Goal: Obtain resource: Download file/media

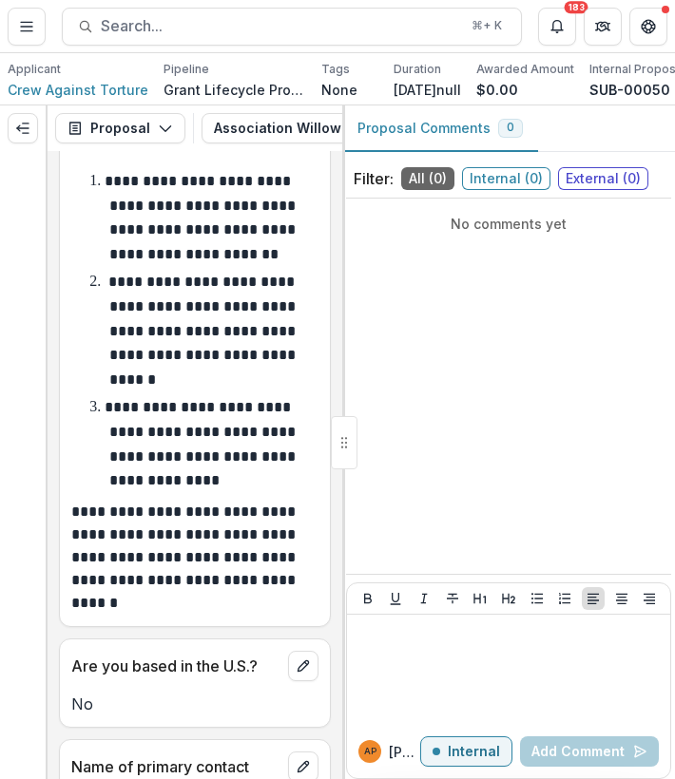
scroll to position [2654, 0]
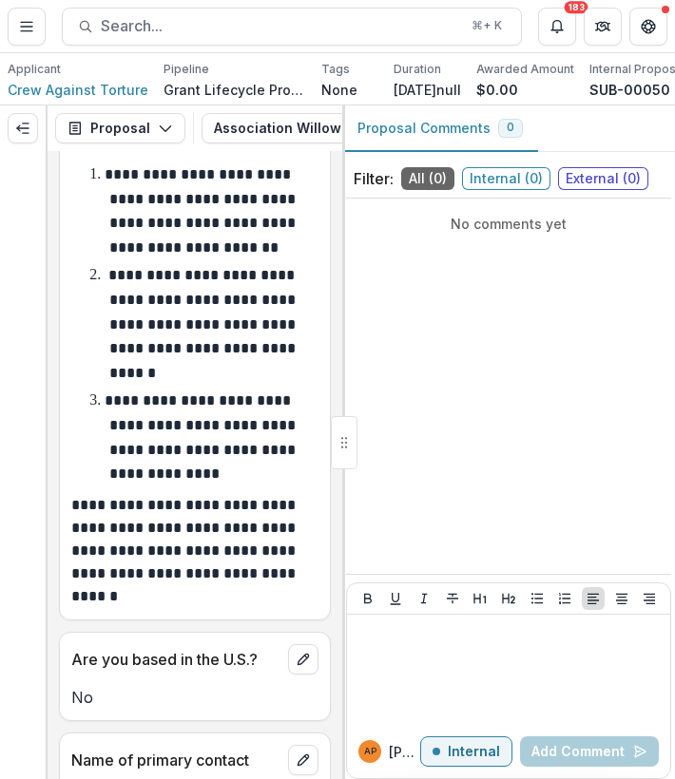
click at [125, 219] on p "**********" at bounding box center [202, 210] width 195 height 87
click at [138, 255] on p "**********" at bounding box center [202, 210] width 195 height 87
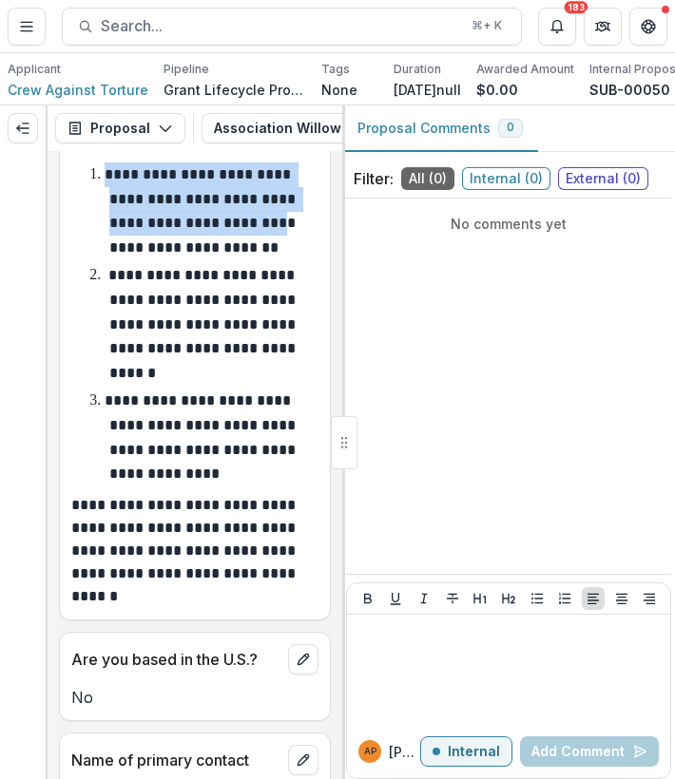
drag, startPoint x: 106, startPoint y: 225, endPoint x: 181, endPoint y: 284, distance: 94.7
click at [181, 259] on li "**********" at bounding box center [206, 211] width 224 height 97
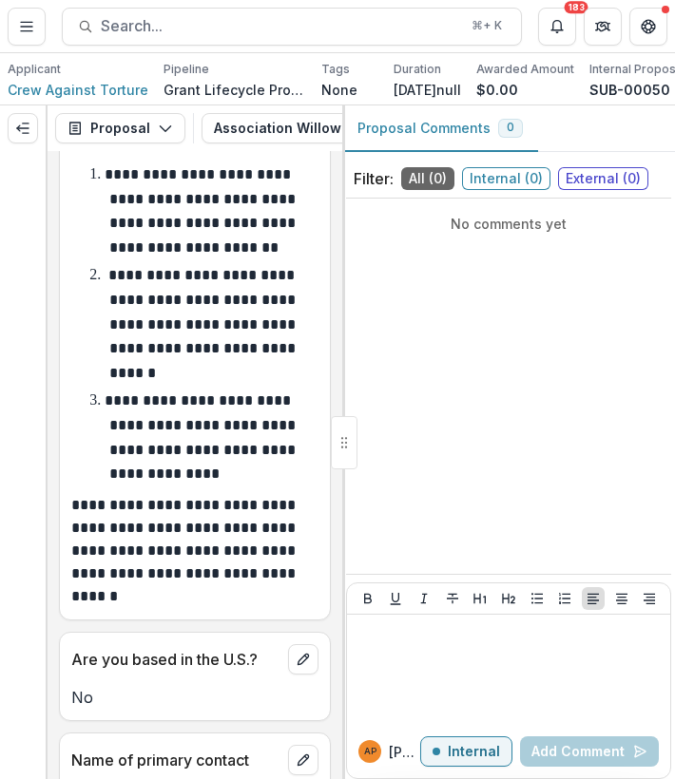
click at [228, 601] on p "**********" at bounding box center [191, 551] width 241 height 114
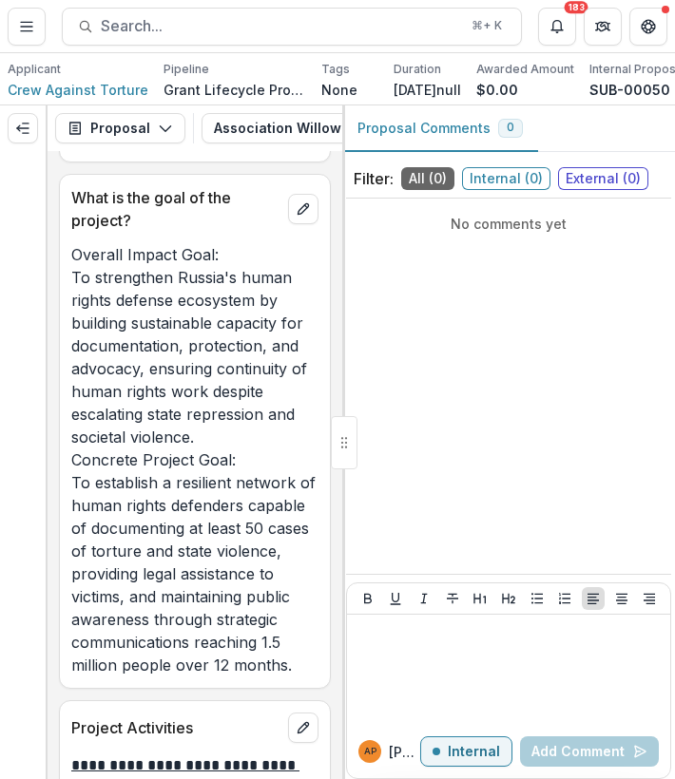
scroll to position [7726, 0]
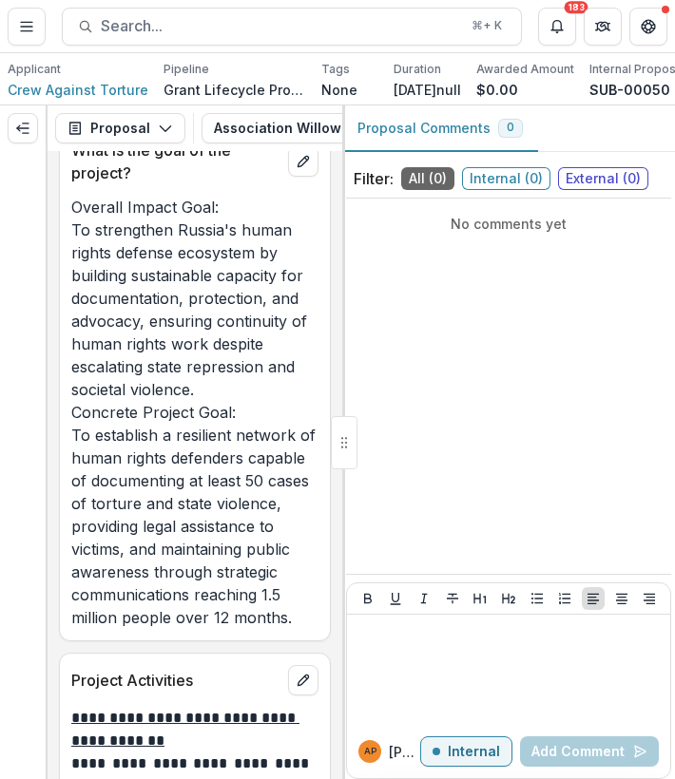
click at [185, 467] on p "Overall Impact Goal: To strengthen Russia's human rights defense ecosystem by b…" at bounding box center [194, 412] width 247 height 433
click at [129, 344] on p "Overall Impact Goal: To strengthen Russia's human rights defense ecosystem by b…" at bounding box center [194, 412] width 247 height 433
click at [106, 355] on p "Overall Impact Goal: To strengthen Russia's human rights defense ecosystem by b…" at bounding box center [194, 412] width 247 height 433
click at [86, 355] on p "Overall Impact Goal: To strengthen Russia's human rights defense ecosystem by b…" at bounding box center [194, 412] width 247 height 433
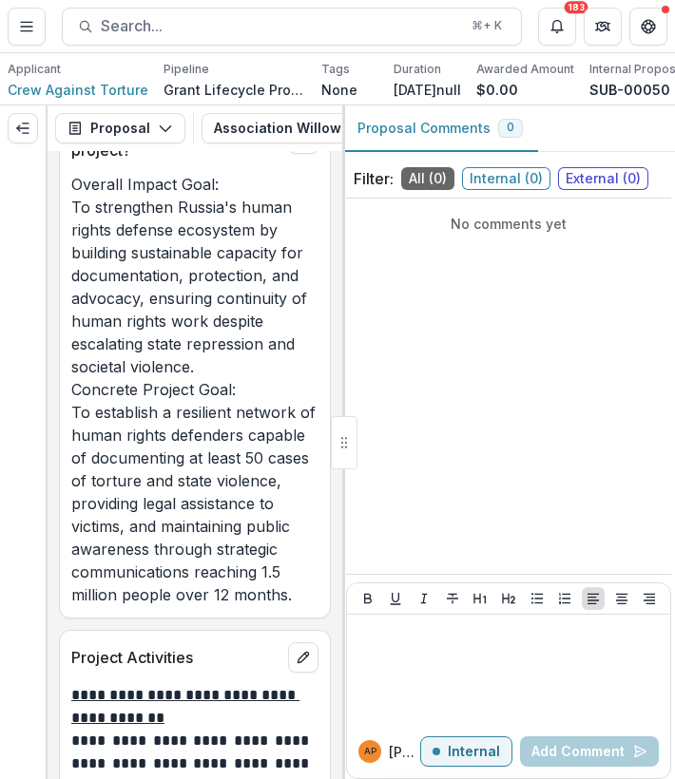
scroll to position [7723, 0]
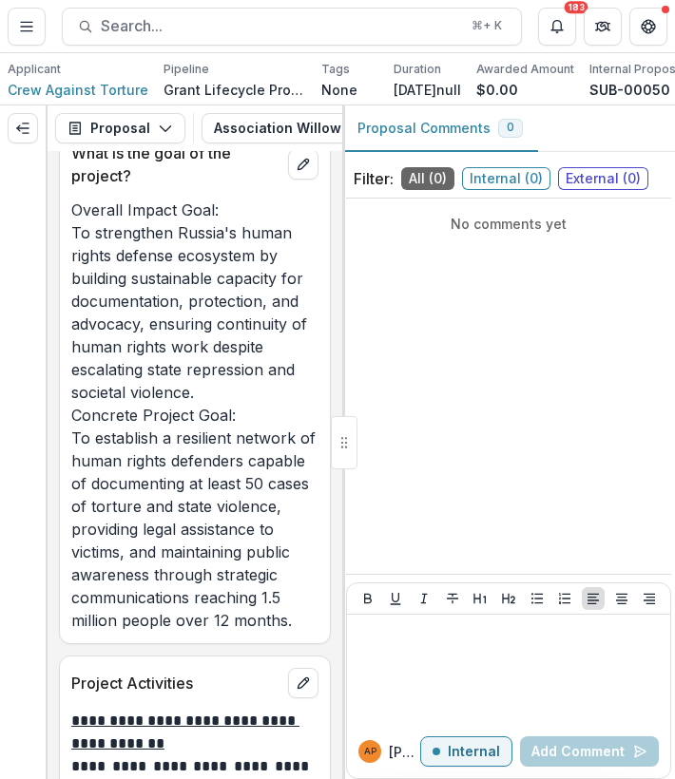
click at [78, 365] on p "Overall Impact Goal: To strengthen Russia's human rights defense ecosystem by b…" at bounding box center [194, 415] width 247 height 433
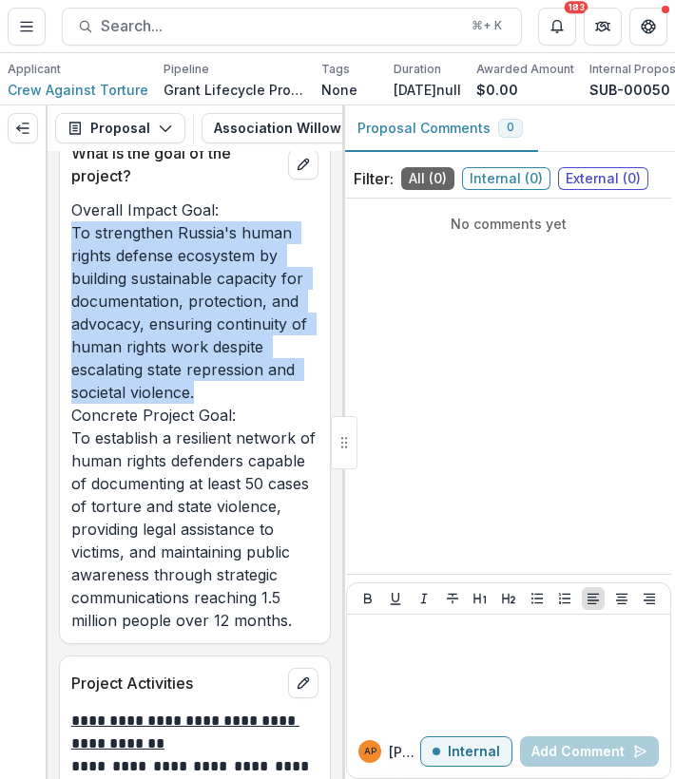
drag, startPoint x: 67, startPoint y: 357, endPoint x: 194, endPoint y: 520, distance: 206.5
click at [194, 520] on div "Overall Impact Goal: To strengthen Russia's human rights defense ecosystem by b…" at bounding box center [195, 415] width 270 height 433
copy p "To strengthen Russia's human rights defense ecosystem by building sustainable c…"
click at [114, 86] on span "Crew Against Torture" at bounding box center [78, 90] width 141 height 20
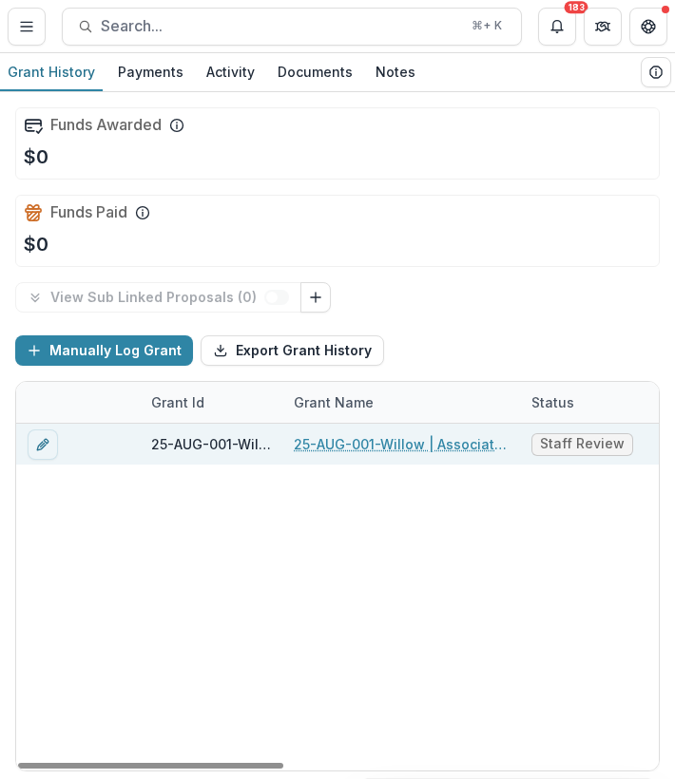
scroll to position [0, 22]
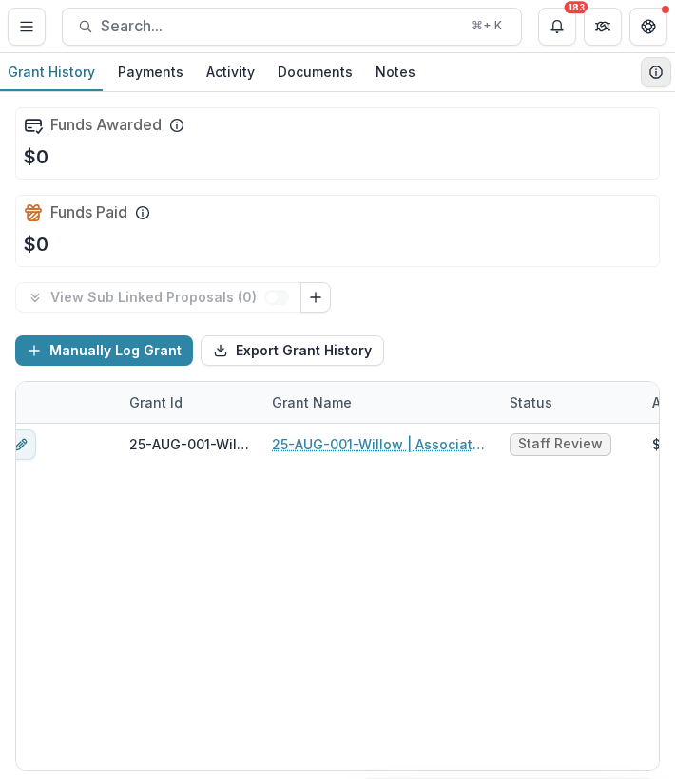
click at [643, 78] on button "View Grantee Details" at bounding box center [656, 72] width 30 height 30
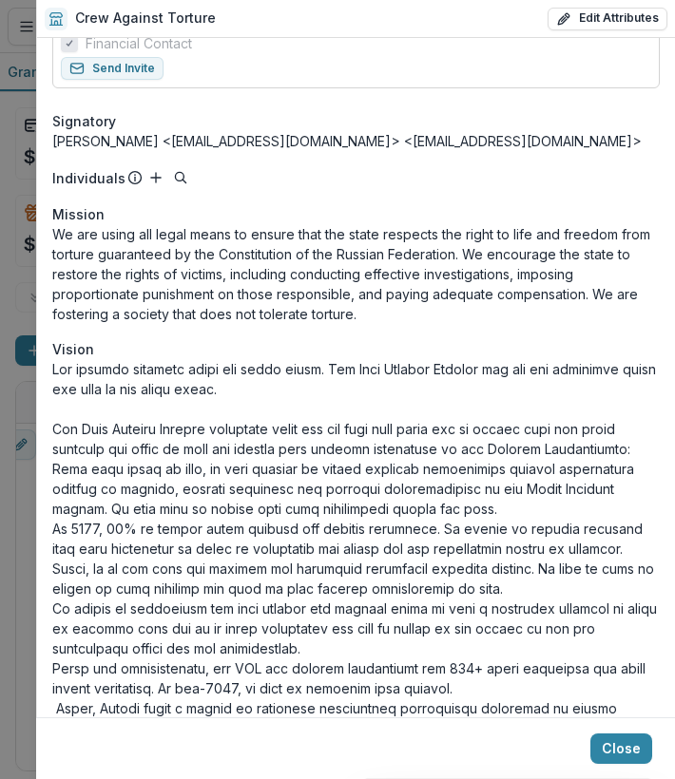
scroll to position [308, 0]
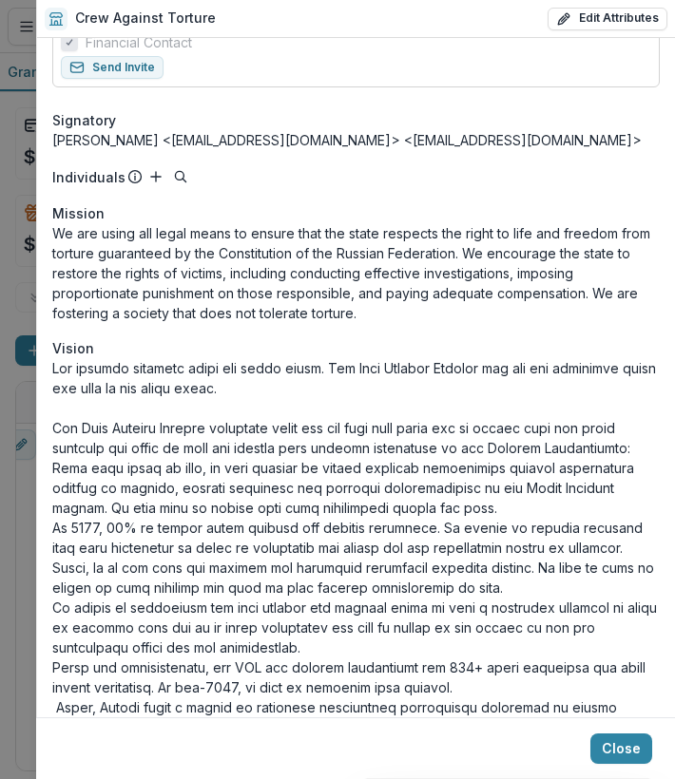
click at [240, 223] on p "We are using all legal means to ensure that the state respects the right to lif…" at bounding box center [355, 273] width 607 height 100
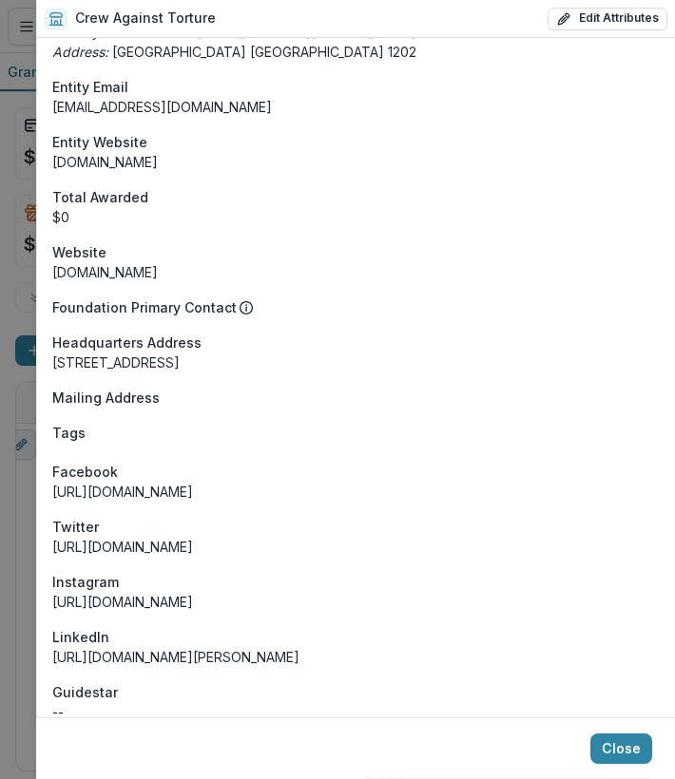
scroll to position [2025, 0]
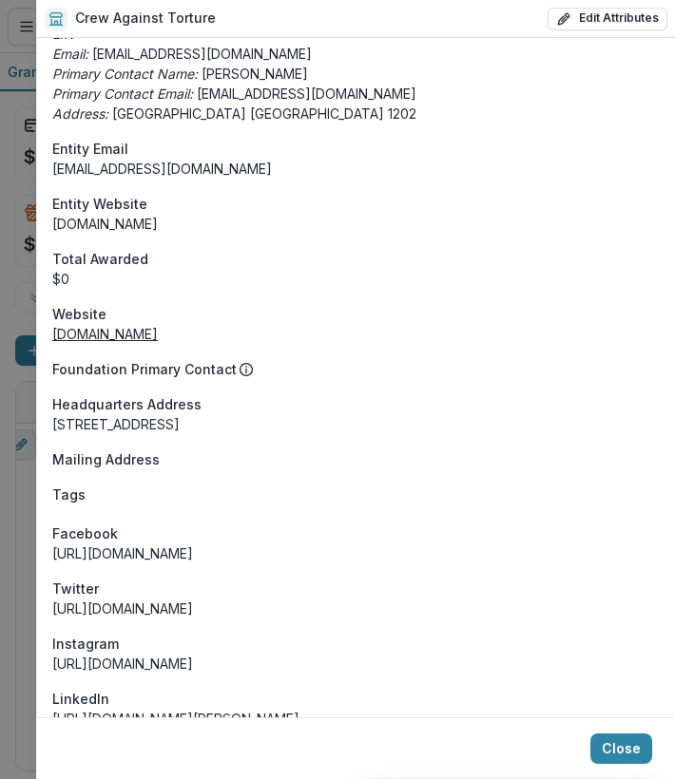
click at [108, 327] on link "www.pytkam.net" at bounding box center [104, 334] width 105 height 16
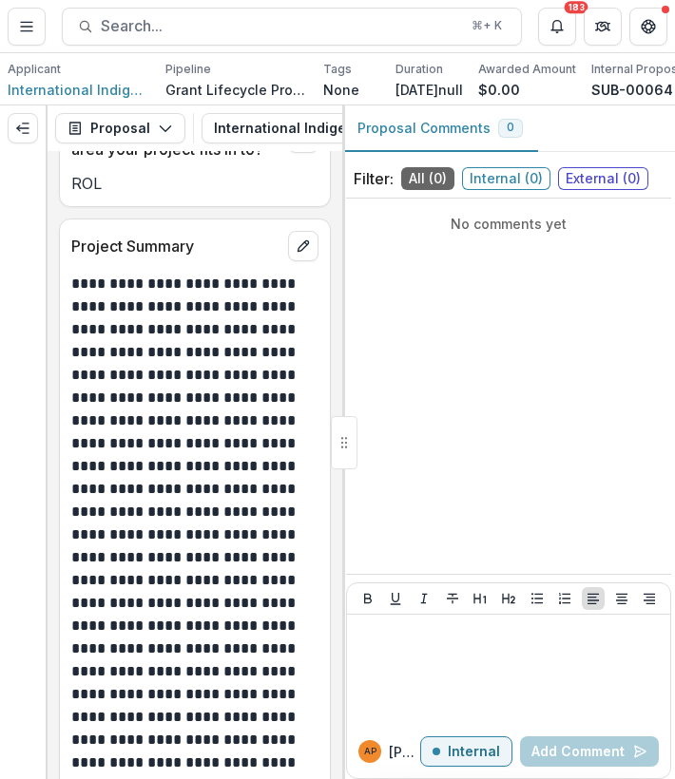
scroll to position [2264, 0]
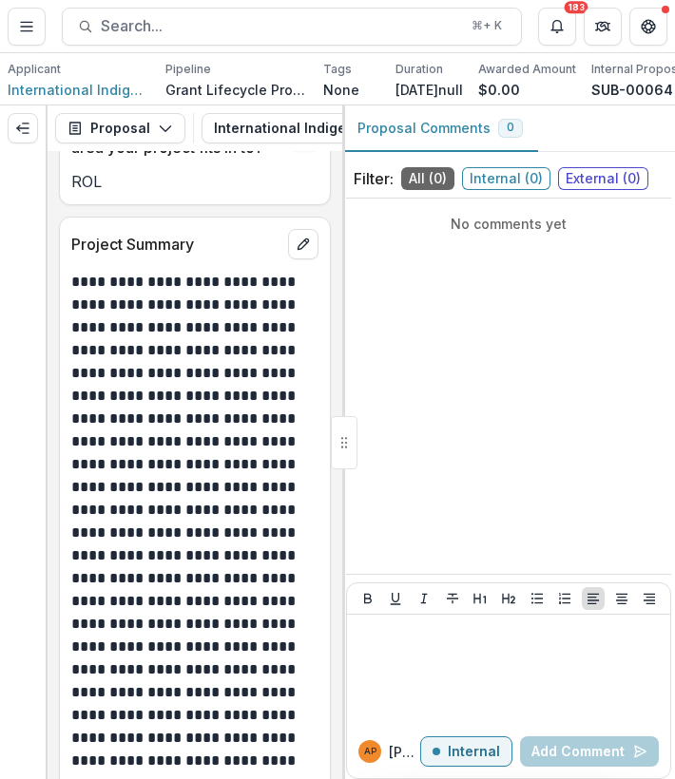
click at [168, 271] on p "**********" at bounding box center [191, 590] width 241 height 639
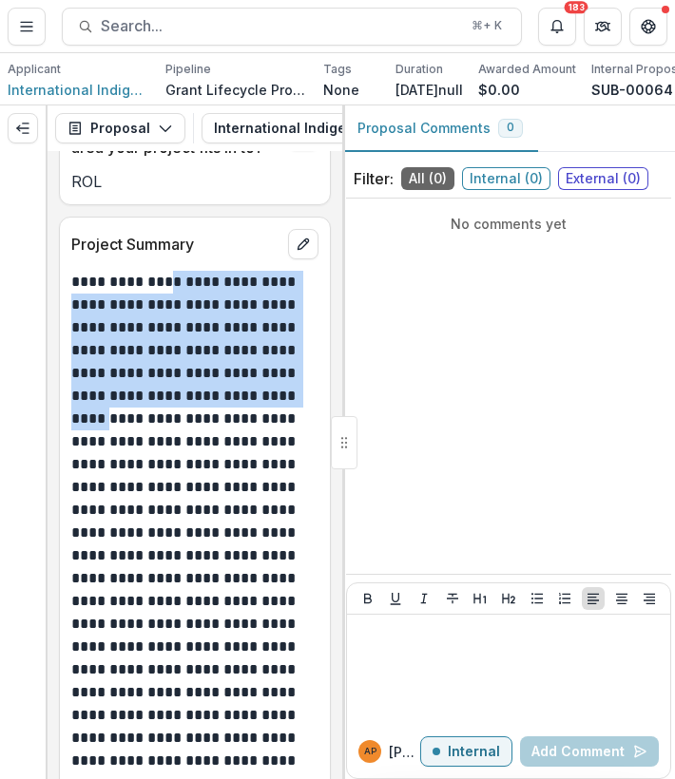
drag, startPoint x: 161, startPoint y: 243, endPoint x: 124, endPoint y: 367, distance: 129.0
click at [124, 367] on p "**********" at bounding box center [191, 590] width 241 height 639
copy p "**********"
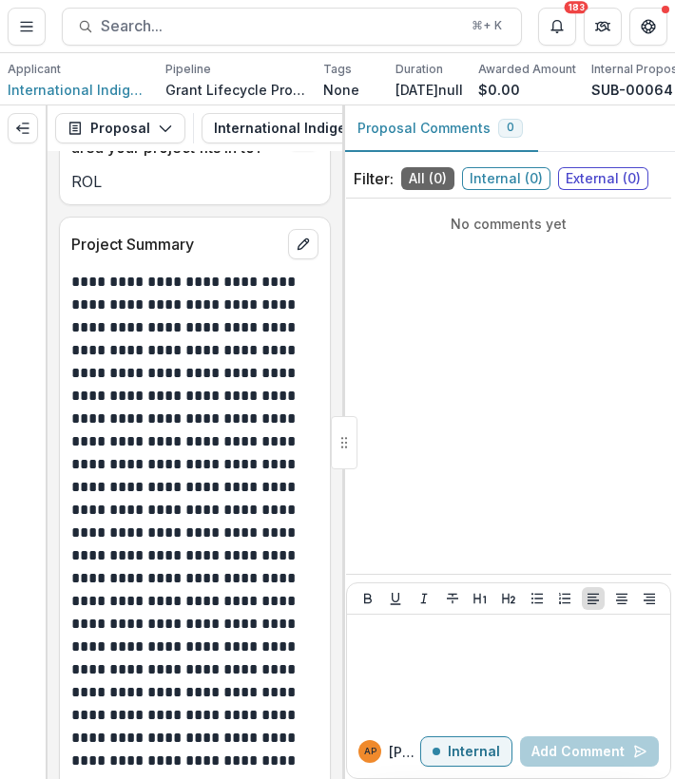
click at [173, 374] on p "**********" at bounding box center [191, 590] width 241 height 639
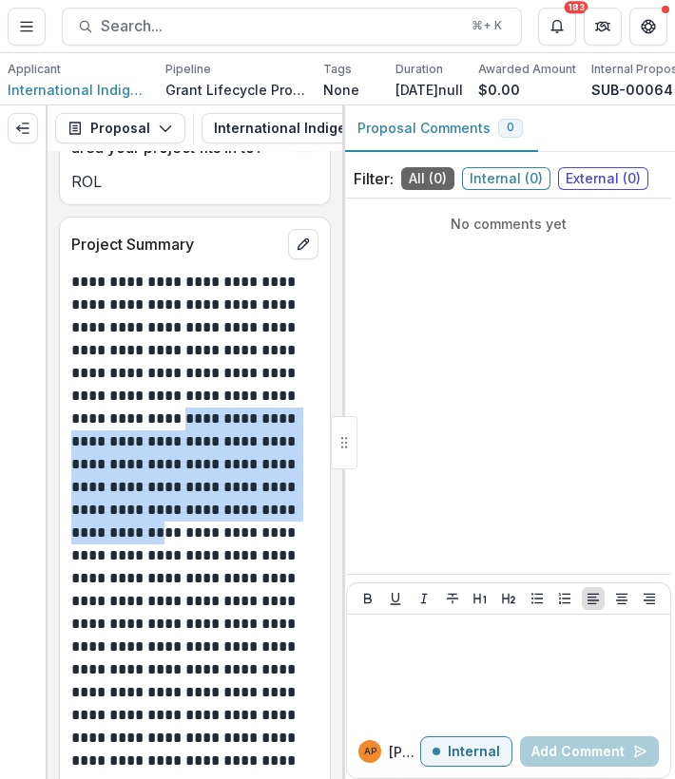
drag, startPoint x: 170, startPoint y: 374, endPoint x: 298, endPoint y: 463, distance: 155.8
click at [298, 463] on p "**********" at bounding box center [191, 590] width 241 height 639
copy p "**********"
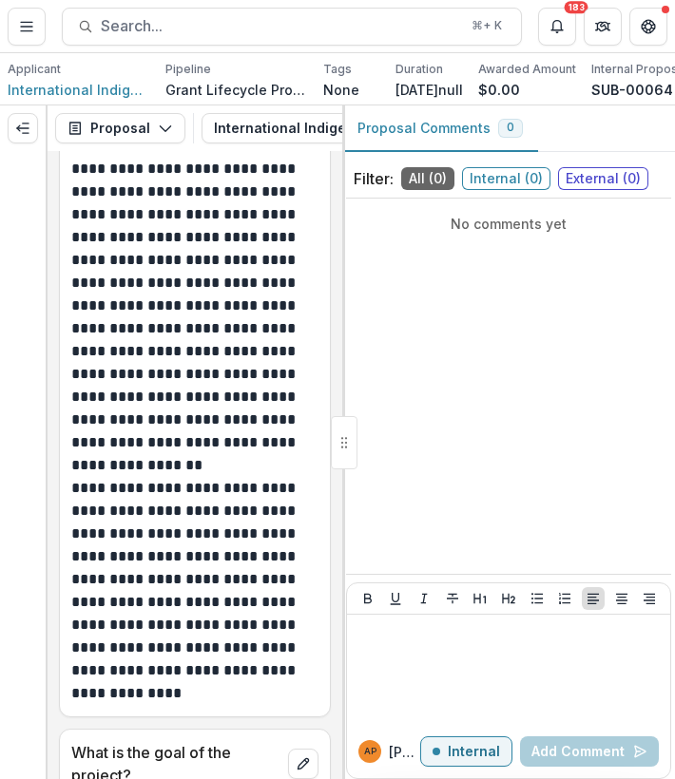
scroll to position [5976, 0]
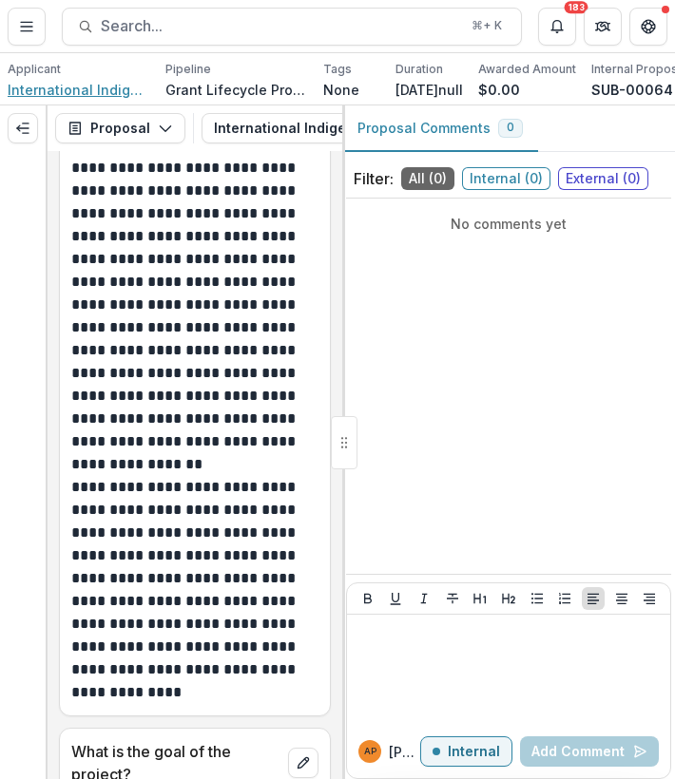
click at [102, 87] on span "International Indigenous Fund for development and solidarity "BATANI"" at bounding box center [79, 90] width 143 height 20
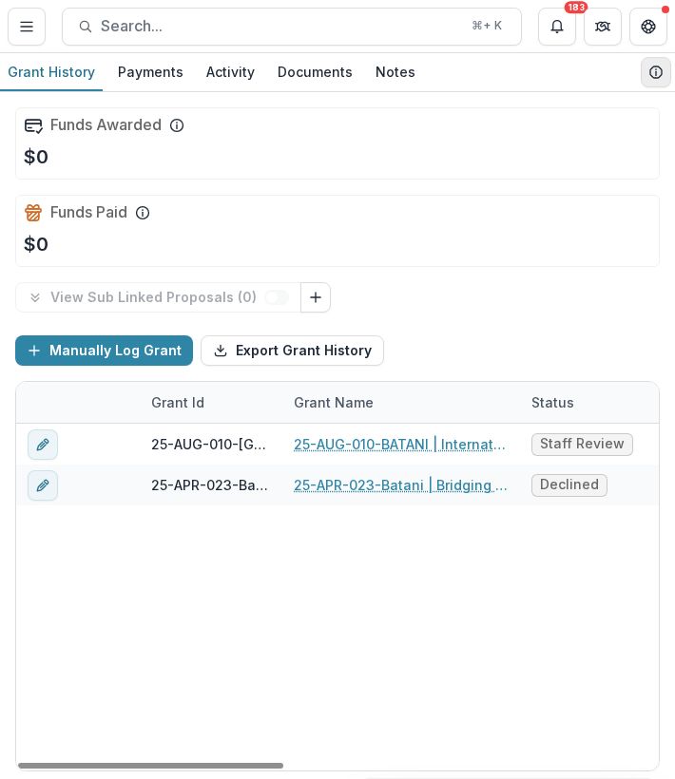
click at [648, 69] on icon "View Grantee Details" at bounding box center [655, 72] width 15 height 15
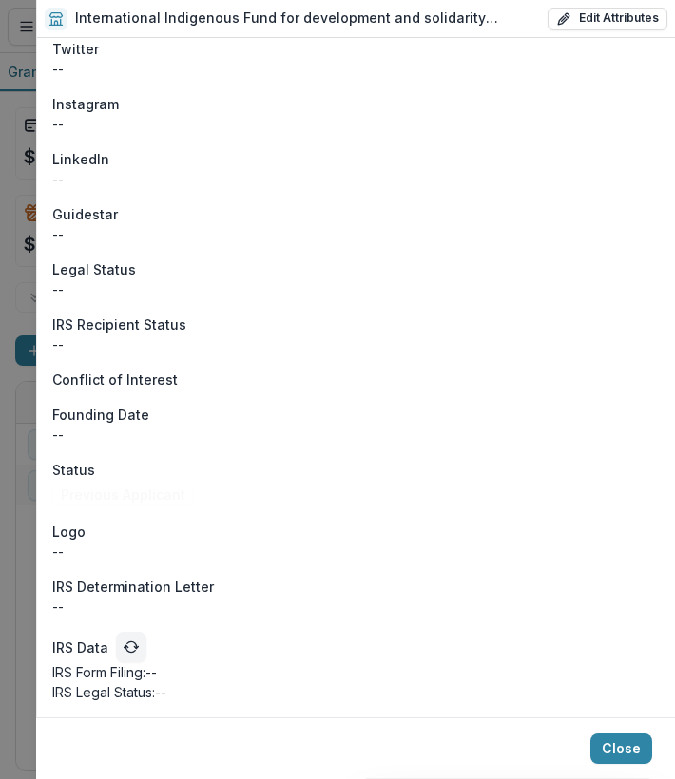
scroll to position [1181, 0]
click at [10, 555] on div "International Indigenous Fund for development and solidarity "BATANI" Edit Attr…" at bounding box center [337, 389] width 675 height 779
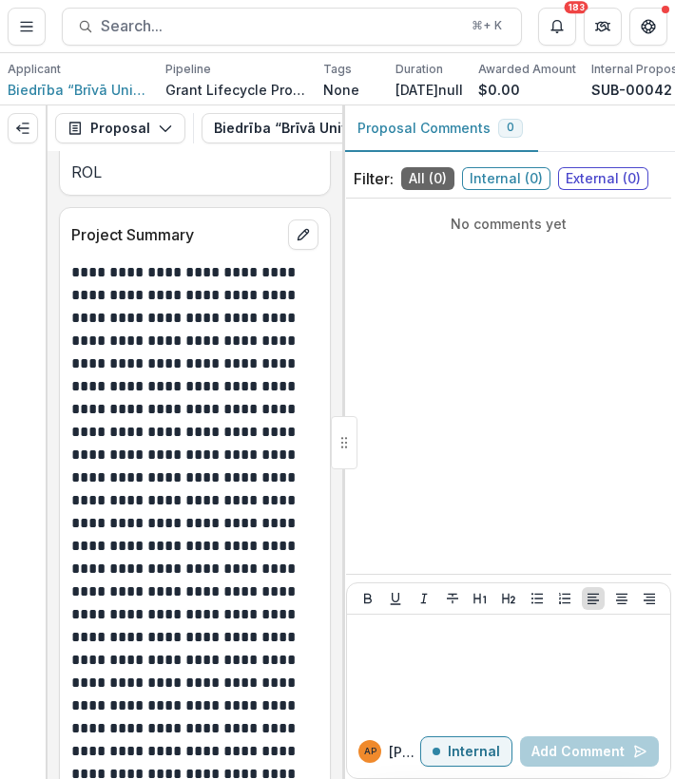
scroll to position [2109, 0]
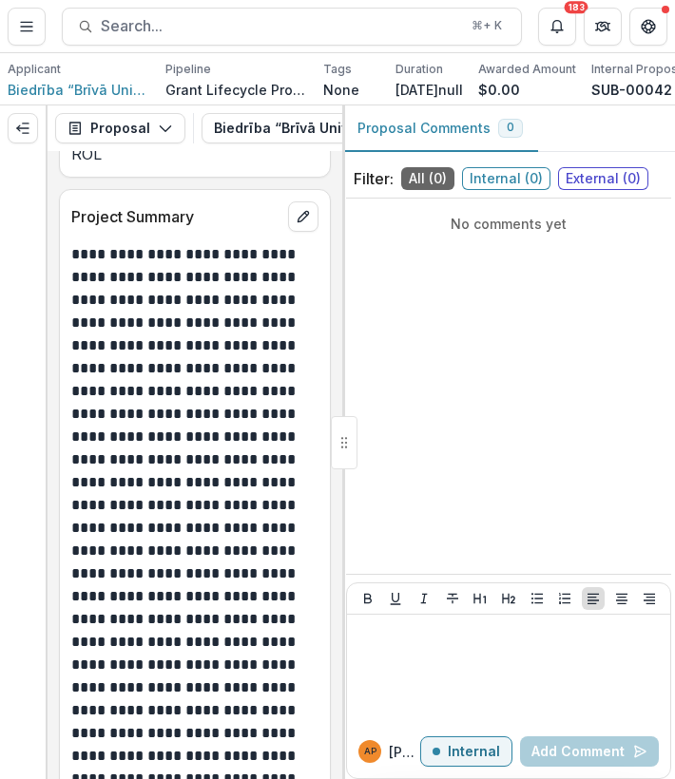
click at [96, 340] on p "**********" at bounding box center [191, 642] width 241 height 798
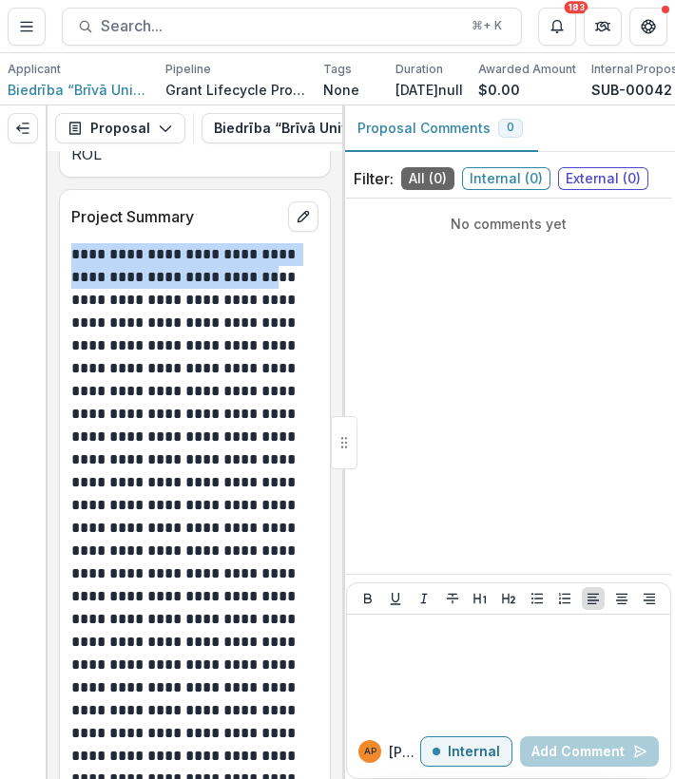
drag, startPoint x: 76, startPoint y: 340, endPoint x: 131, endPoint y: 397, distance: 79.3
click at [131, 397] on p "**********" at bounding box center [191, 642] width 241 height 798
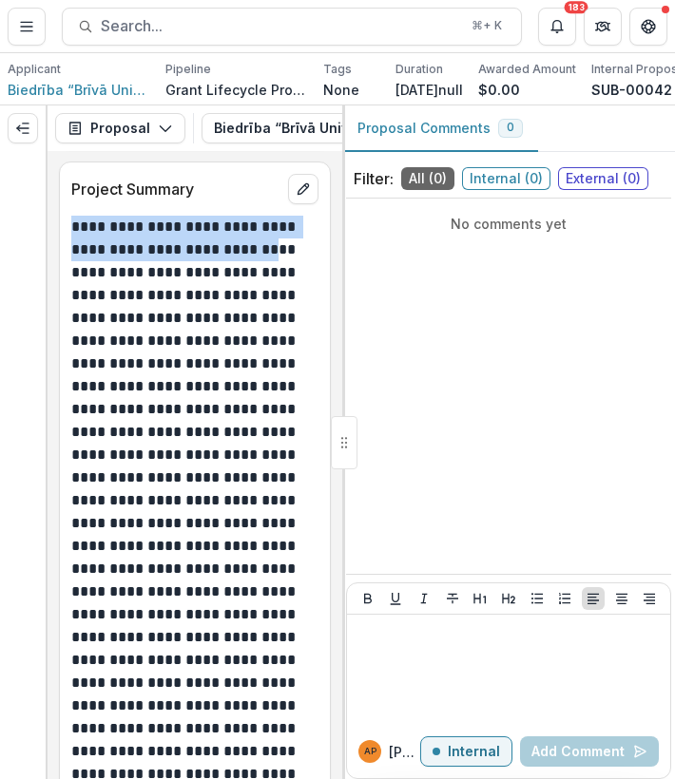
scroll to position [2138, 0]
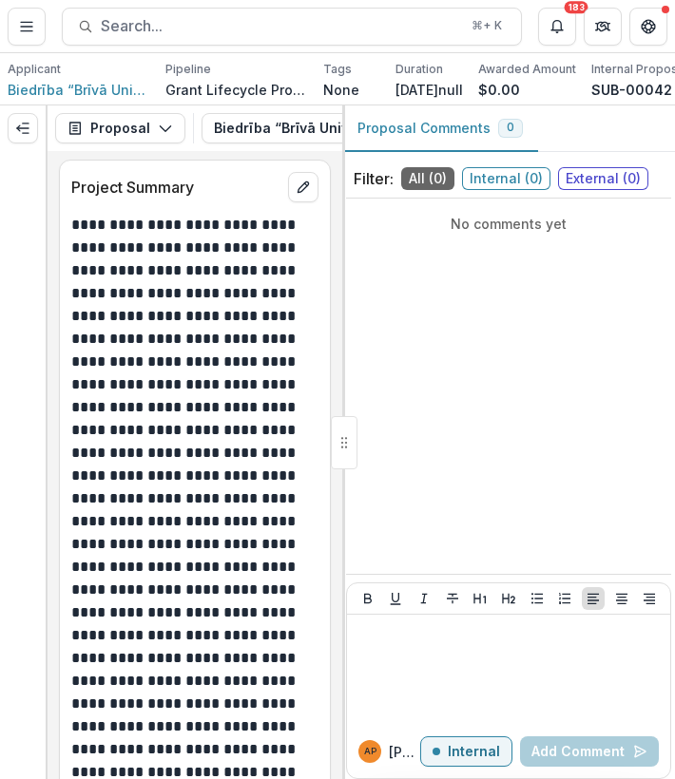
click at [134, 408] on p "**********" at bounding box center [191, 613] width 241 height 798
click at [116, 326] on p "**********" at bounding box center [191, 613] width 241 height 798
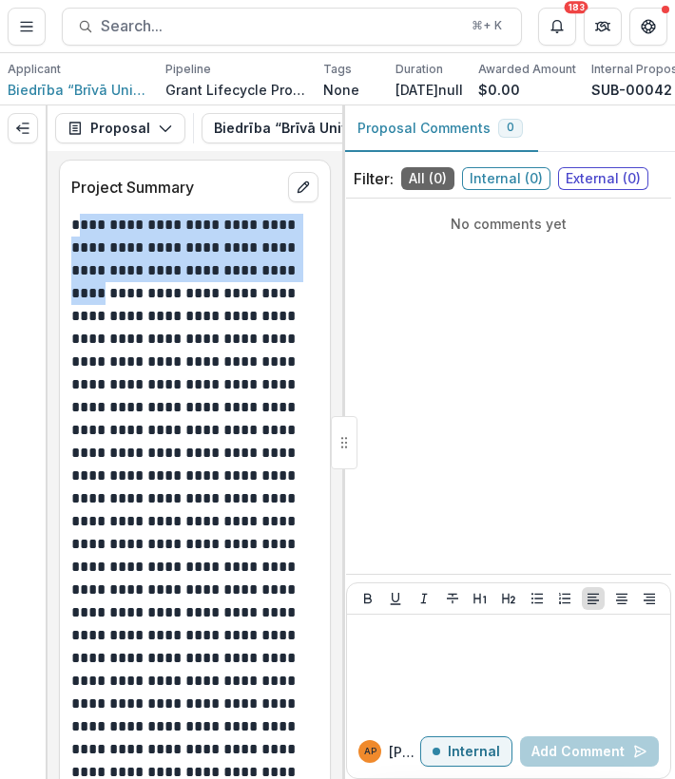
drag, startPoint x: 77, startPoint y: 314, endPoint x: 152, endPoint y: 380, distance: 100.3
click at [152, 380] on p "**********" at bounding box center [191, 613] width 241 height 798
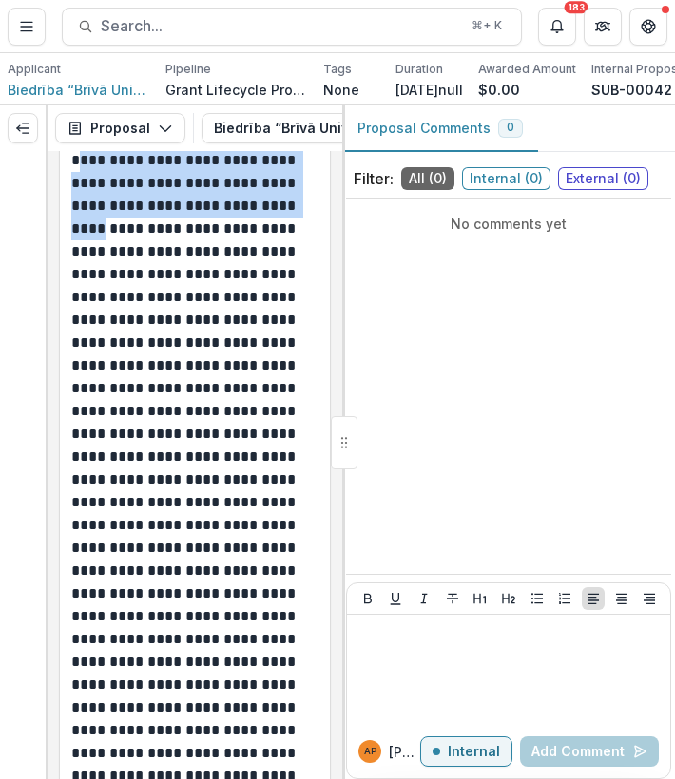
scroll to position [2212, 0]
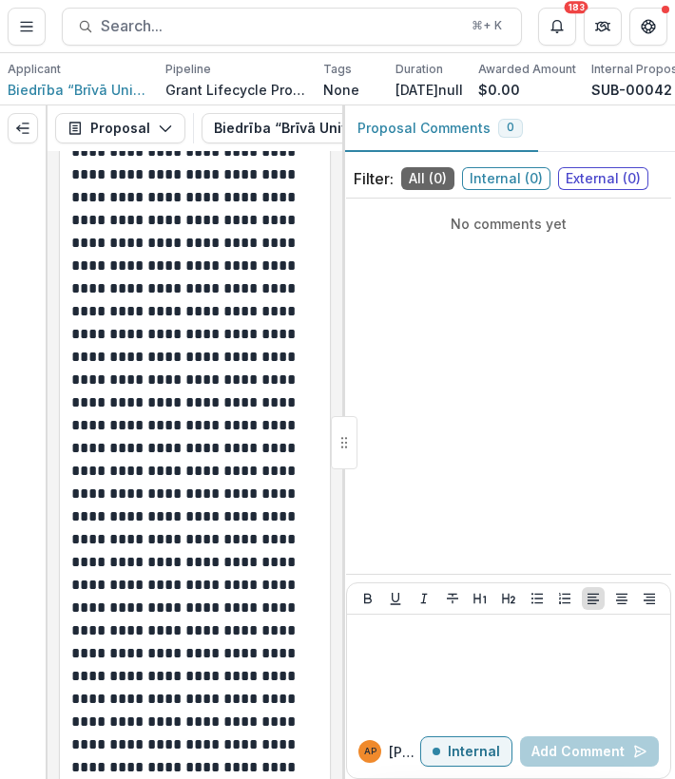
click at [152, 380] on p "**********" at bounding box center [191, 540] width 241 height 798
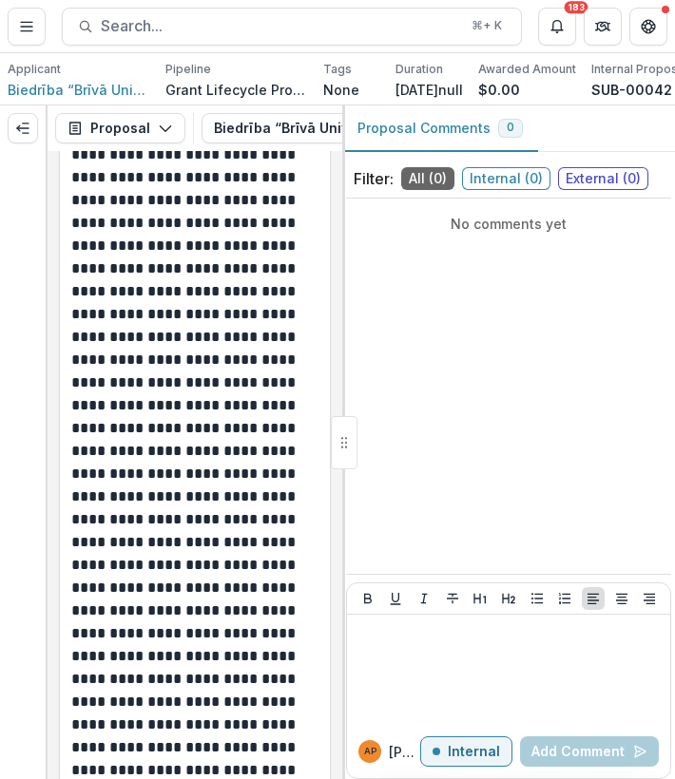
scroll to position [2236, 0]
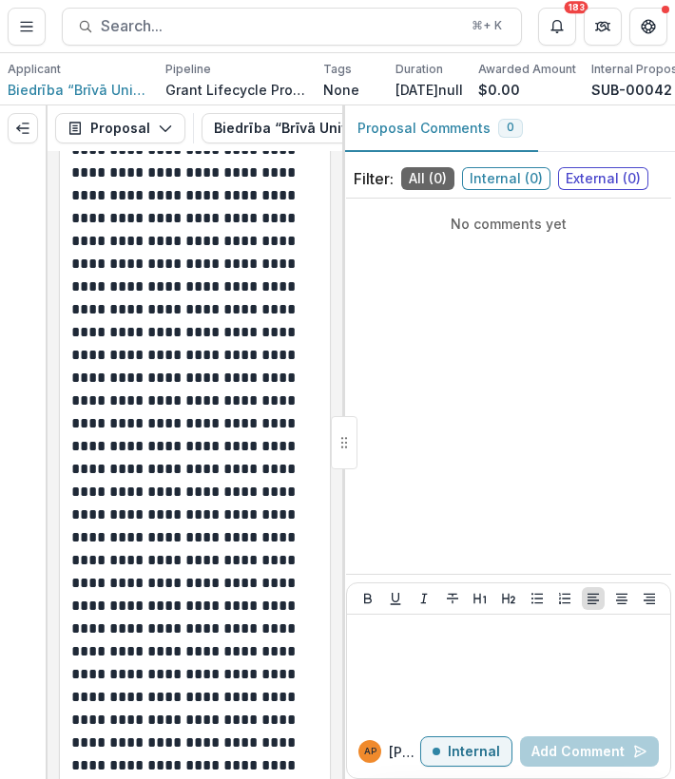
click at [201, 503] on p "**********" at bounding box center [191, 515] width 241 height 798
click at [168, 497] on p "**********" at bounding box center [191, 515] width 241 height 798
click at [167, 497] on p "**********" at bounding box center [191, 515] width 241 height 798
click at [143, 509] on p "**********" at bounding box center [191, 515] width 241 height 798
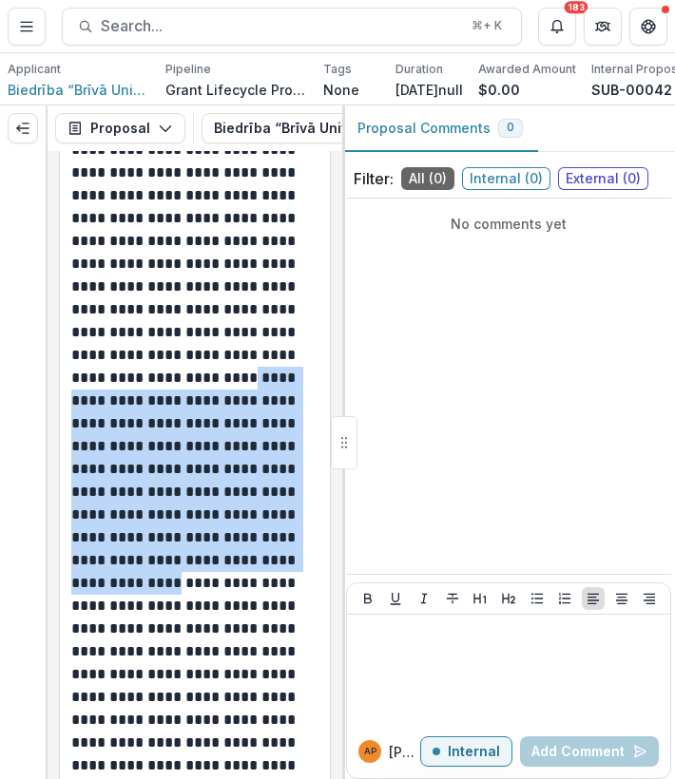
drag, startPoint x: 182, startPoint y: 496, endPoint x: 159, endPoint y: 694, distance: 199.0
click at [159, 694] on p "**********" at bounding box center [191, 515] width 241 height 798
copy p "**********"
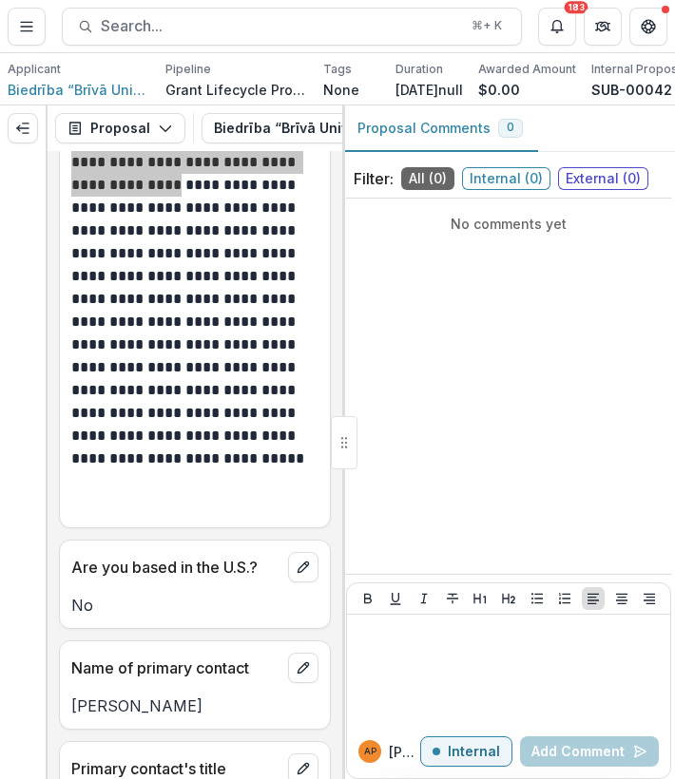
scroll to position [2636, 0]
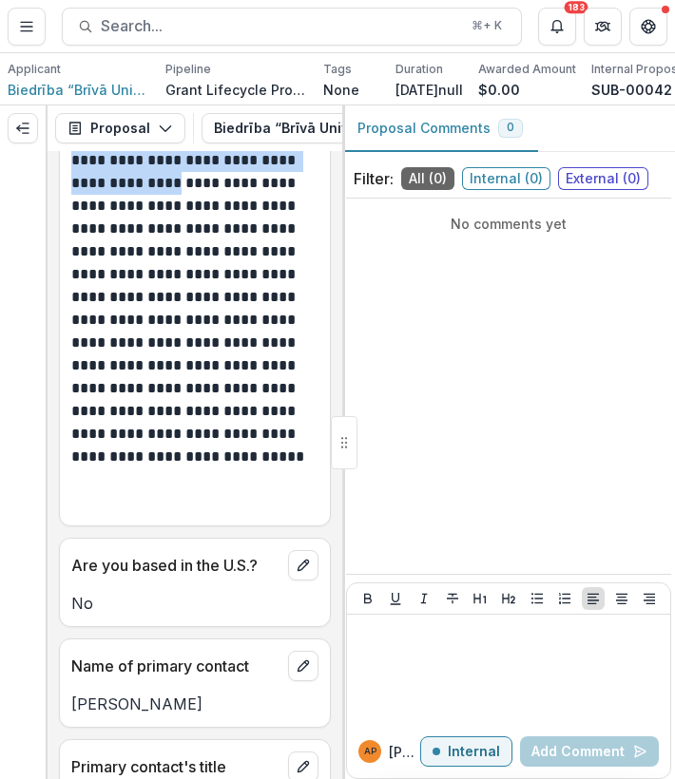
click at [246, 510] on p "**********" at bounding box center [191, 115] width 241 height 798
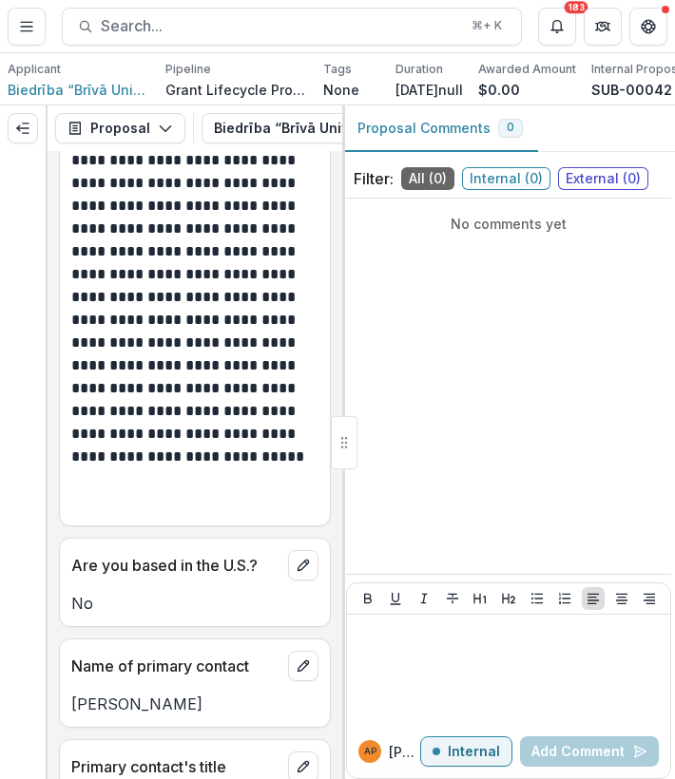
click at [175, 514] on p "**********" at bounding box center [191, 115] width 241 height 798
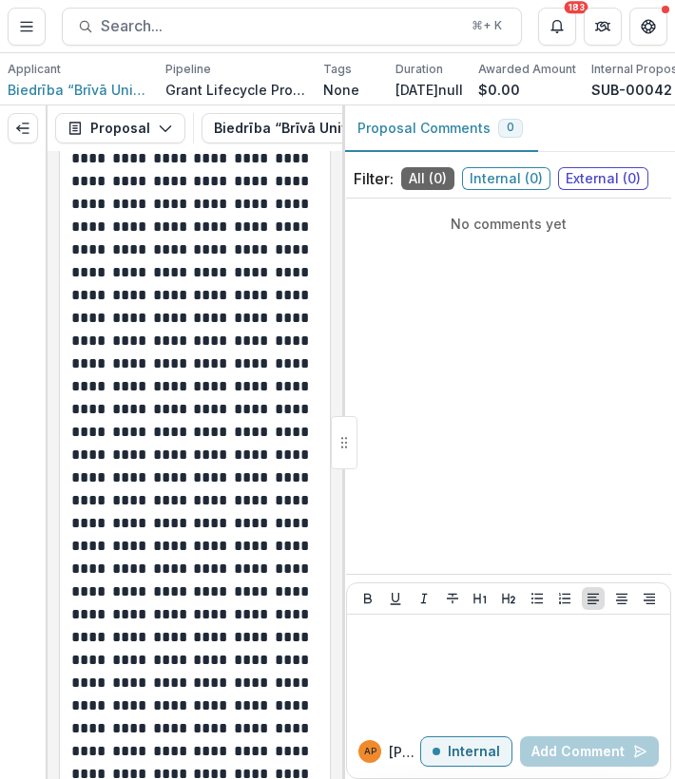
scroll to position [8146, 0]
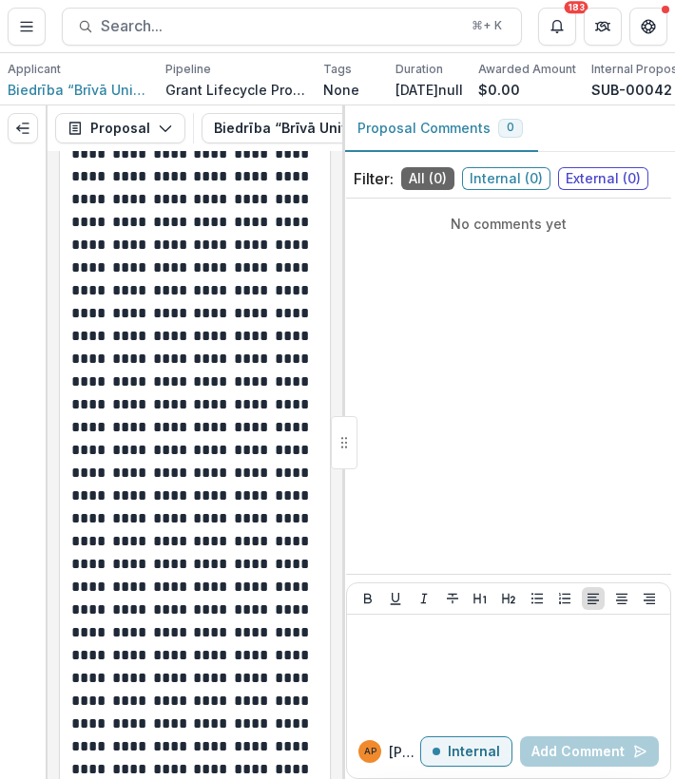
click at [170, 453] on p "**********" at bounding box center [191, 473] width 241 height 753
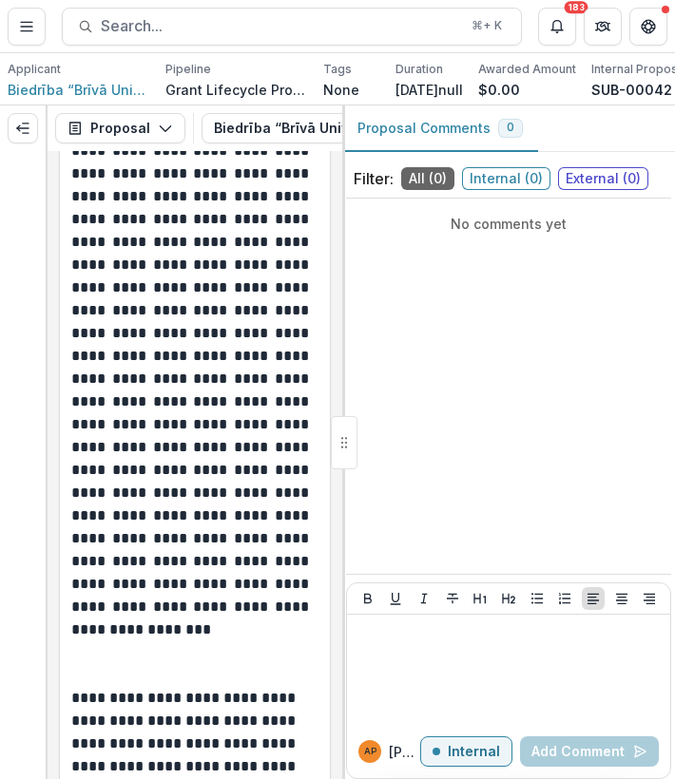
scroll to position [8340, 0]
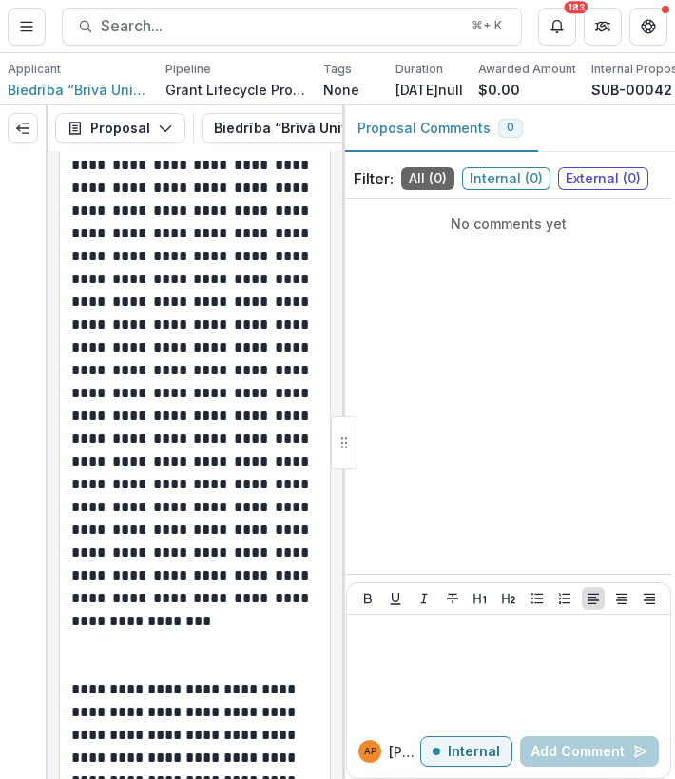
click at [255, 515] on p "**********" at bounding box center [191, 279] width 241 height 753
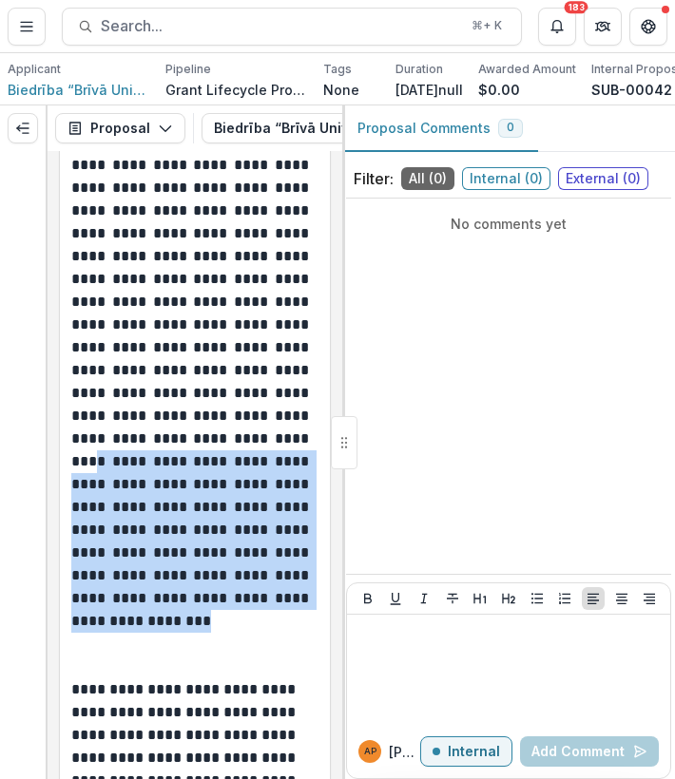
drag, startPoint x: 74, startPoint y: 527, endPoint x: 224, endPoint y: 701, distance: 229.8
click at [224, 656] on p "**********" at bounding box center [191, 279] width 241 height 753
copy p "**********"
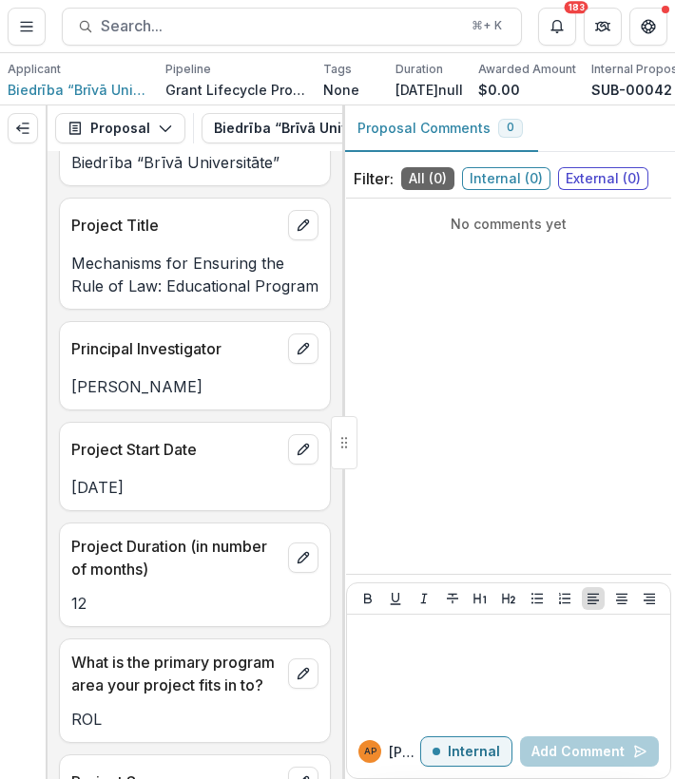
scroll to position [1523, 0]
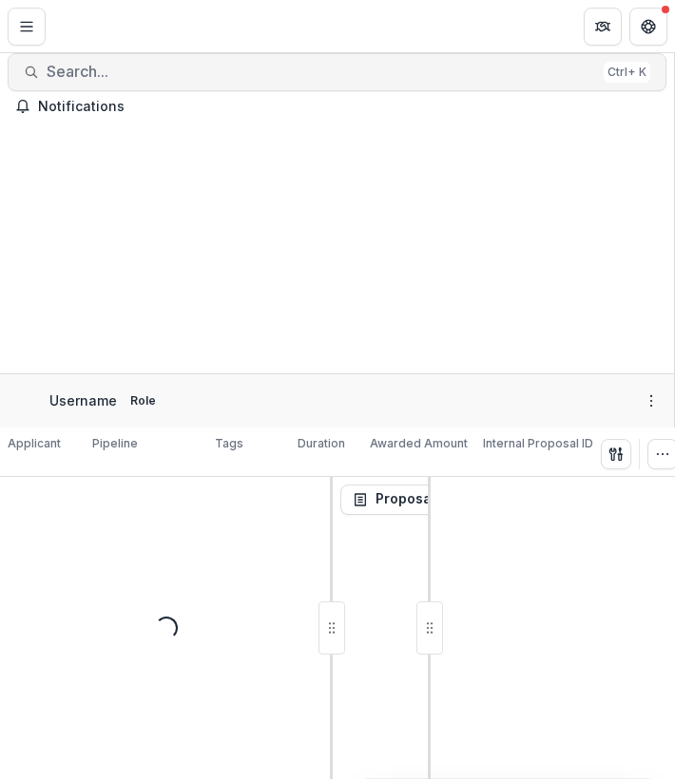
click at [105, 81] on span "Search..." at bounding box center [321, 72] width 549 height 18
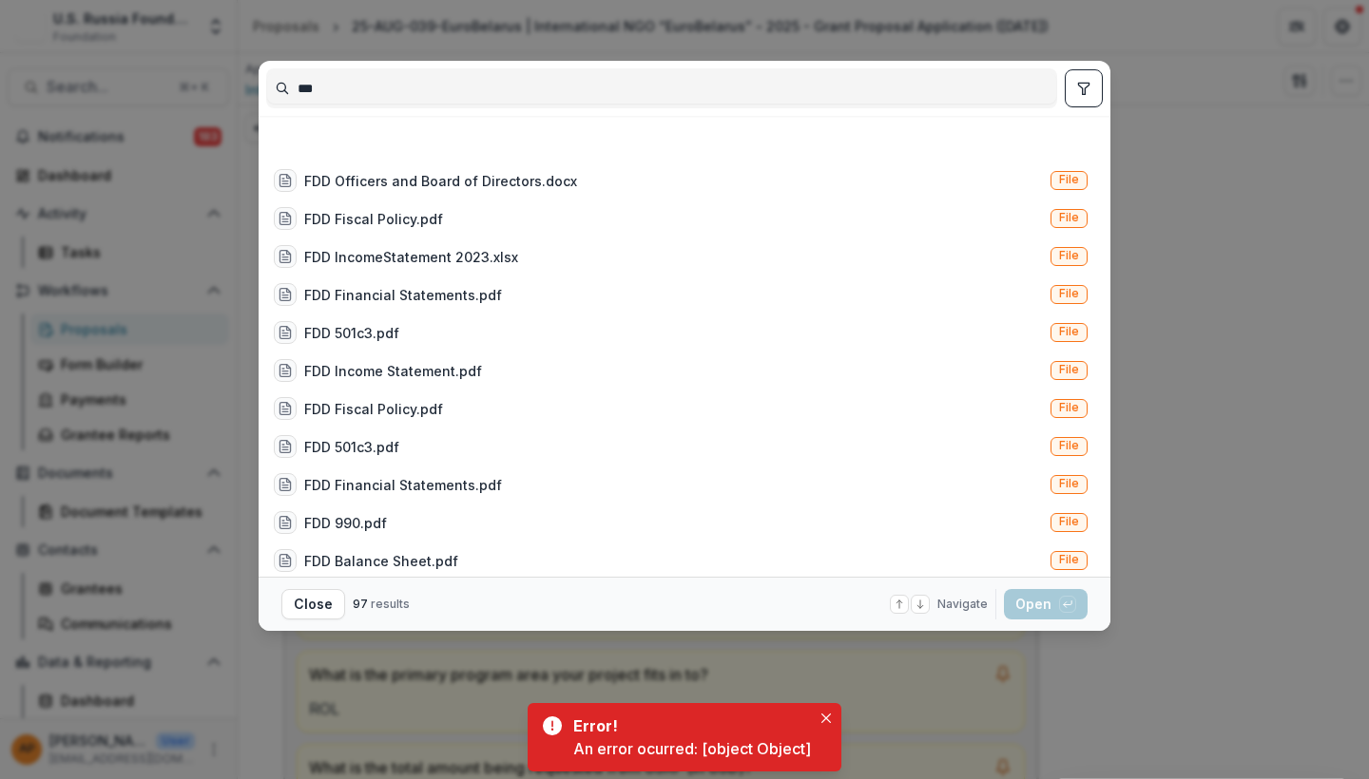
scroll to position [617, 0]
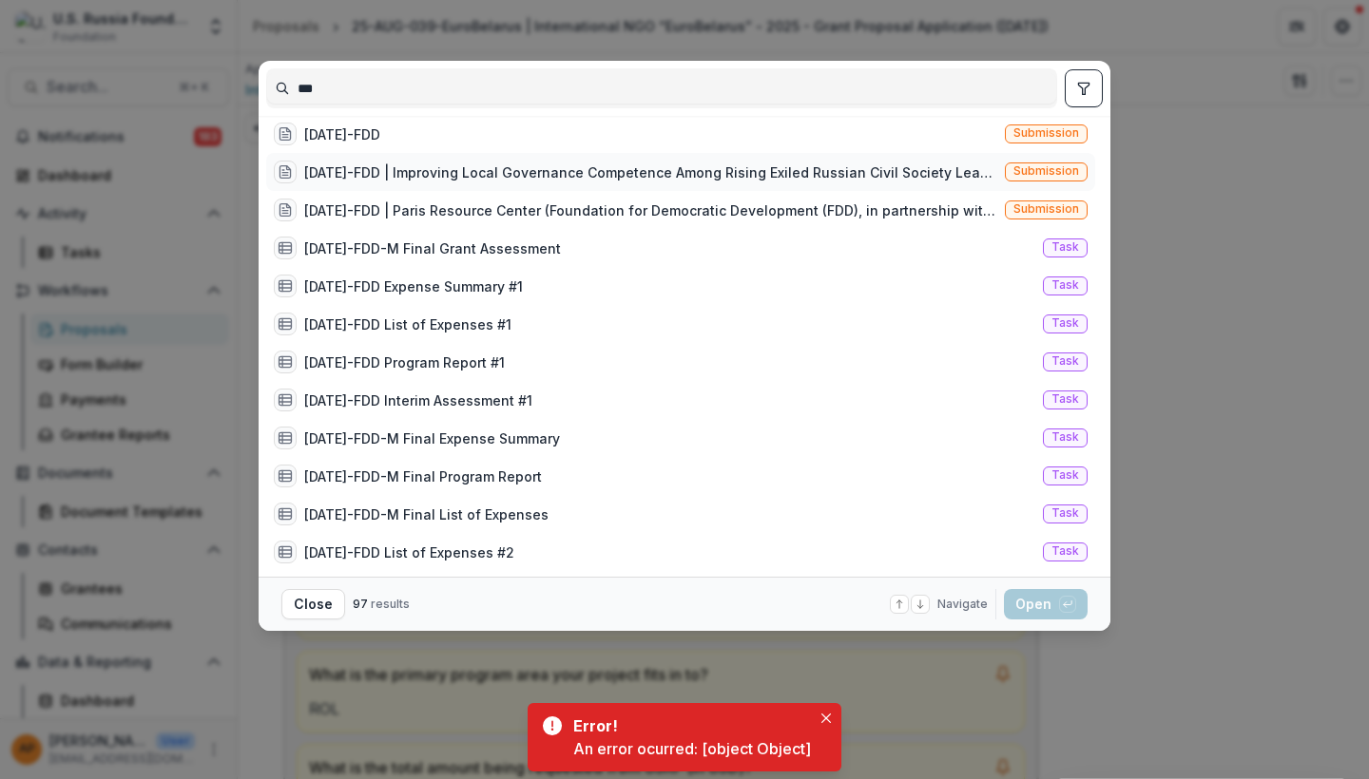
type input "***"
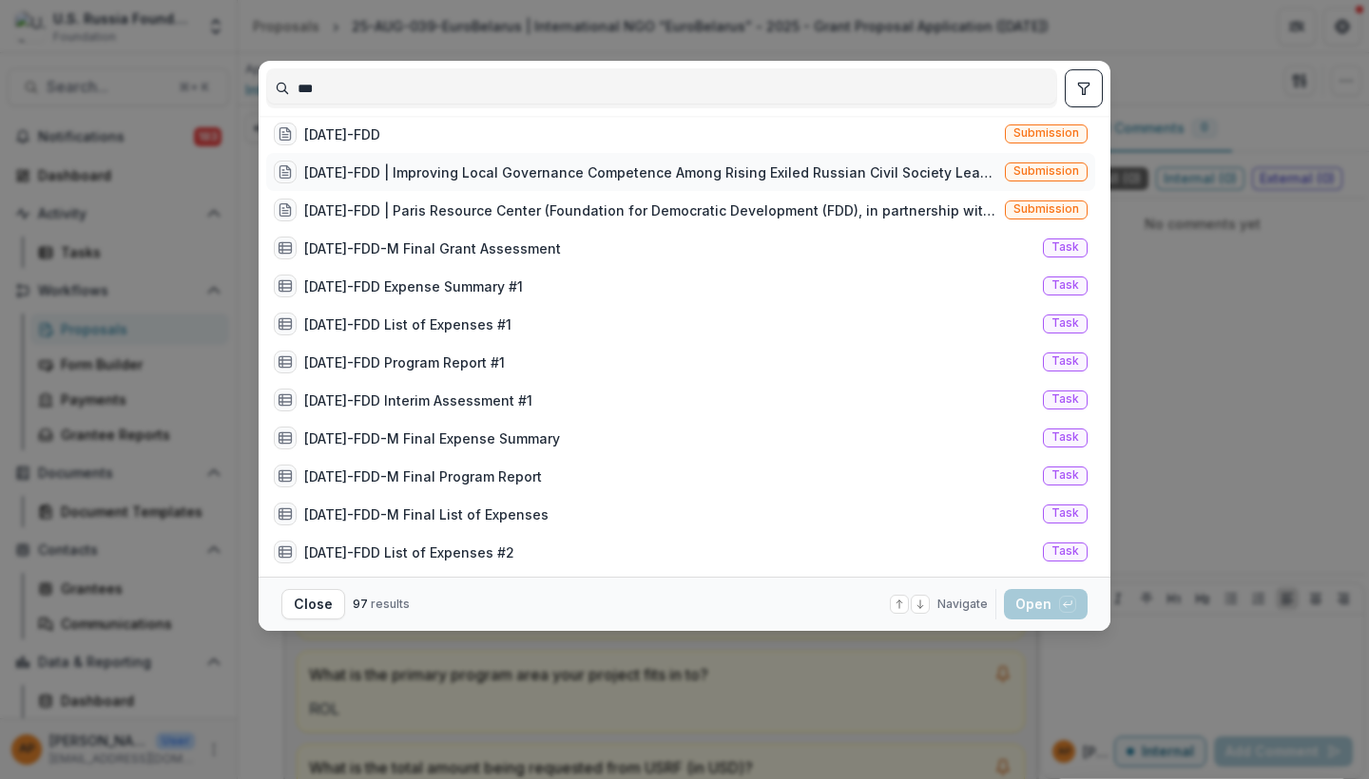
click at [429, 173] on div "24-AUG-110-FDD | Improving Local Governance Competence Among Rising Exiled Russ…" at bounding box center [650, 173] width 693 height 20
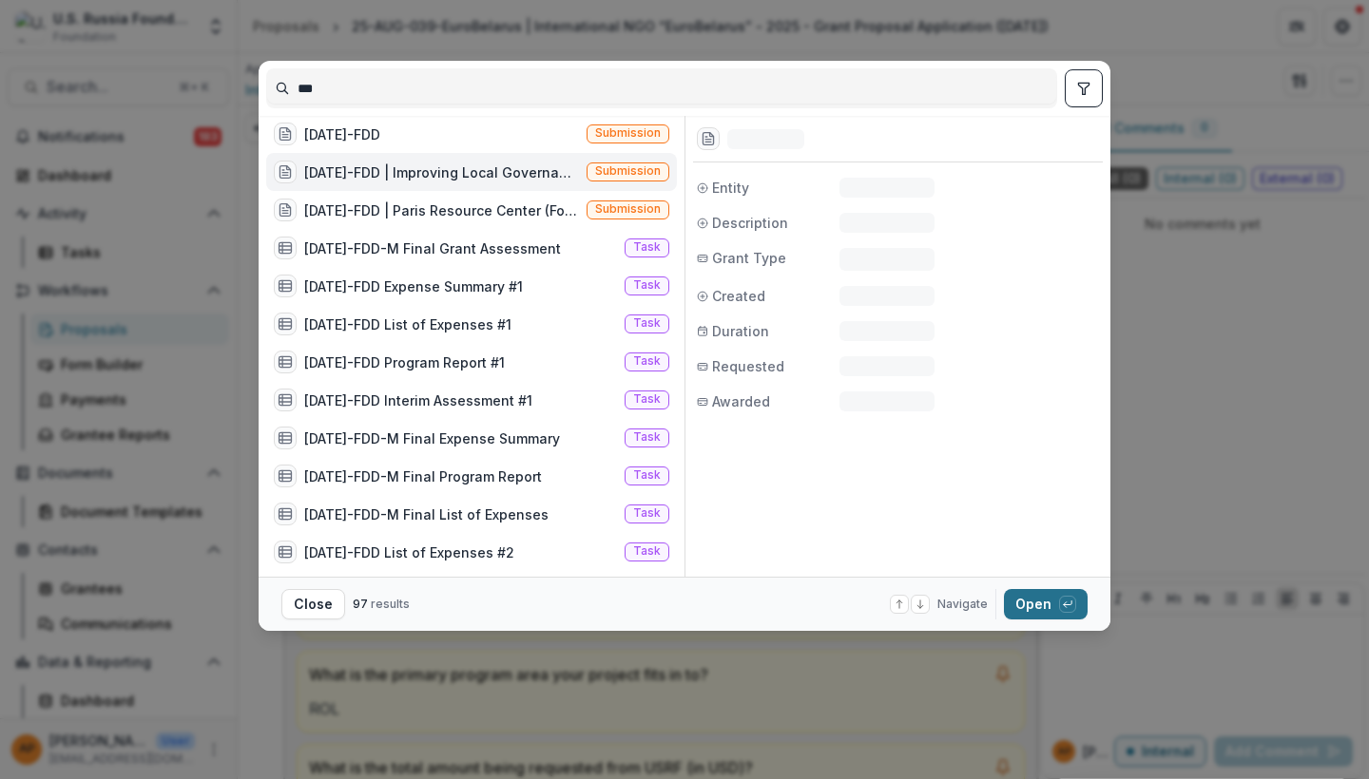
click at [674, 601] on button "Open with enter key" at bounding box center [1046, 604] width 84 height 30
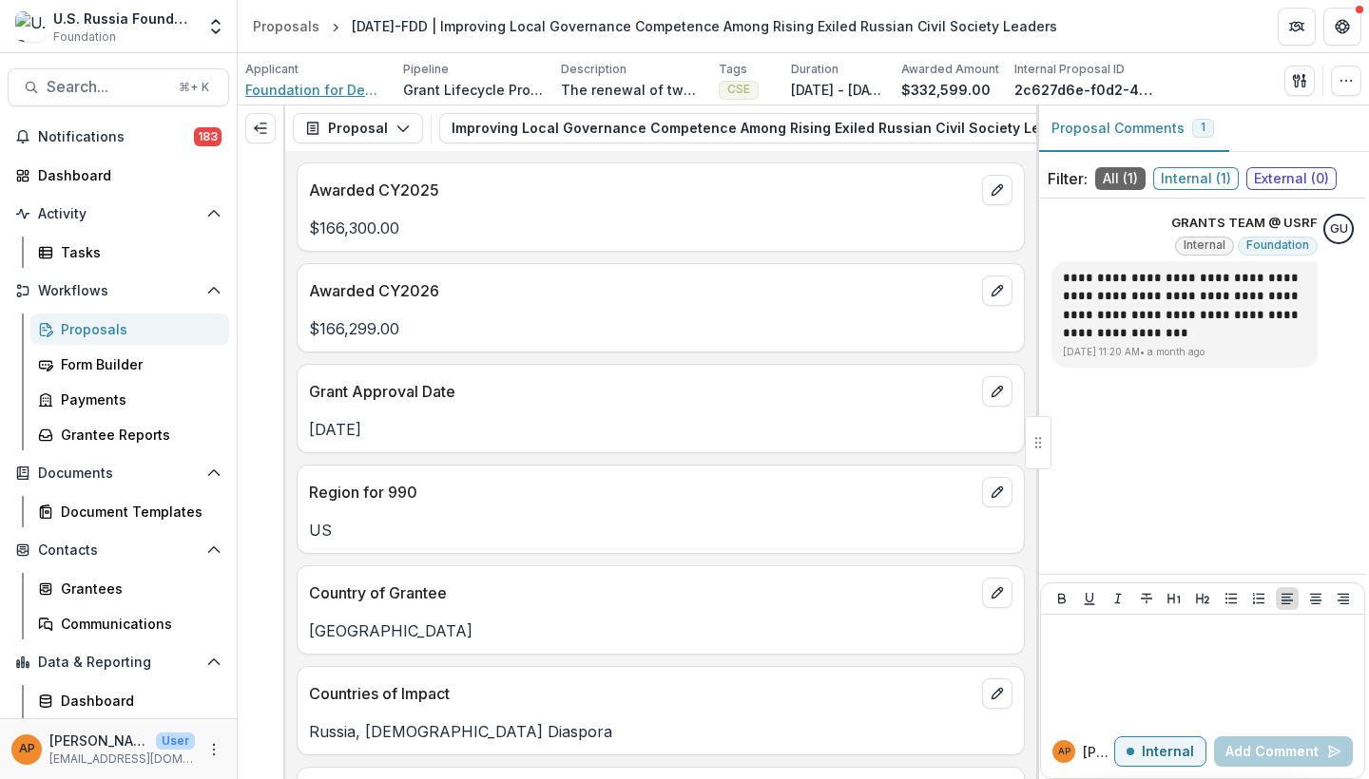
click at [329, 95] on span "Foundation for Democratic Development" at bounding box center [316, 90] width 143 height 20
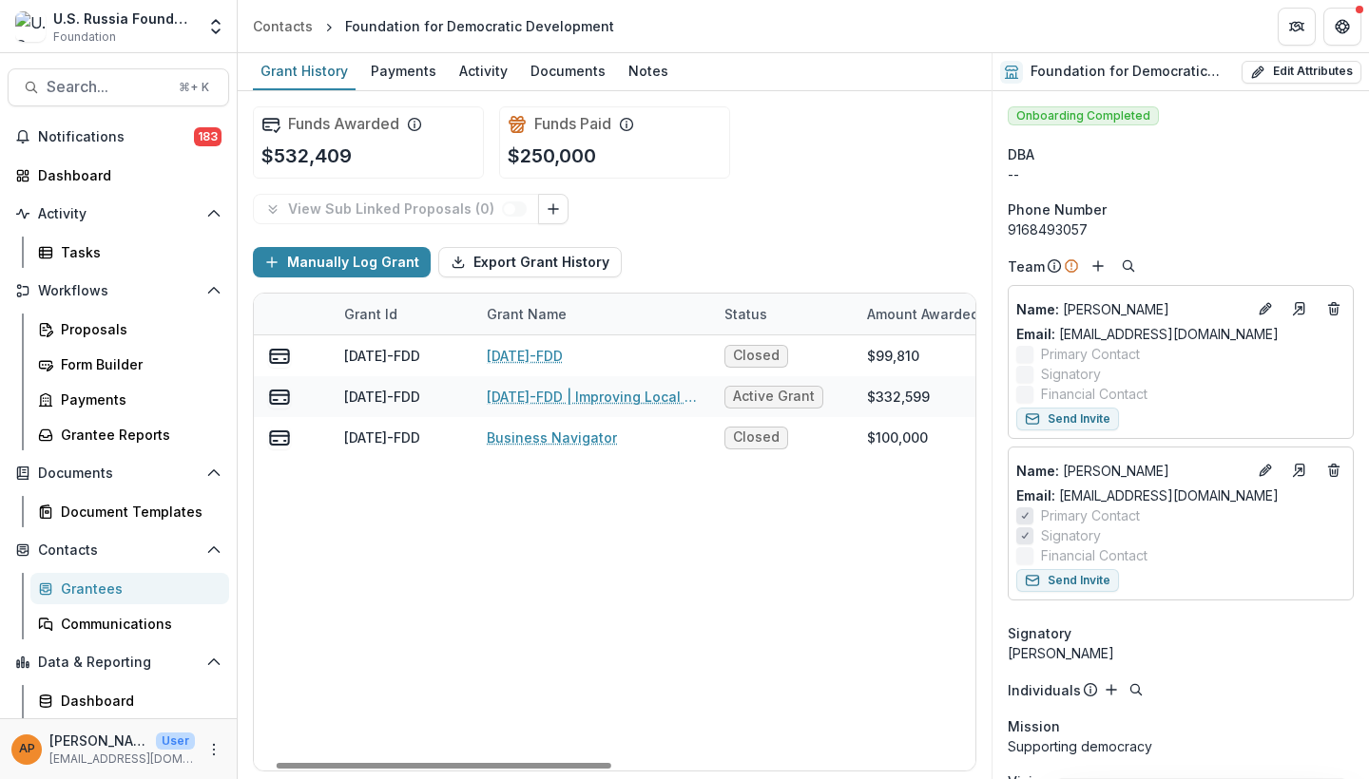
scroll to position [0, 52]
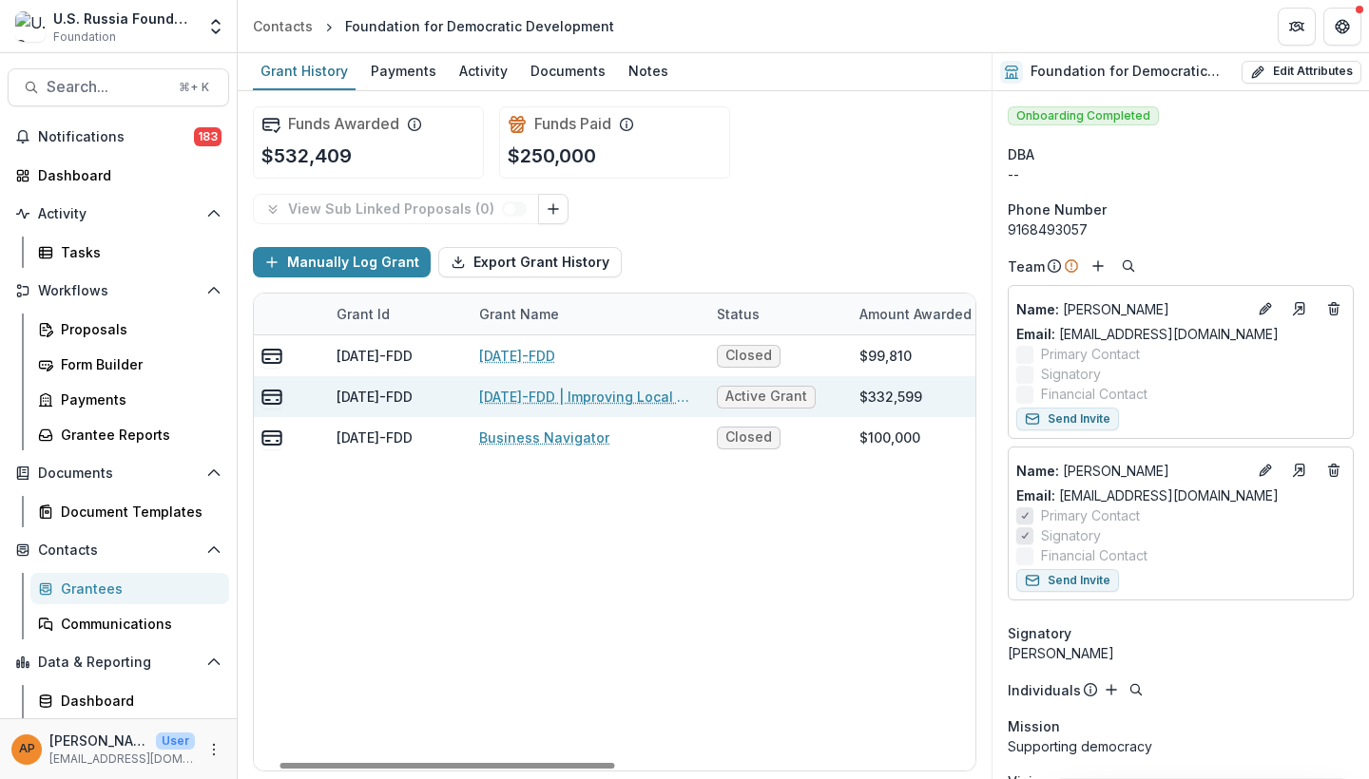
click at [551, 398] on link "24-AUG-110-FDD | Improving Local Governance Competence Among Rising Exiled Russ…" at bounding box center [586, 397] width 215 height 20
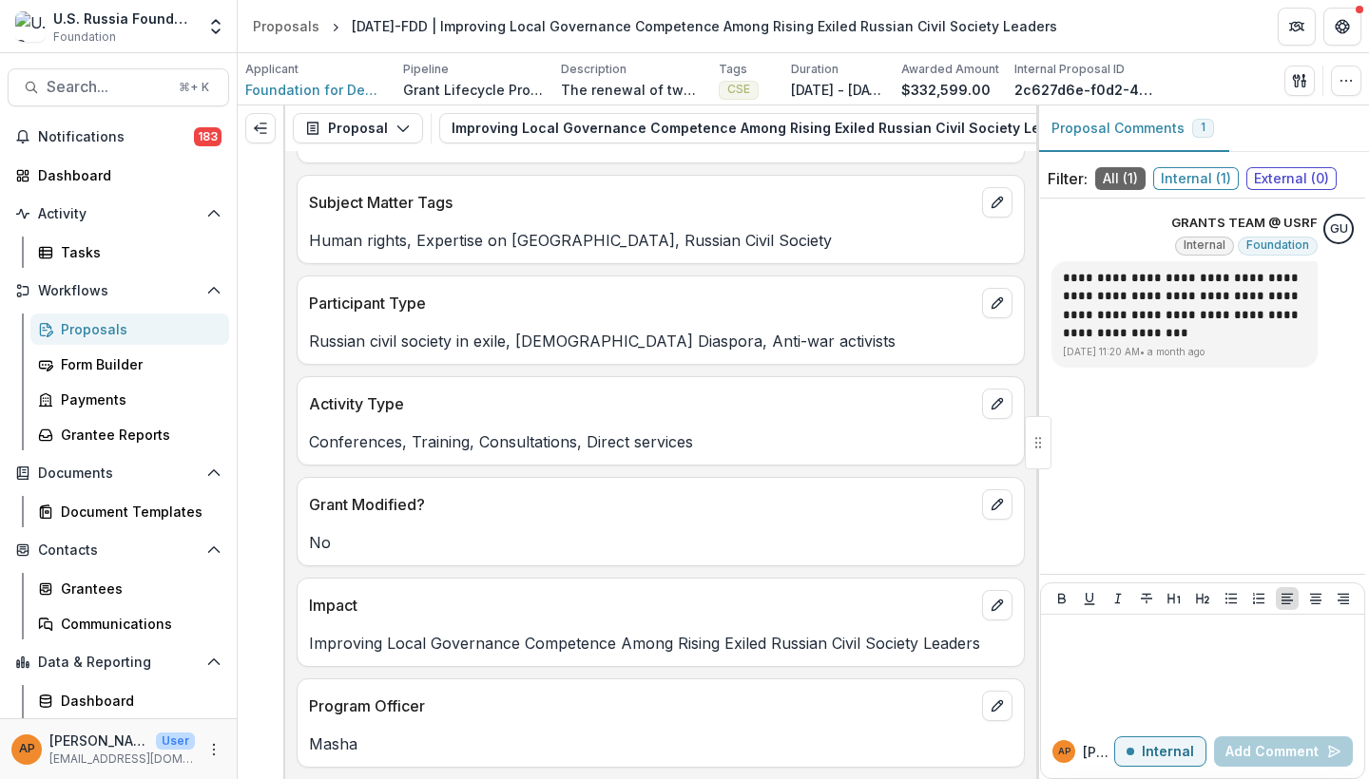
scroll to position [697, 0]
click at [359, 90] on span "Foundation for Democratic Development" at bounding box center [316, 90] width 143 height 20
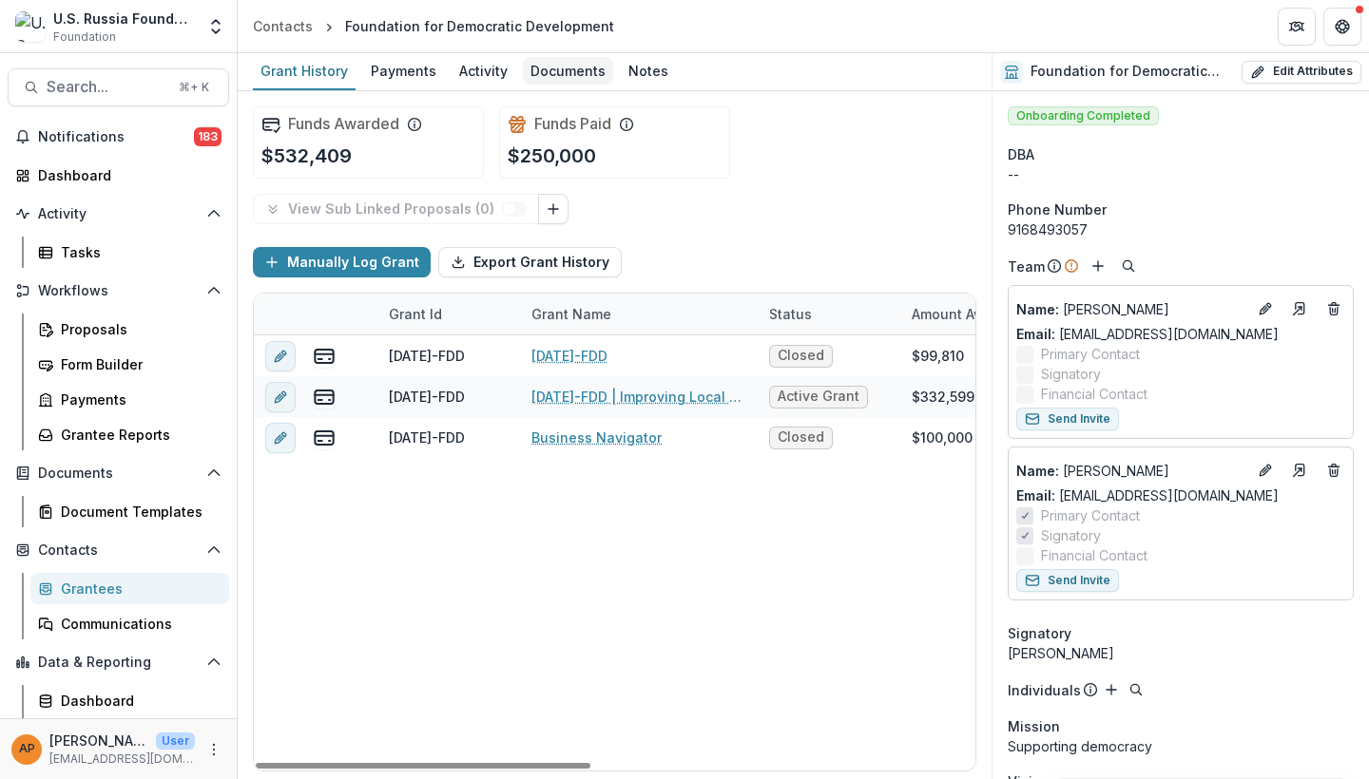
click at [562, 69] on div "Documents" at bounding box center [568, 71] width 90 height 28
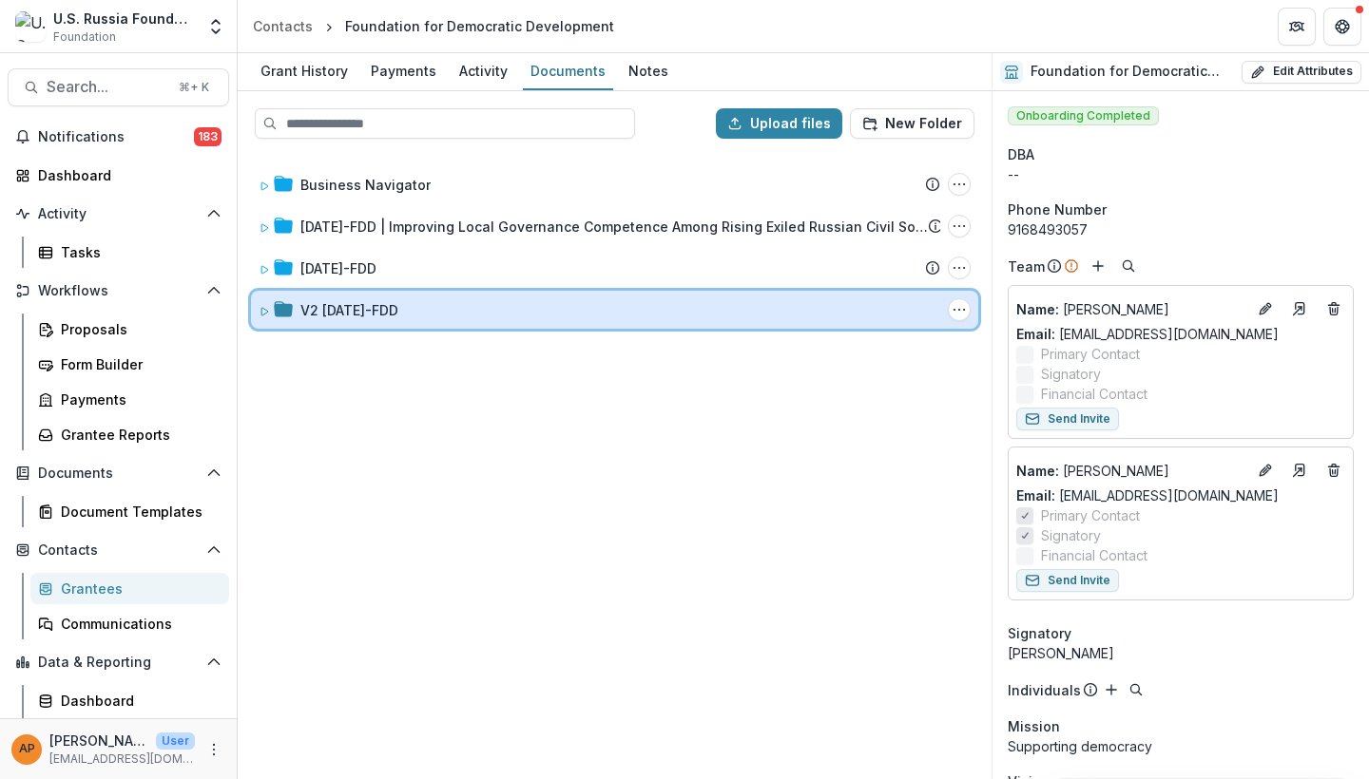
click at [444, 307] on div "V2 24-AUG-110-FDD" at bounding box center [620, 310] width 640 height 20
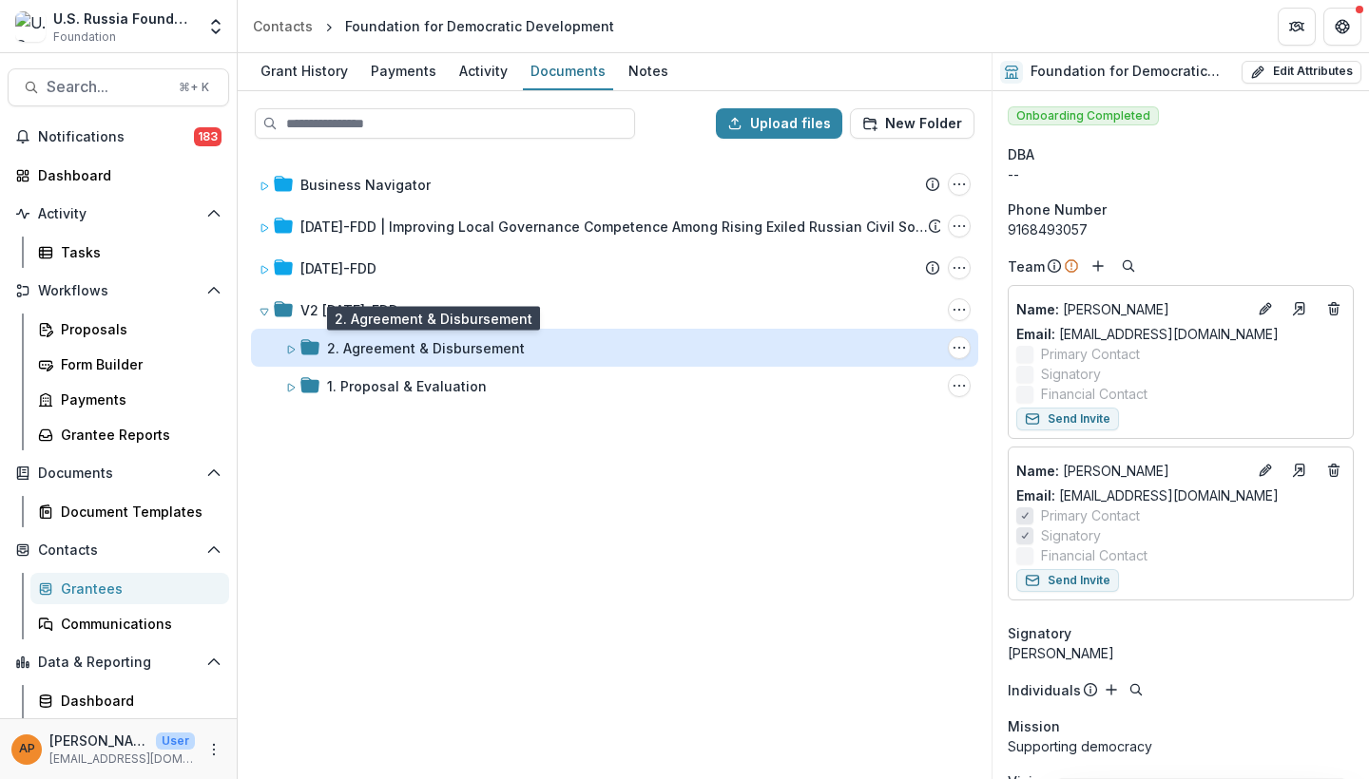
click at [451, 352] on div "2. Agreement & Disbursement" at bounding box center [426, 348] width 198 height 20
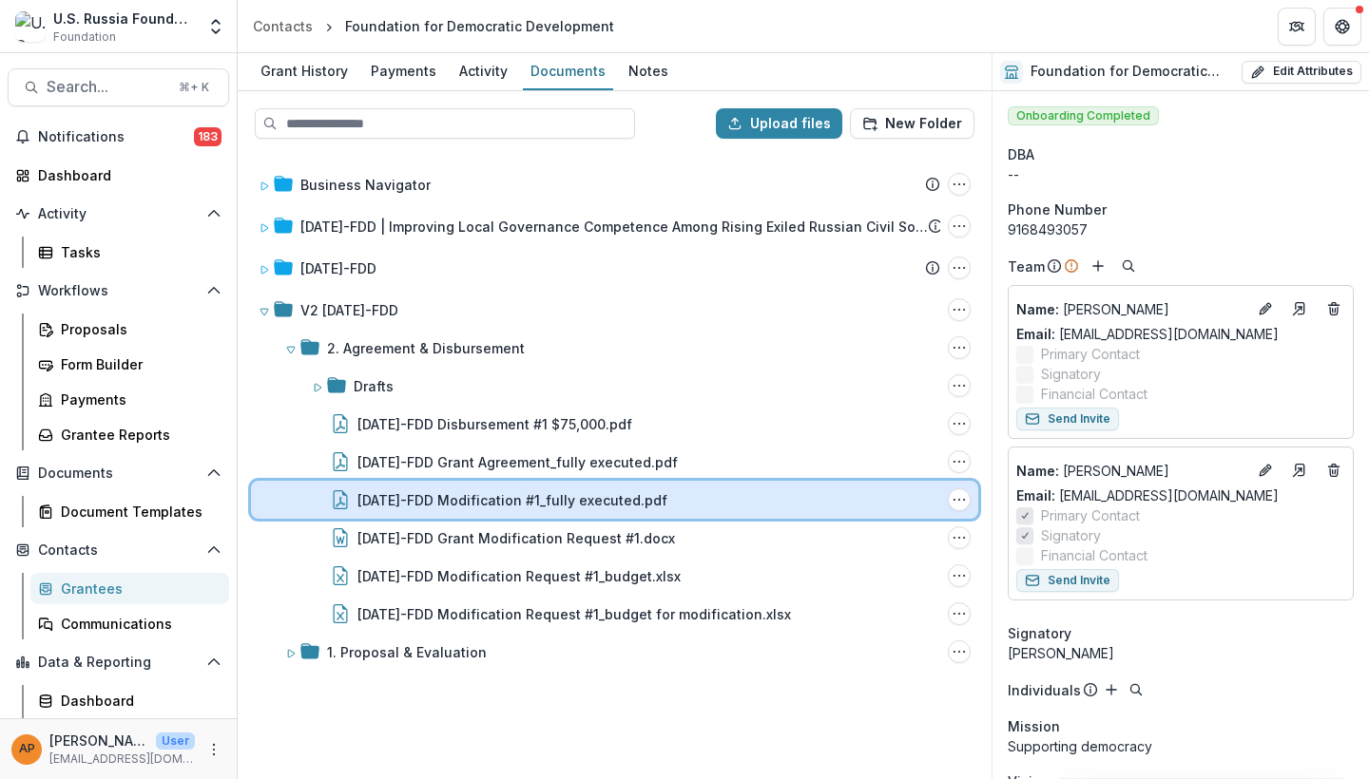
click at [512, 516] on div "24-AUG-110-FDD Modification #1_fully executed.pdf File Options Download Rename …" at bounding box center [614, 500] width 727 height 38
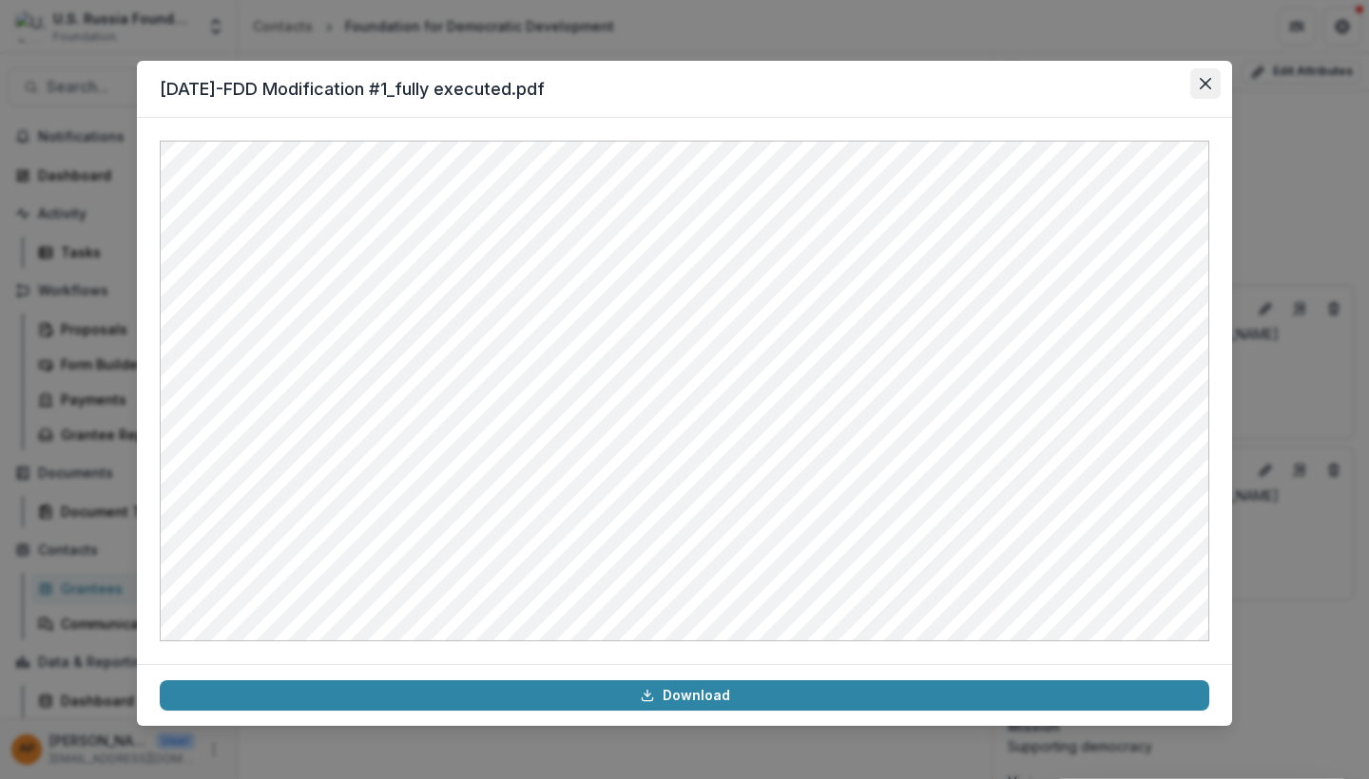
click at [674, 85] on icon "Close" at bounding box center [1204, 83] width 11 height 11
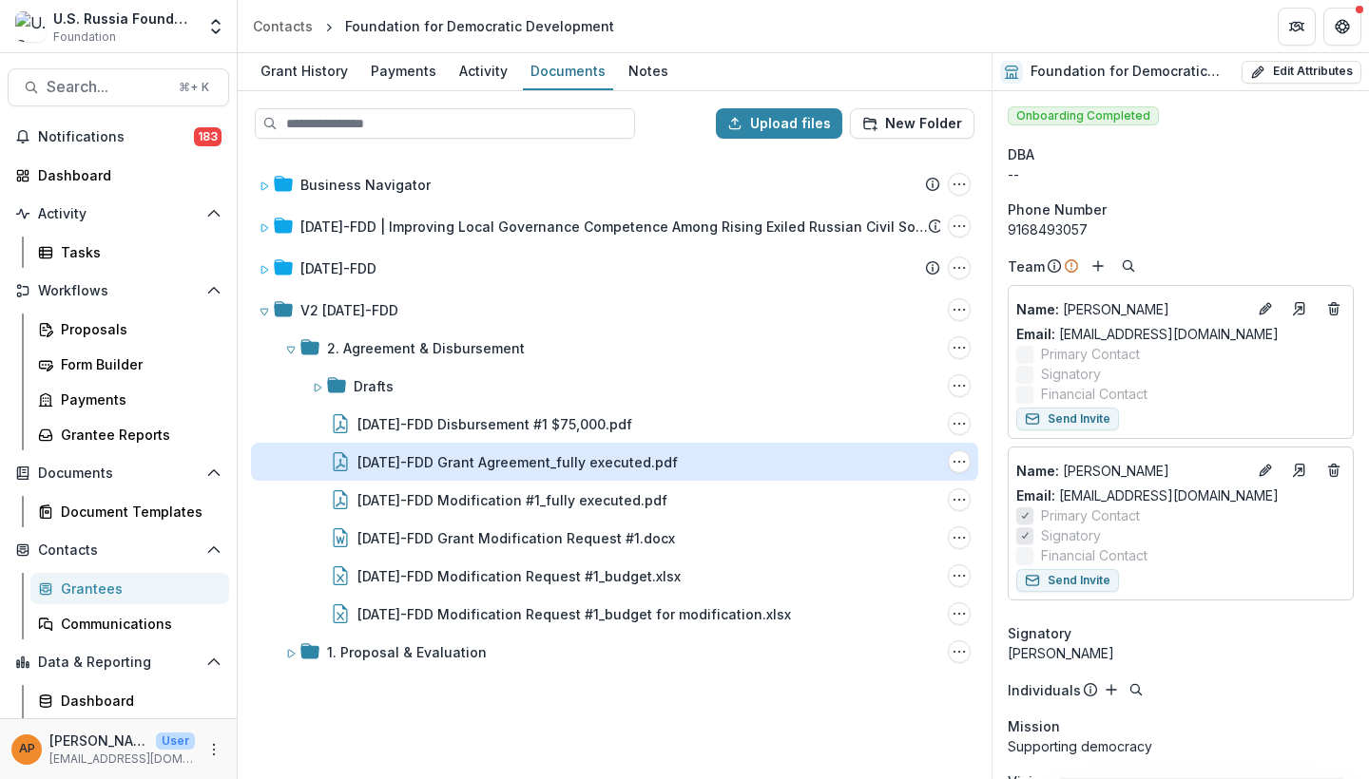
click at [591, 453] on div "24-AUG-110-FDD Grant Agreement_fully executed.pdf" at bounding box center [517, 462] width 320 height 20
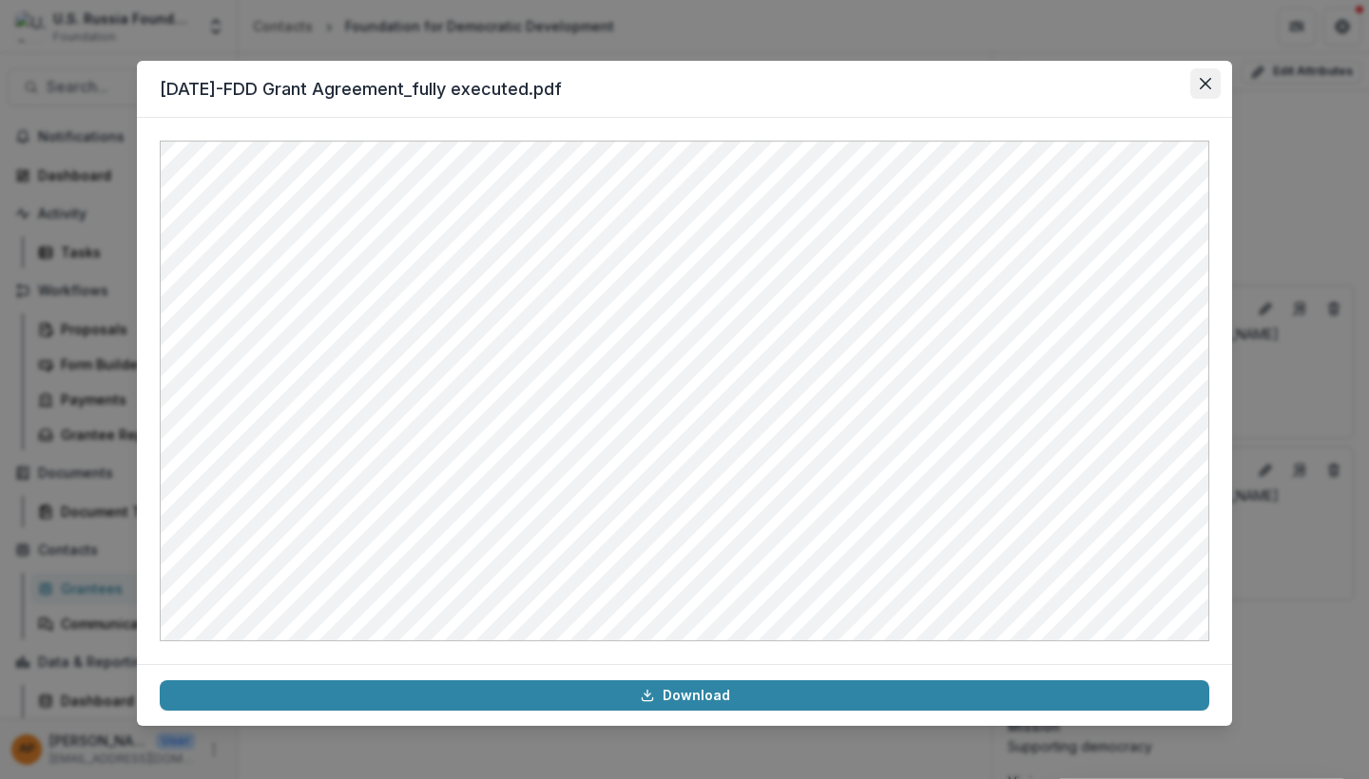
click at [674, 88] on button "Close" at bounding box center [1205, 83] width 30 height 30
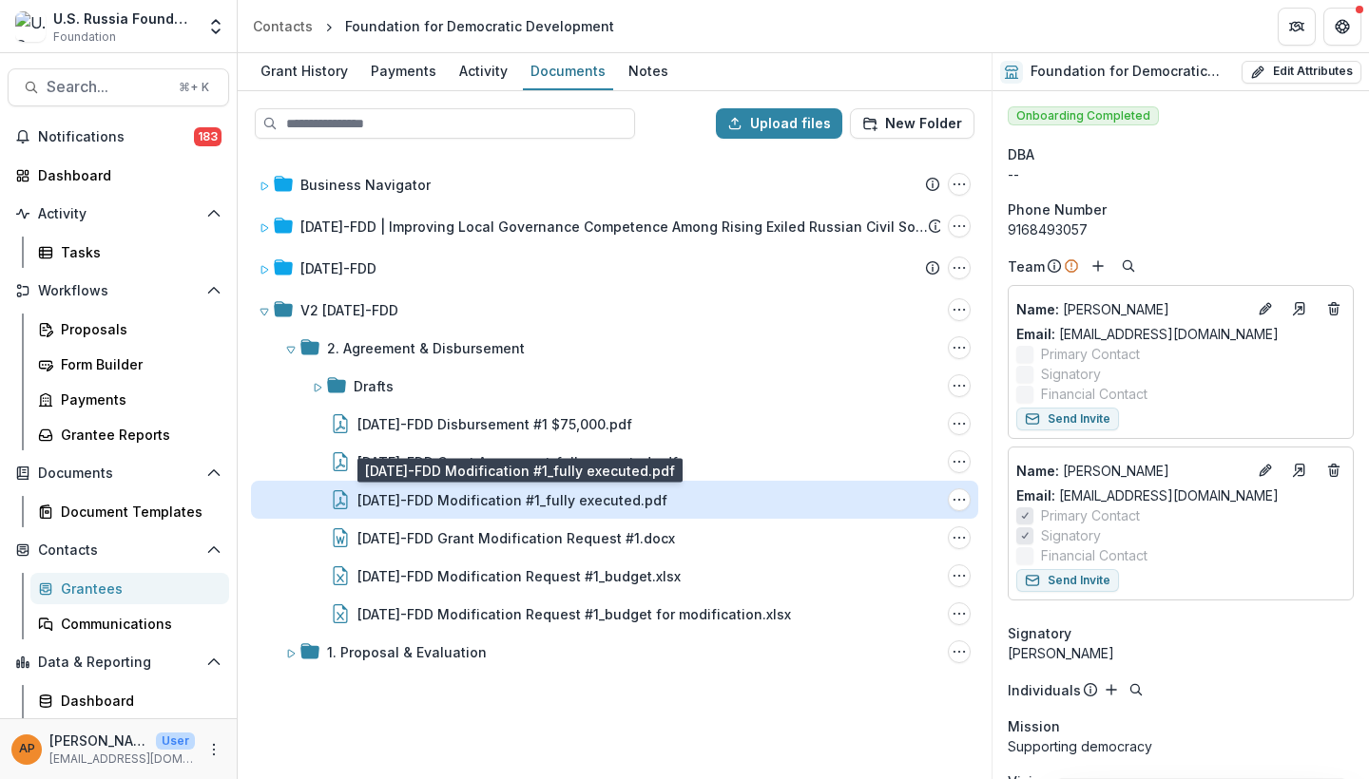
click at [608, 503] on div "[DATE]-FDD Modification #1_fully executed.pdf" at bounding box center [512, 500] width 310 height 20
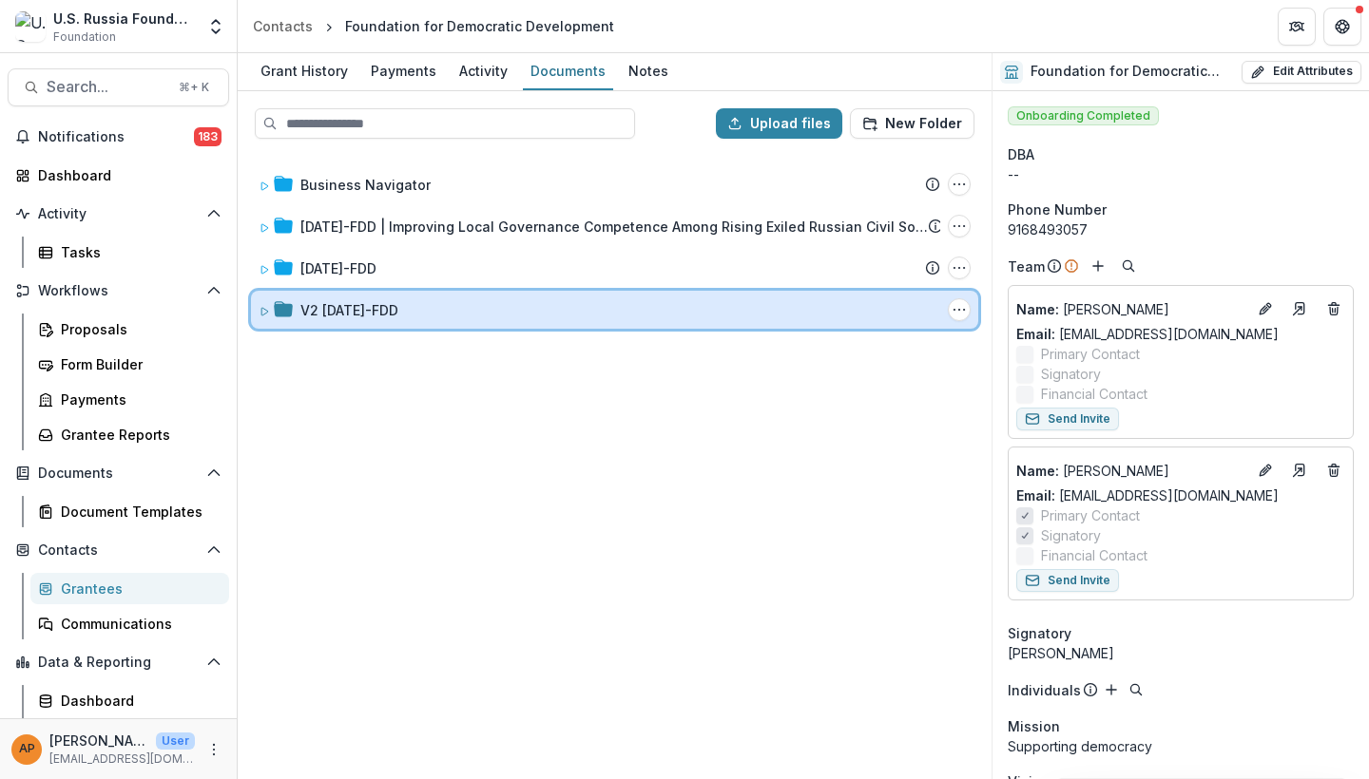
click at [485, 303] on div "V2 24-AUG-110-FDD" at bounding box center [620, 310] width 640 height 20
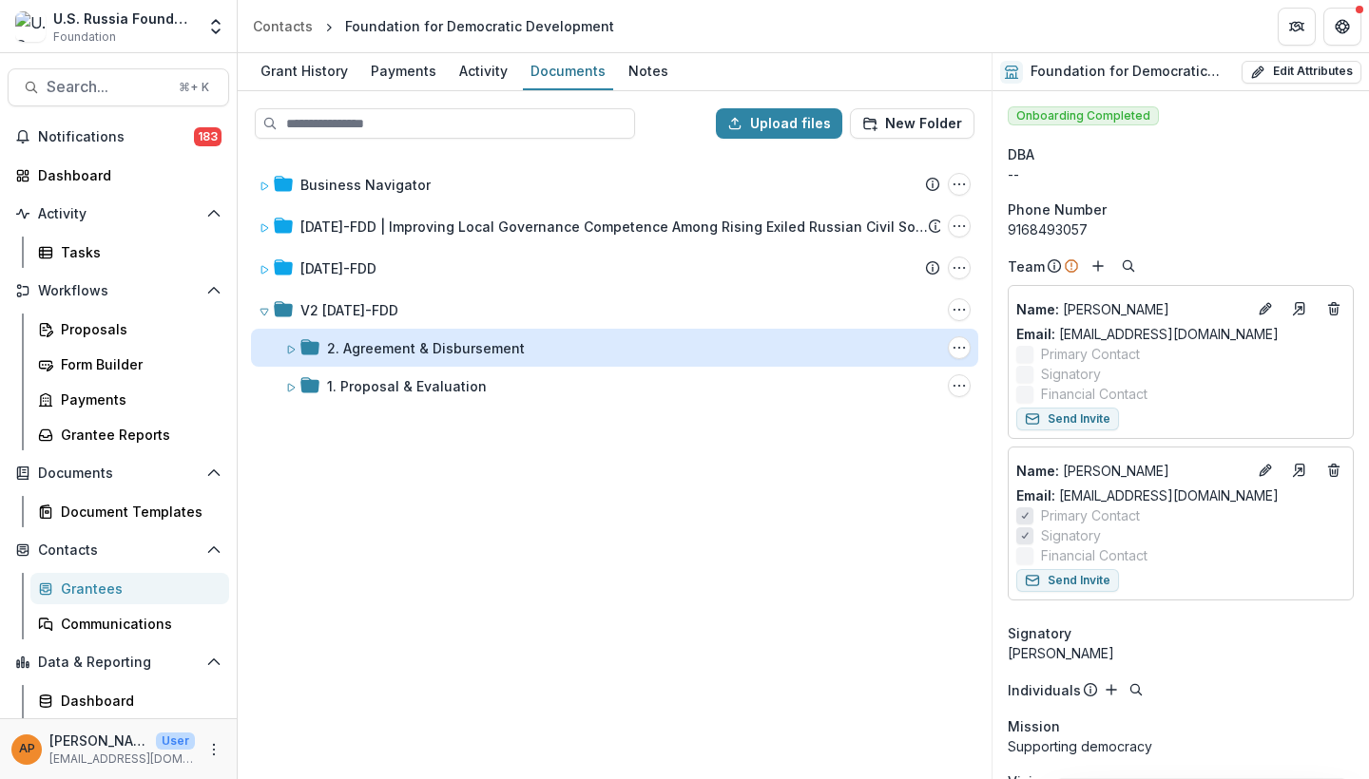
click at [491, 349] on div "2. Agreement & Disbursement" at bounding box center [426, 348] width 198 height 20
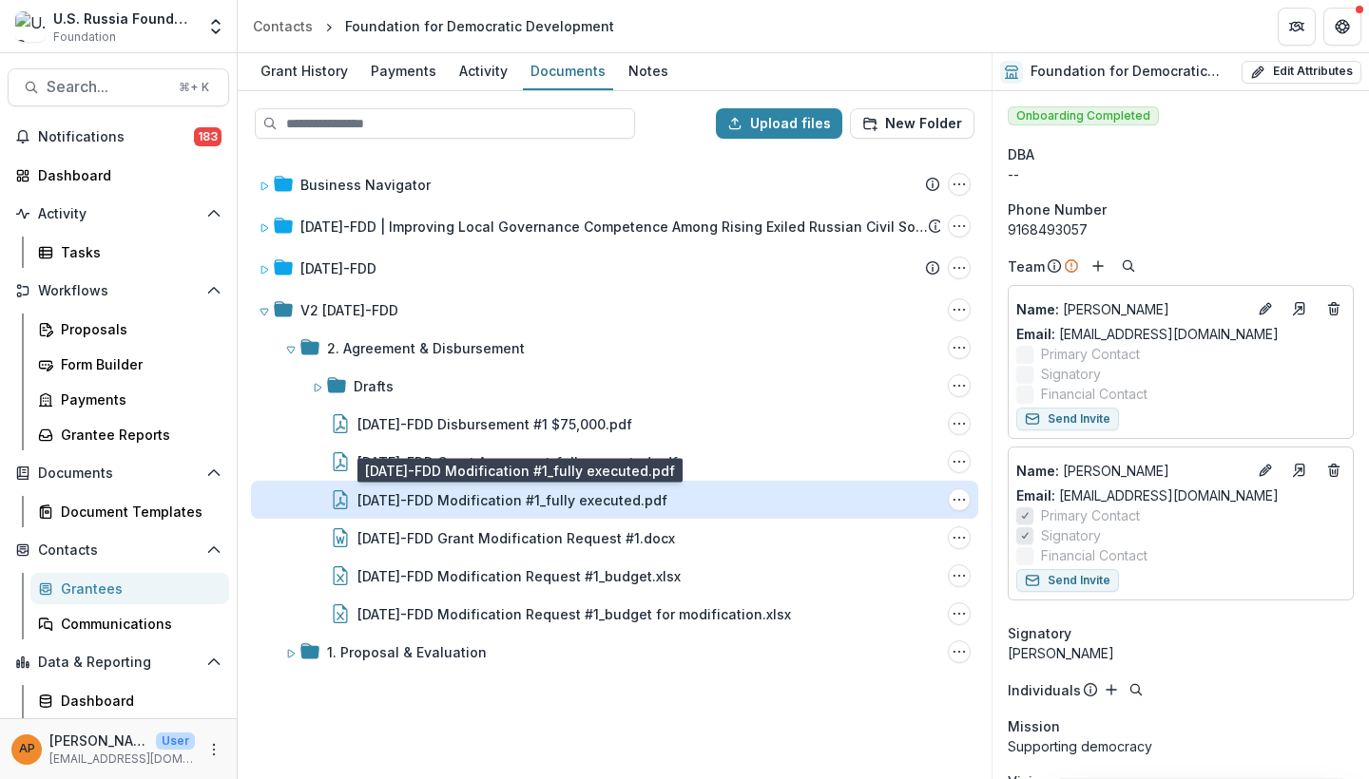
click at [540, 496] on div "24-AUG-110-FDD Modification #1_fully executed.pdf" at bounding box center [512, 500] width 310 height 20
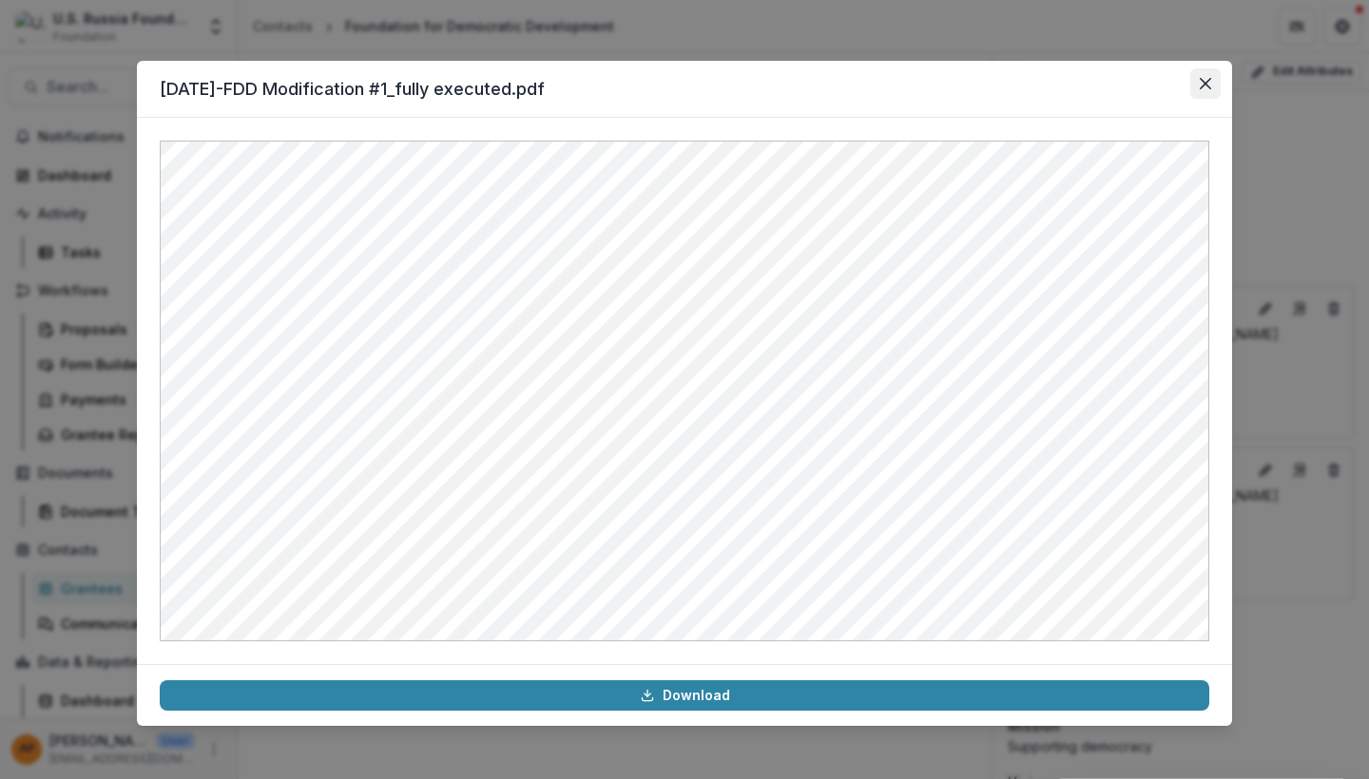
click at [1202, 82] on icon "Close" at bounding box center [1204, 83] width 11 height 11
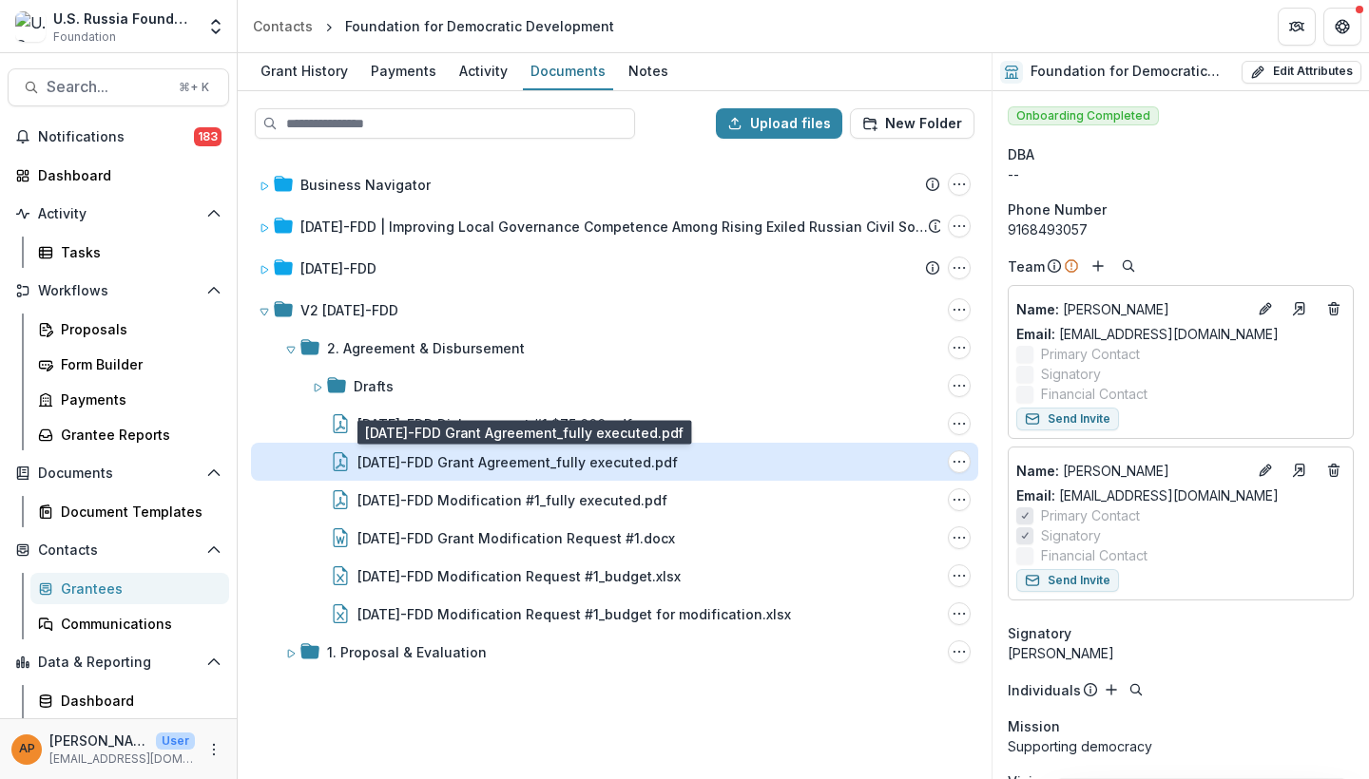
click at [574, 471] on div "24-AUG-110-FDD Grant Agreement_fully executed.pdf" at bounding box center [517, 462] width 320 height 20
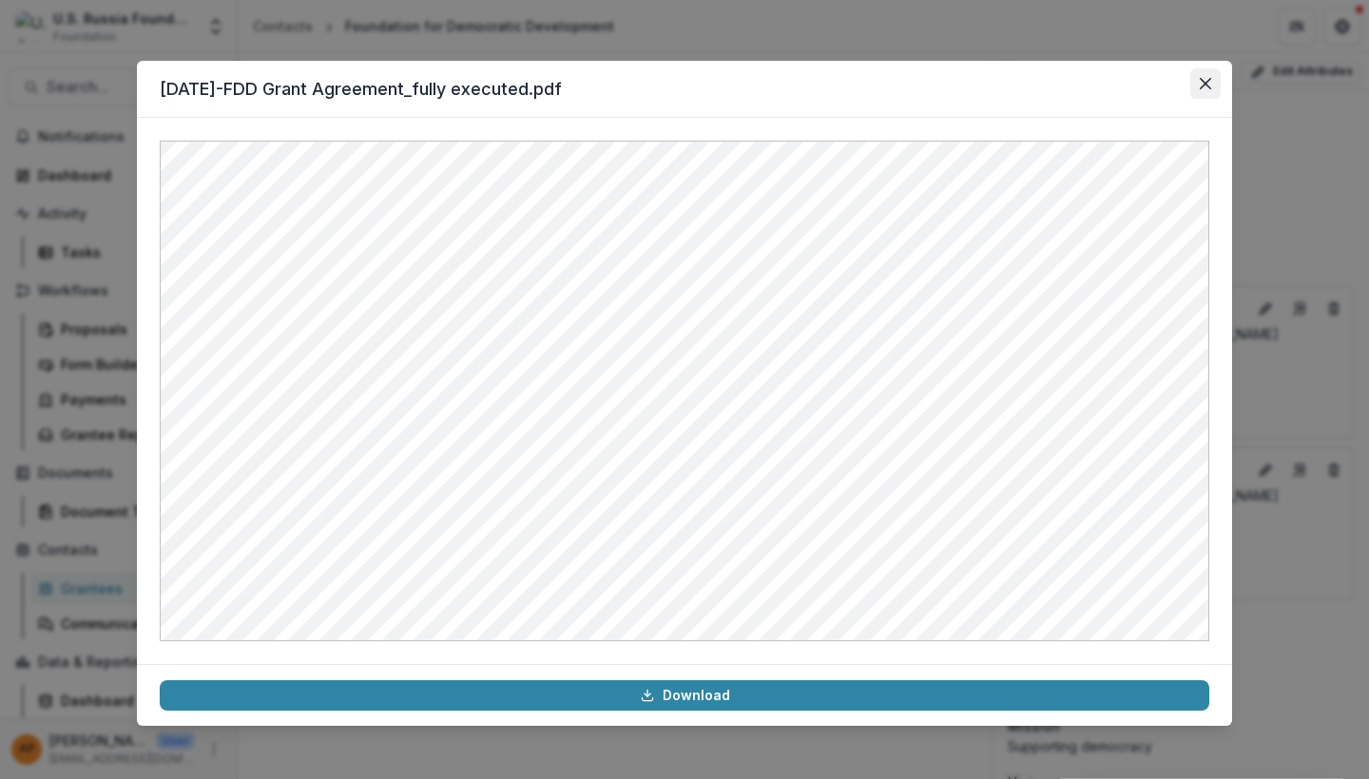
click at [1214, 85] on button "Close" at bounding box center [1205, 83] width 30 height 30
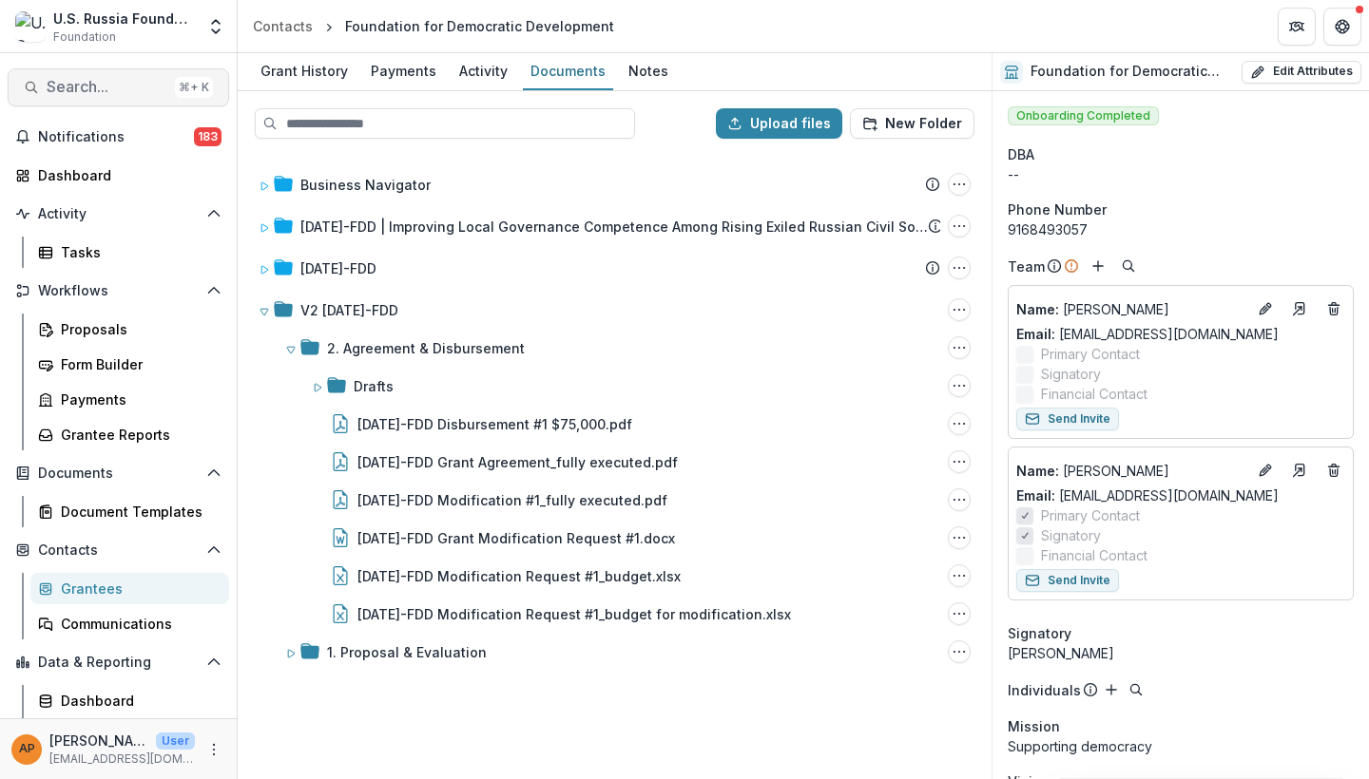
click at [74, 89] on span "Search..." at bounding box center [107, 87] width 121 height 18
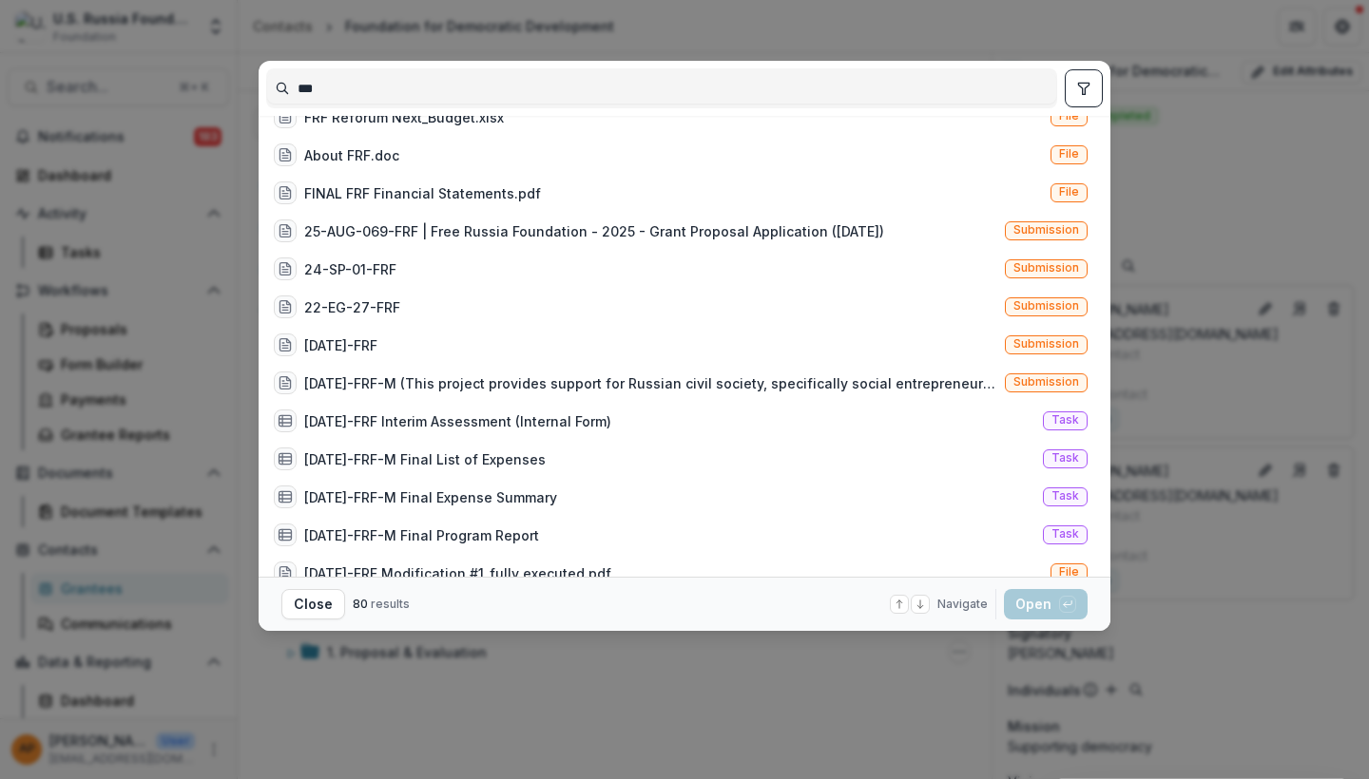
scroll to position [369, 0]
type input "***"
click at [425, 350] on div "19-Sep-10-FRF Submission" at bounding box center [680, 344] width 829 height 38
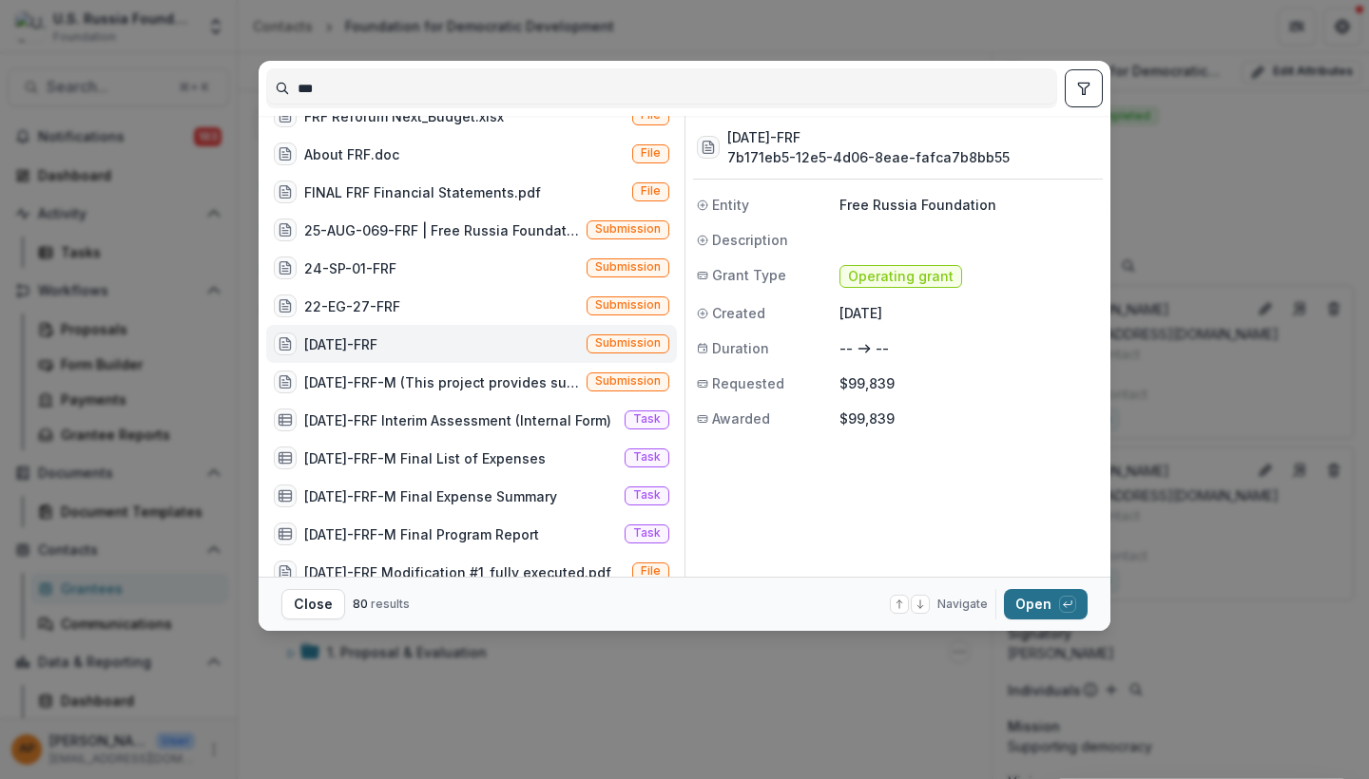
click at [1035, 604] on button "Open with enter key" at bounding box center [1046, 604] width 84 height 30
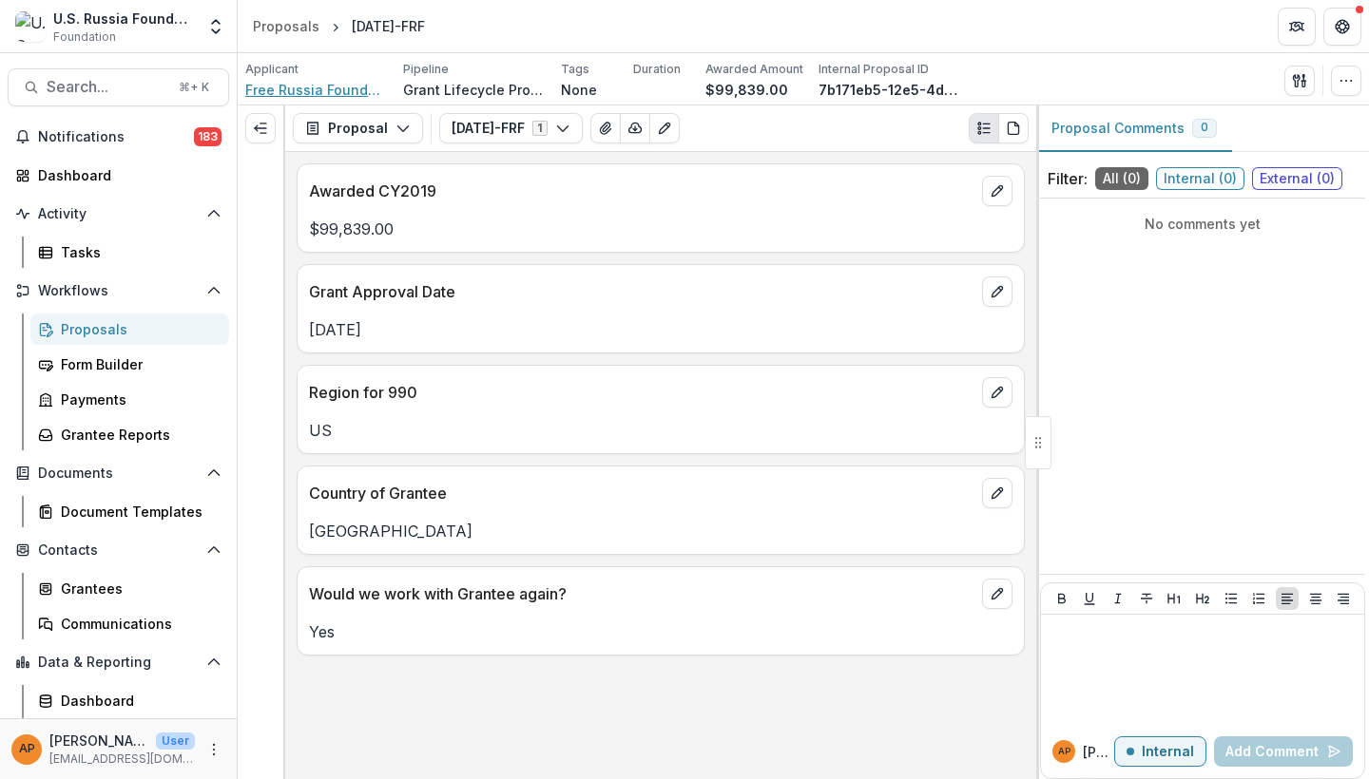
click at [319, 92] on span "Free Russia Foundation" at bounding box center [316, 90] width 143 height 20
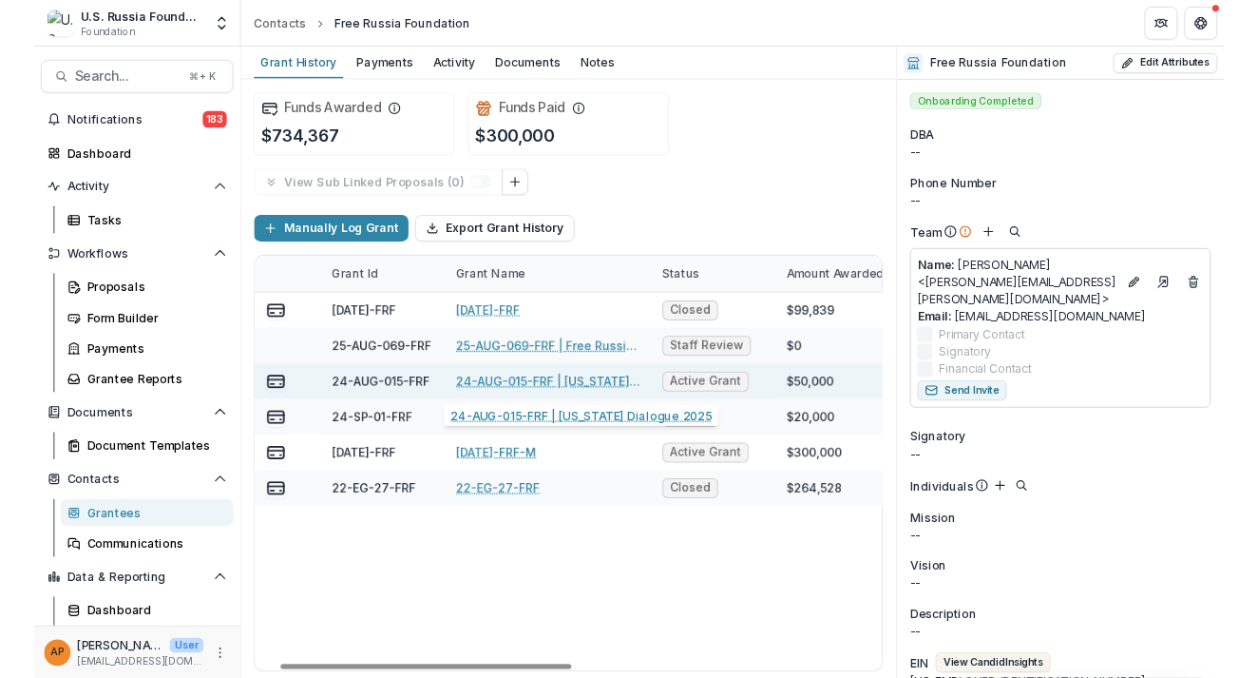
scroll to position [0, 31]
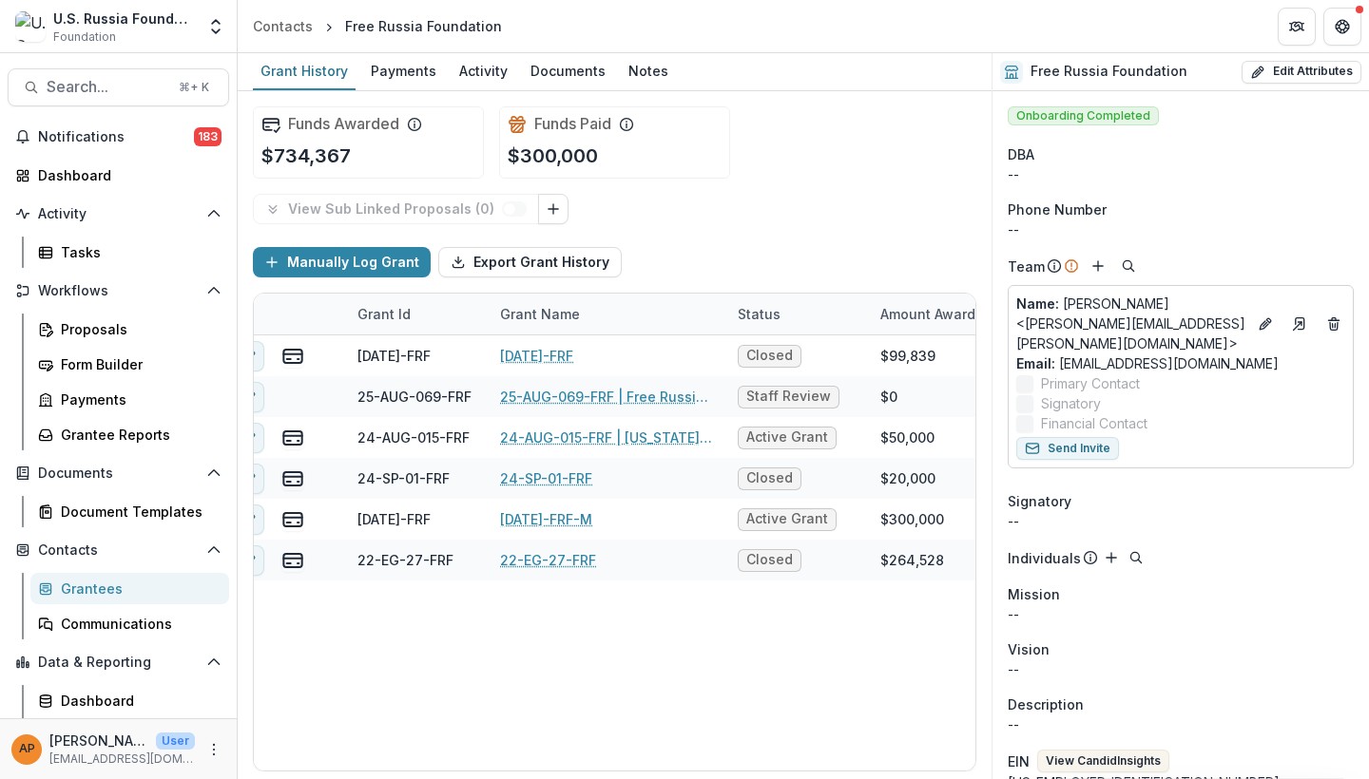
click at [675, 8] on header "Contacts Free Russia Foundation" at bounding box center [803, 26] width 1131 height 52
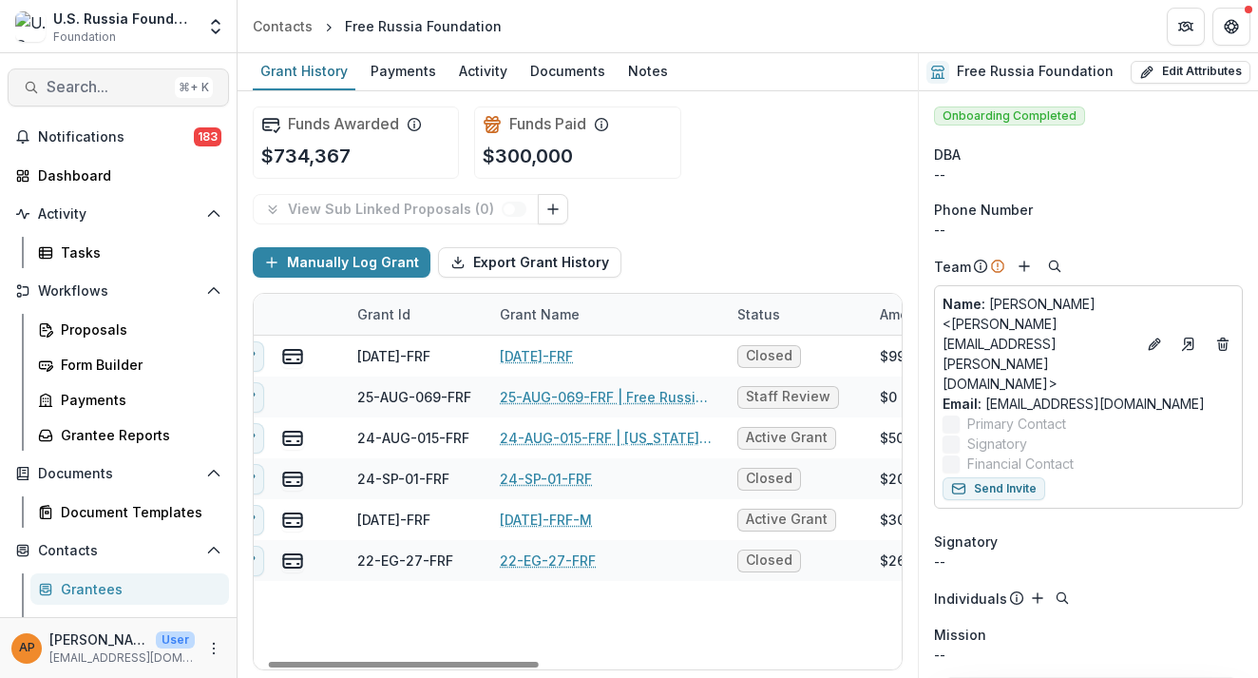
click at [131, 98] on button "Search... ⌘ + K" at bounding box center [118, 87] width 221 height 38
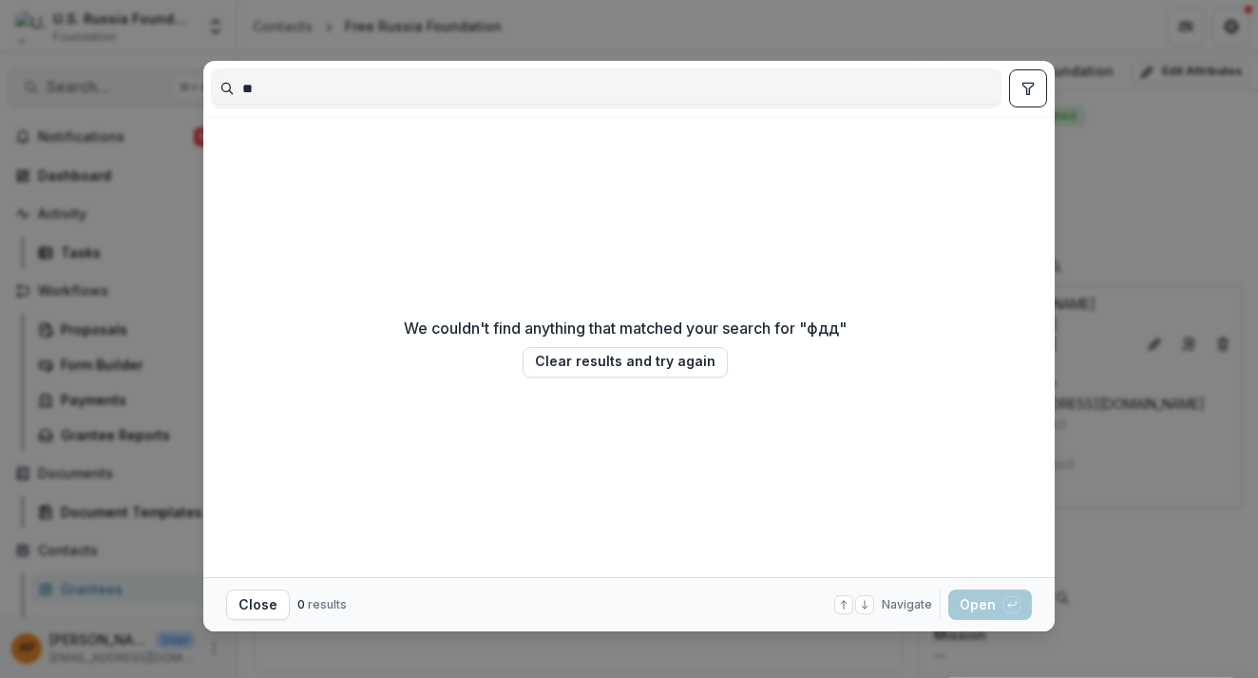
type input "*"
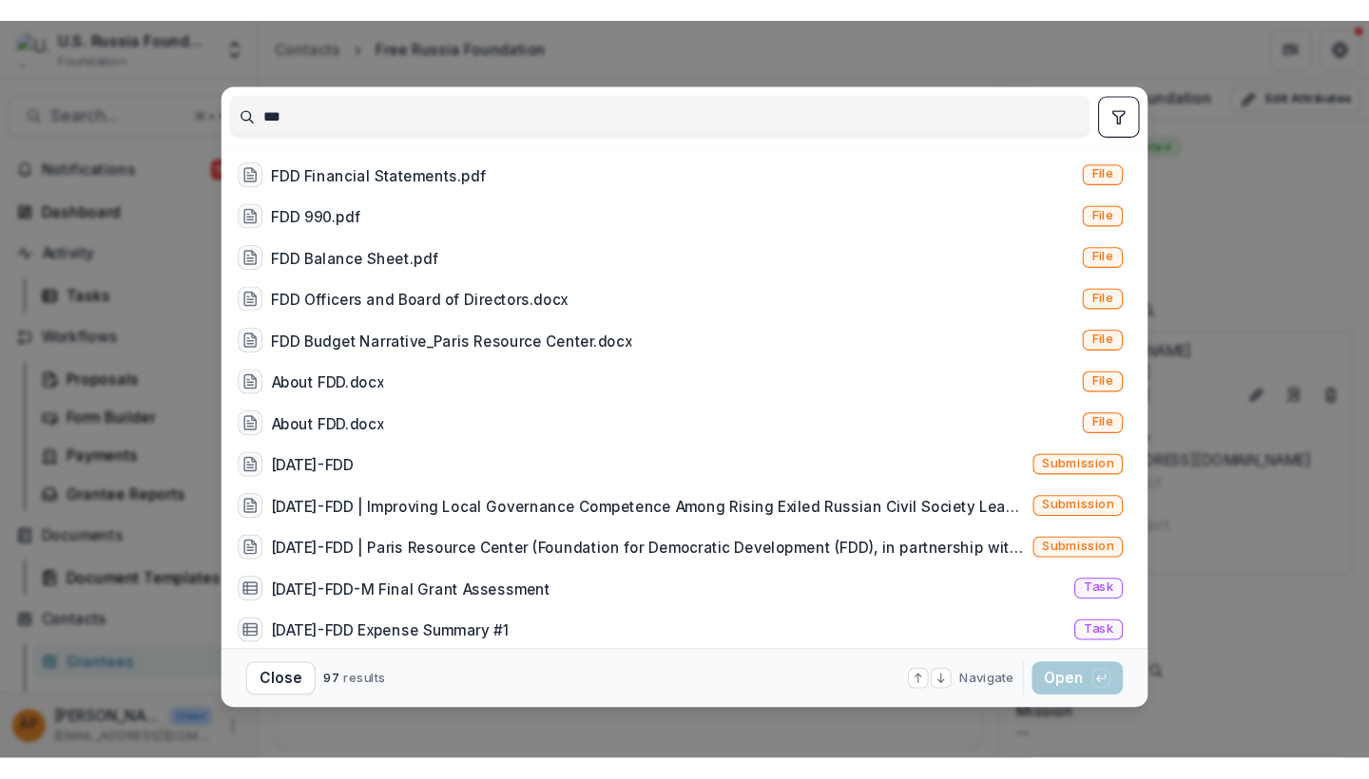
scroll to position [348, 0]
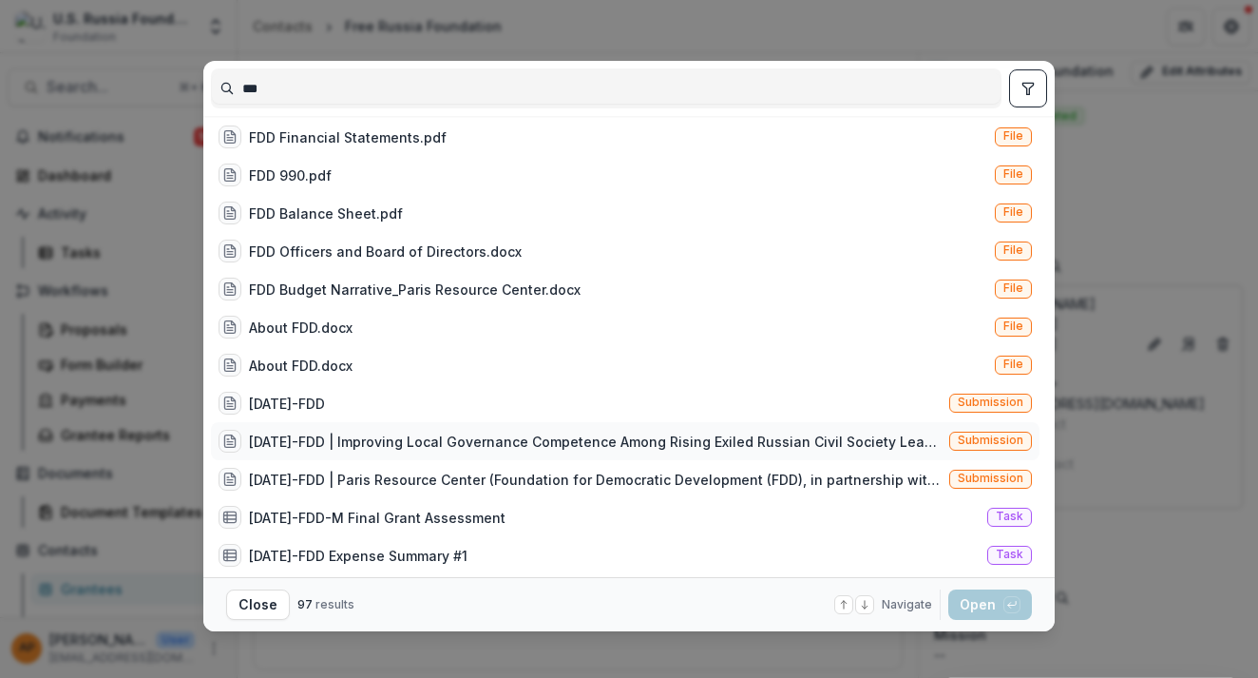
type input "***"
click at [415, 435] on div "24-AUG-110-FDD | Improving Local Governance Competence Among Rising Exiled Russ…" at bounding box center [595, 441] width 693 height 20
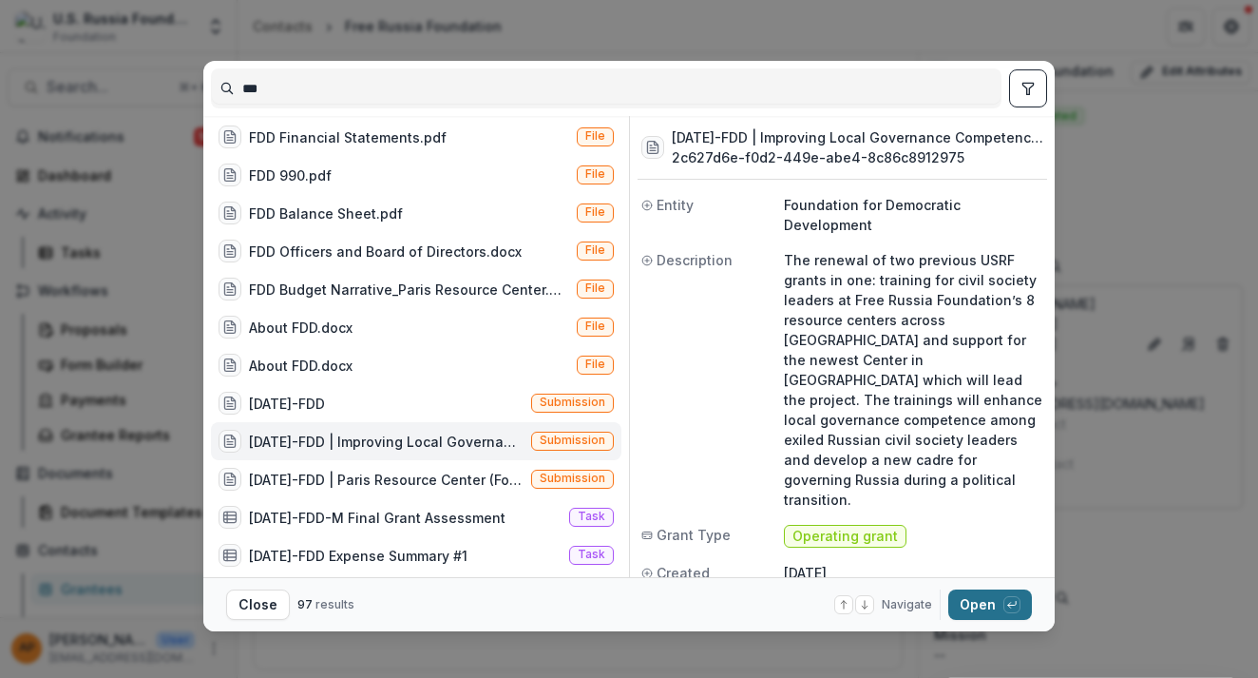
click at [994, 612] on button "Open with enter key" at bounding box center [991, 604] width 84 height 30
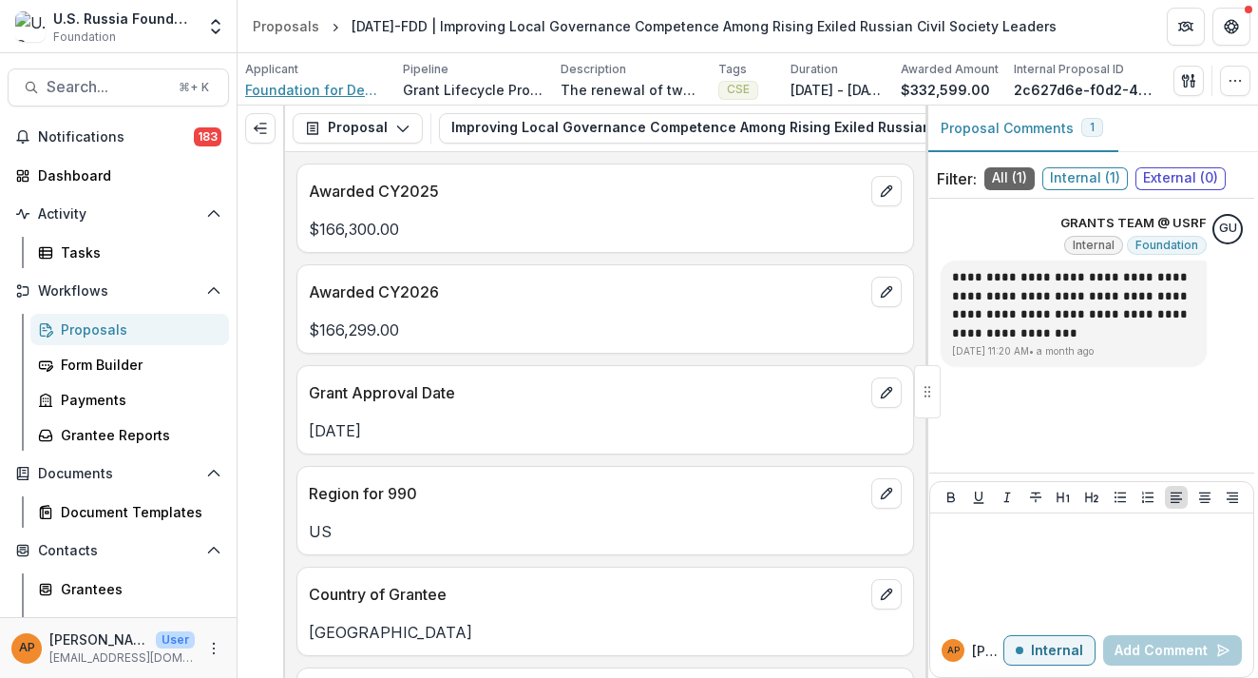
click at [361, 88] on span "Foundation for Democratic Development" at bounding box center [316, 90] width 143 height 20
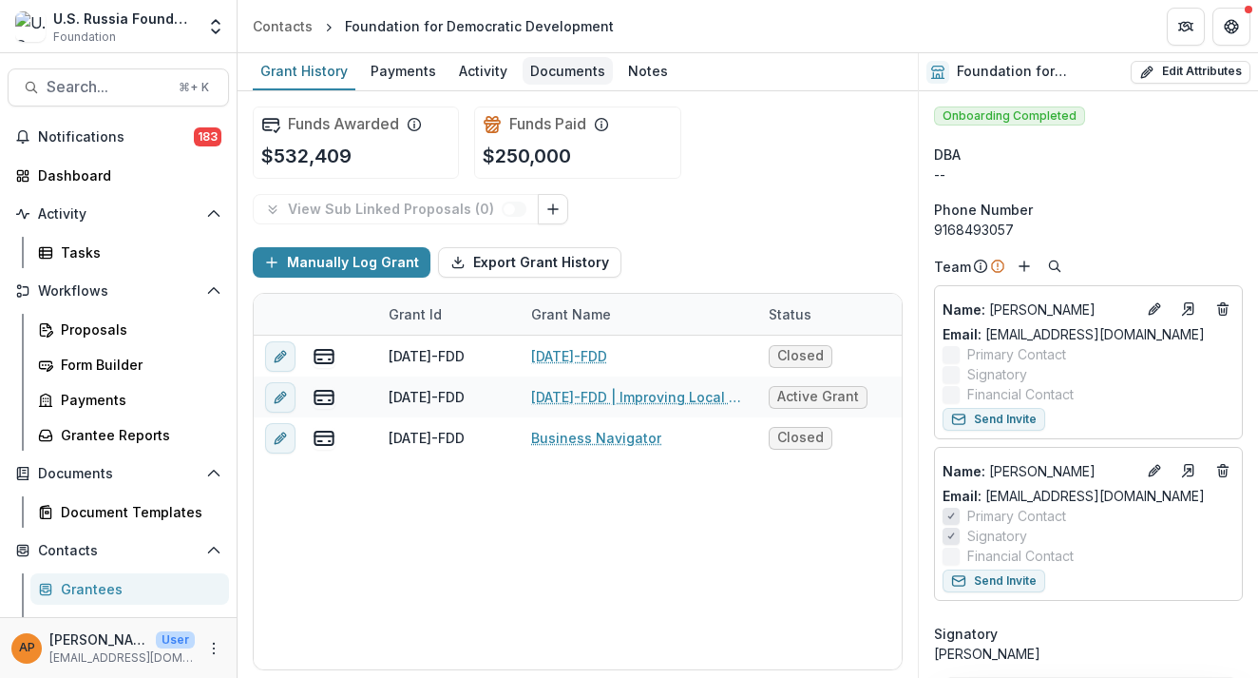
click at [593, 73] on div "Documents" at bounding box center [568, 71] width 90 height 28
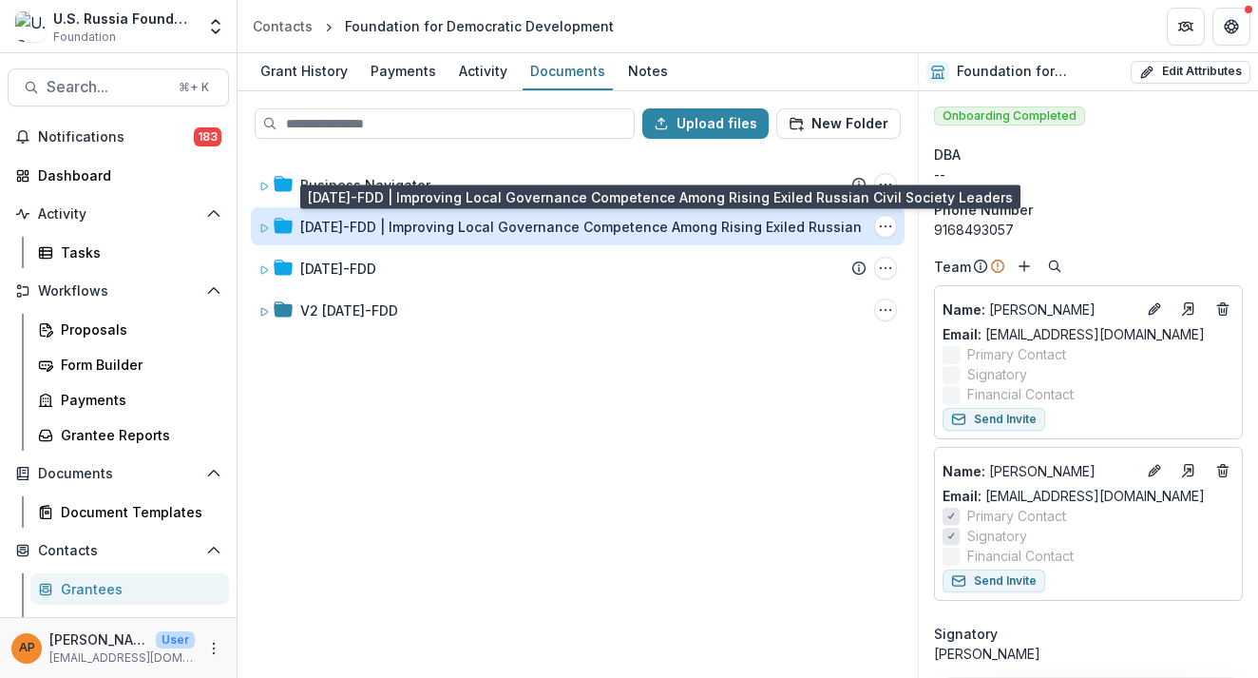
click at [410, 224] on div "24-AUG-110-FDD | Improving Local Governance Competence Among Rising Exiled Russ…" at bounding box center [613, 227] width 627 height 20
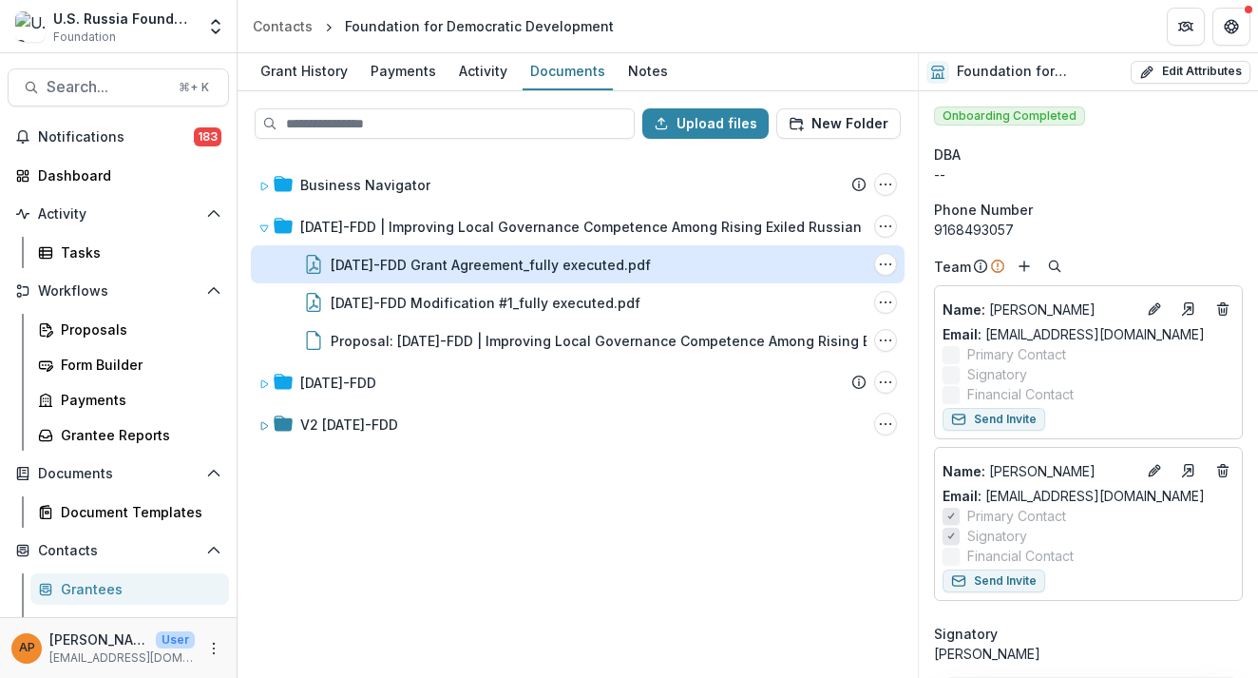
click at [462, 271] on div "24-AUG-110-FDD Grant Agreement_fully executed.pdf" at bounding box center [491, 265] width 320 height 20
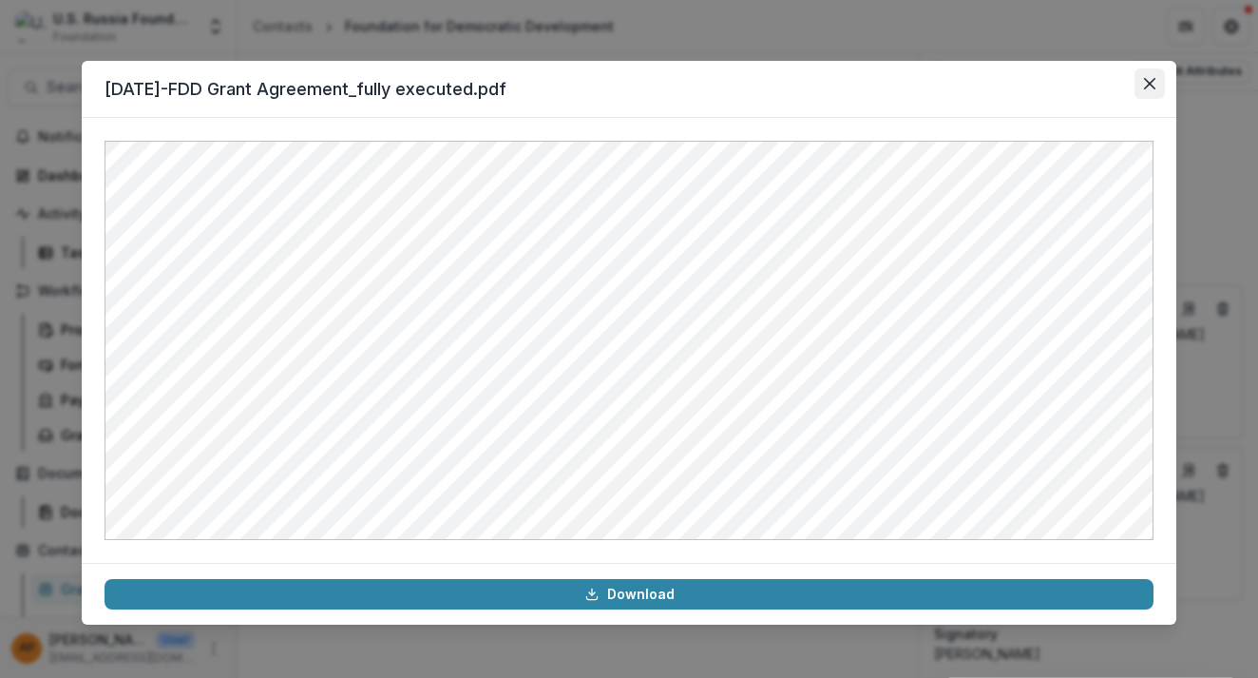
click at [1151, 91] on button "Close" at bounding box center [1150, 83] width 30 height 30
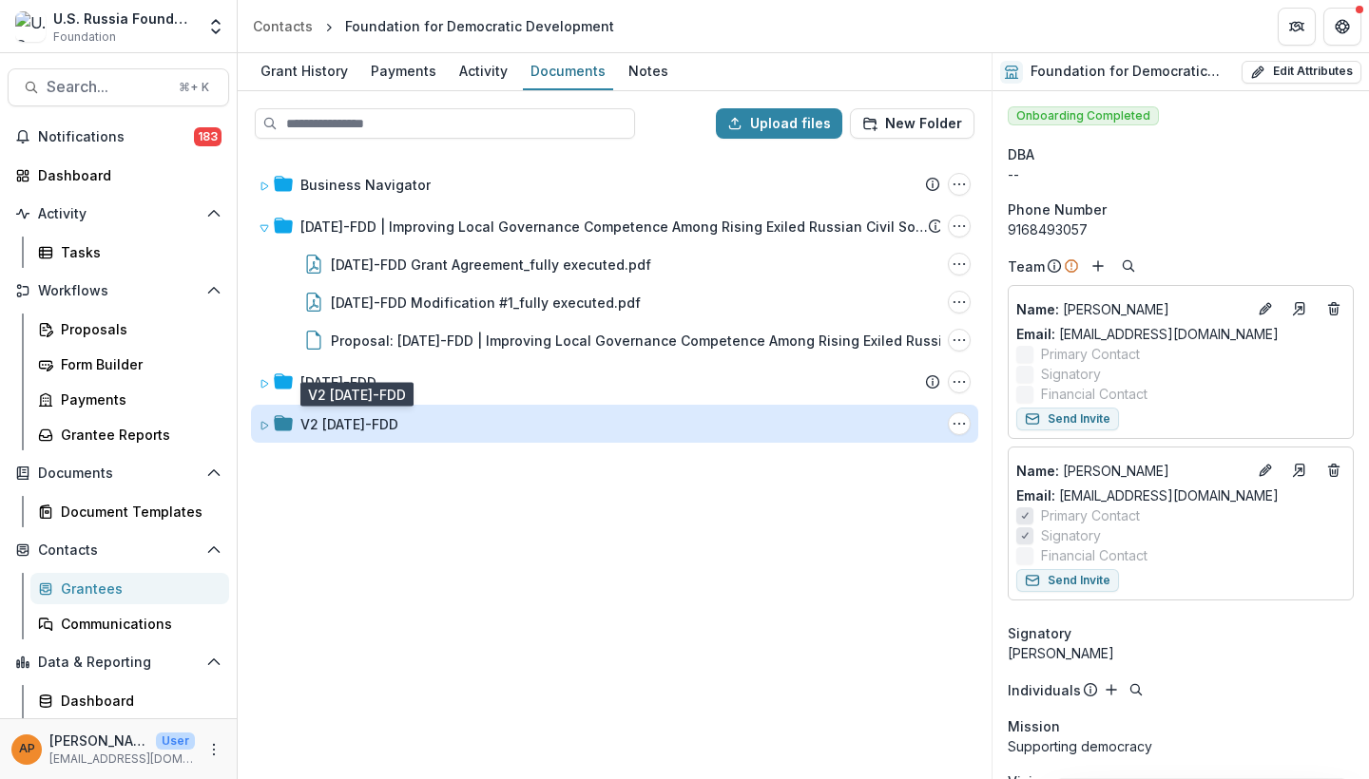
click at [381, 416] on div "V2 24-AUG-110-FDD" at bounding box center [349, 424] width 98 height 20
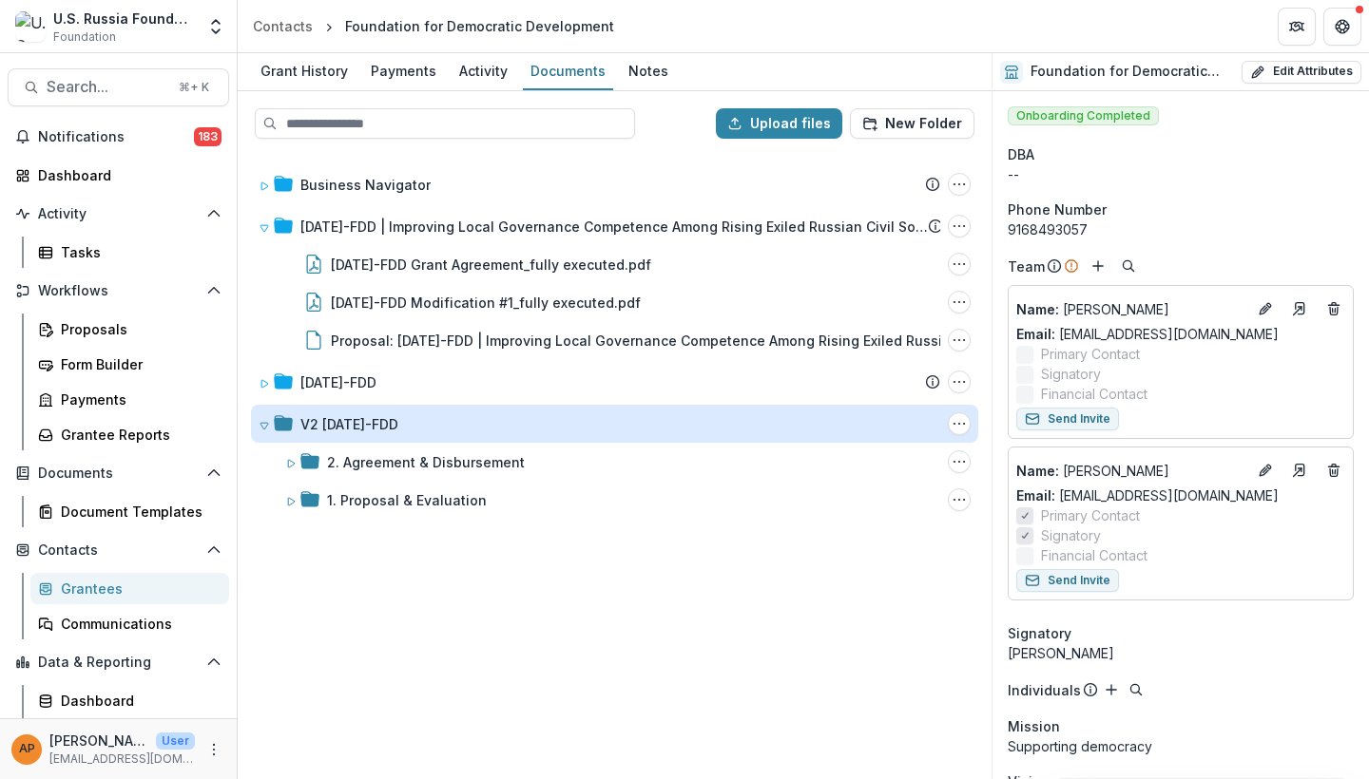
click at [398, 430] on div "V2 24-AUG-110-FDD" at bounding box center [349, 424] width 98 height 20
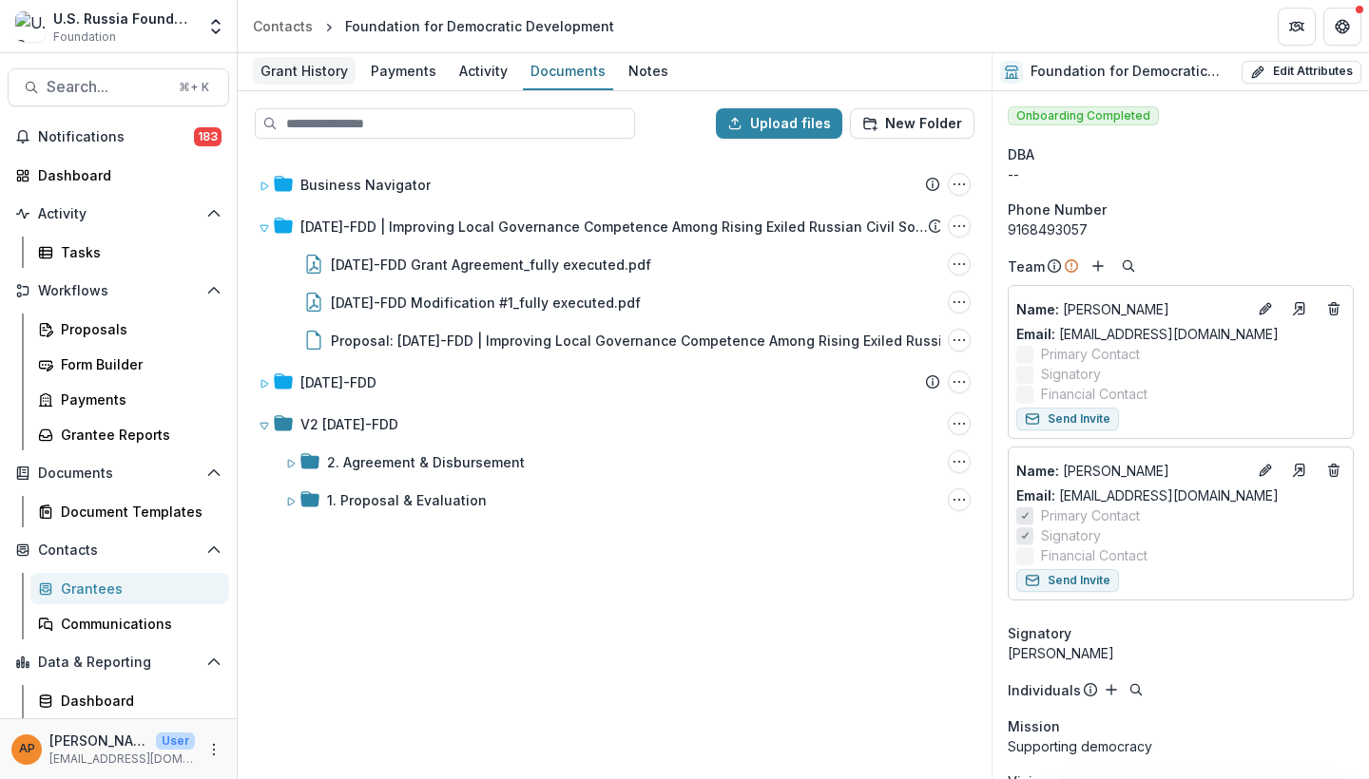
click at [328, 68] on div "Grant History" at bounding box center [304, 71] width 103 height 28
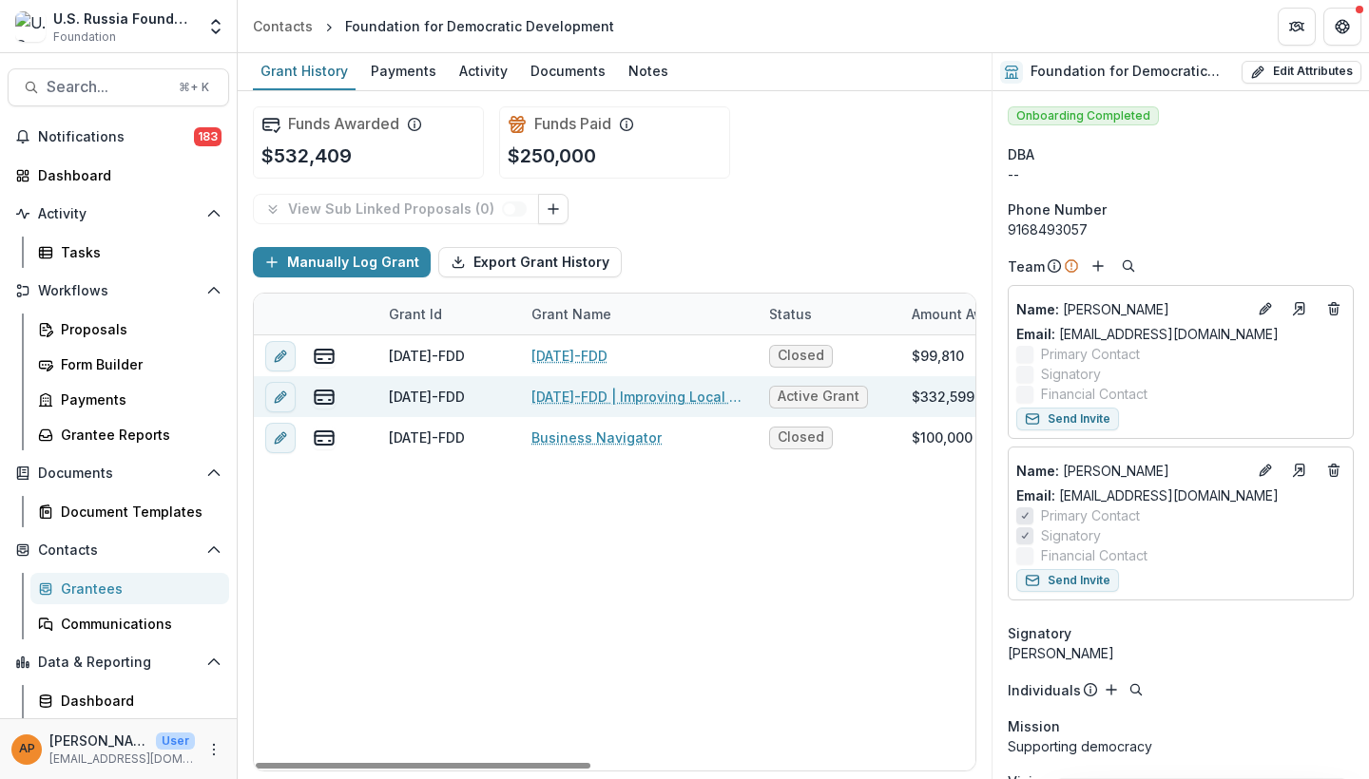
click at [565, 401] on link "24-AUG-110-FDD | Improving Local Governance Competence Among Rising Exiled Russ…" at bounding box center [638, 397] width 215 height 20
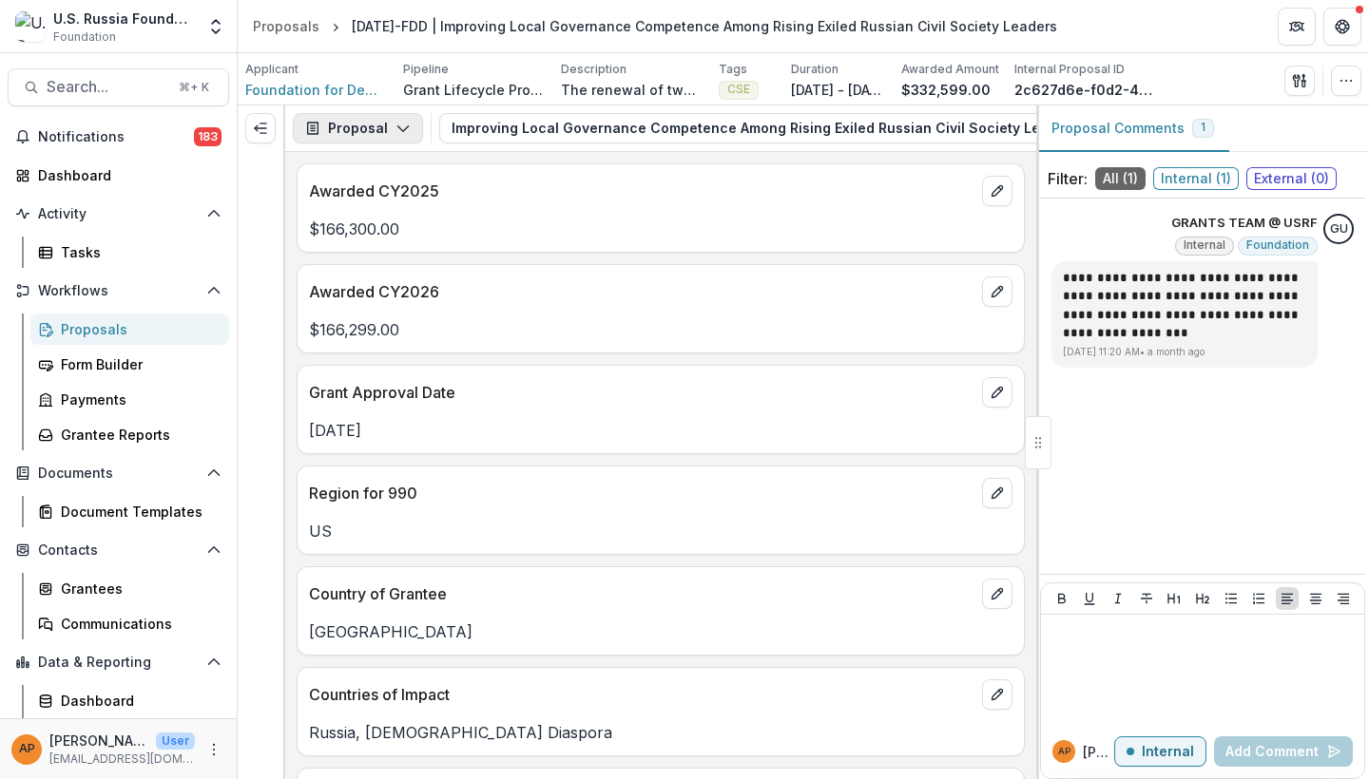
click at [365, 117] on button "Proposal" at bounding box center [358, 128] width 130 height 30
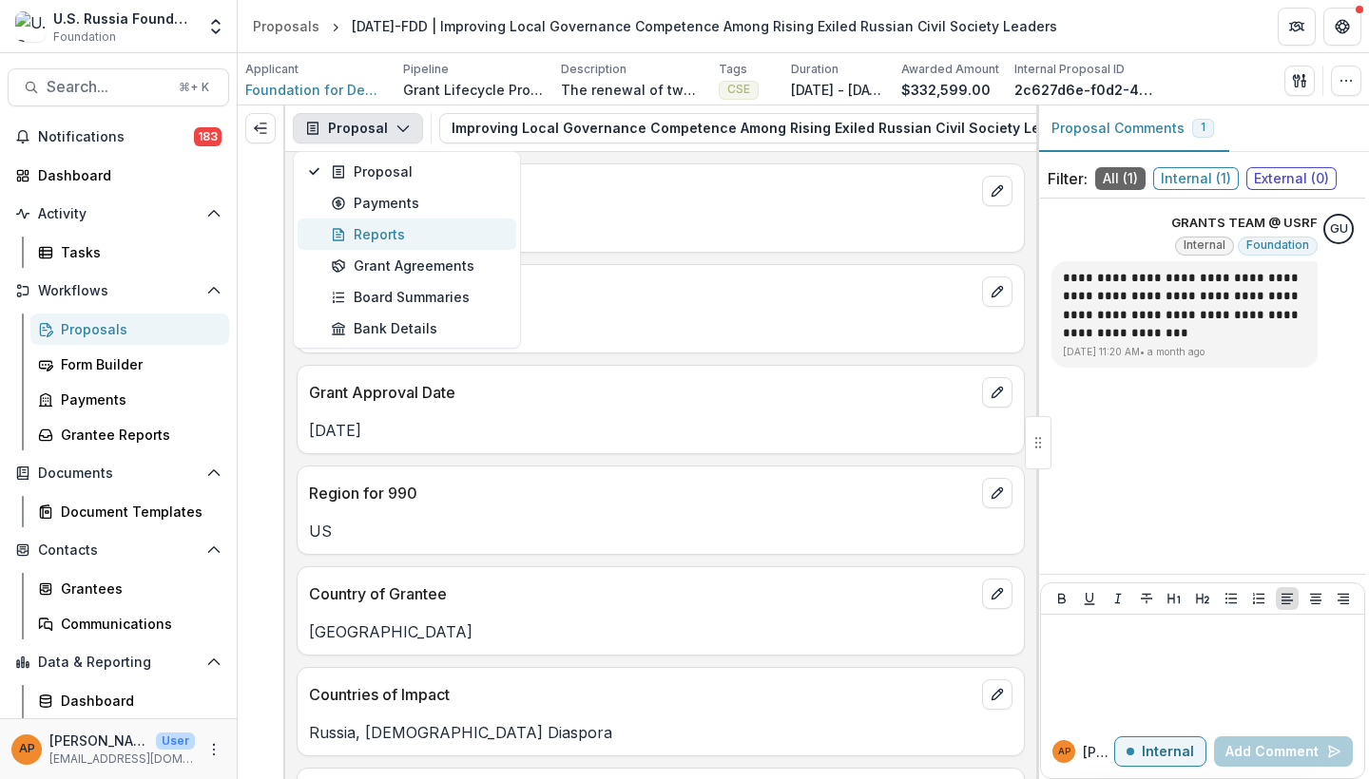
click at [373, 234] on div "Reports" at bounding box center [418, 234] width 174 height 20
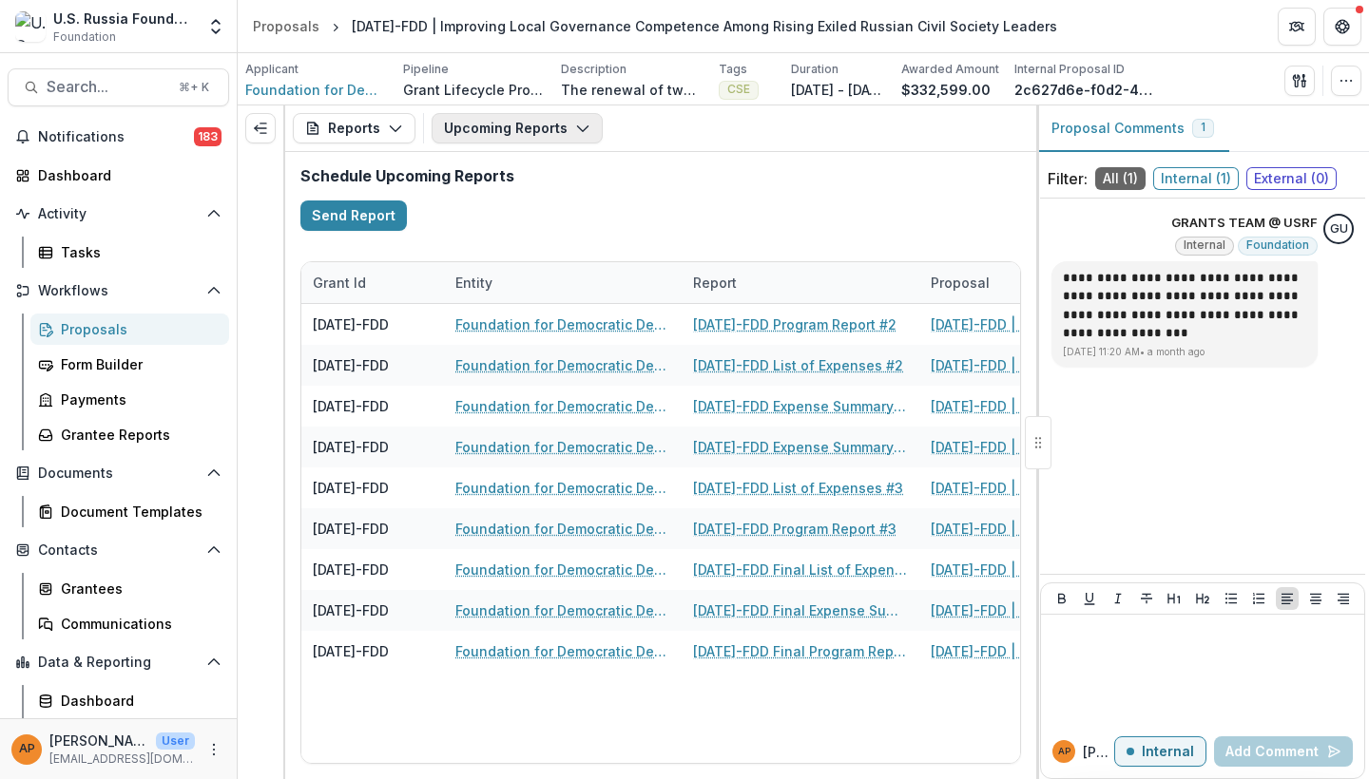
click at [474, 135] on button "Upcoming Reports" at bounding box center [516, 128] width 171 height 30
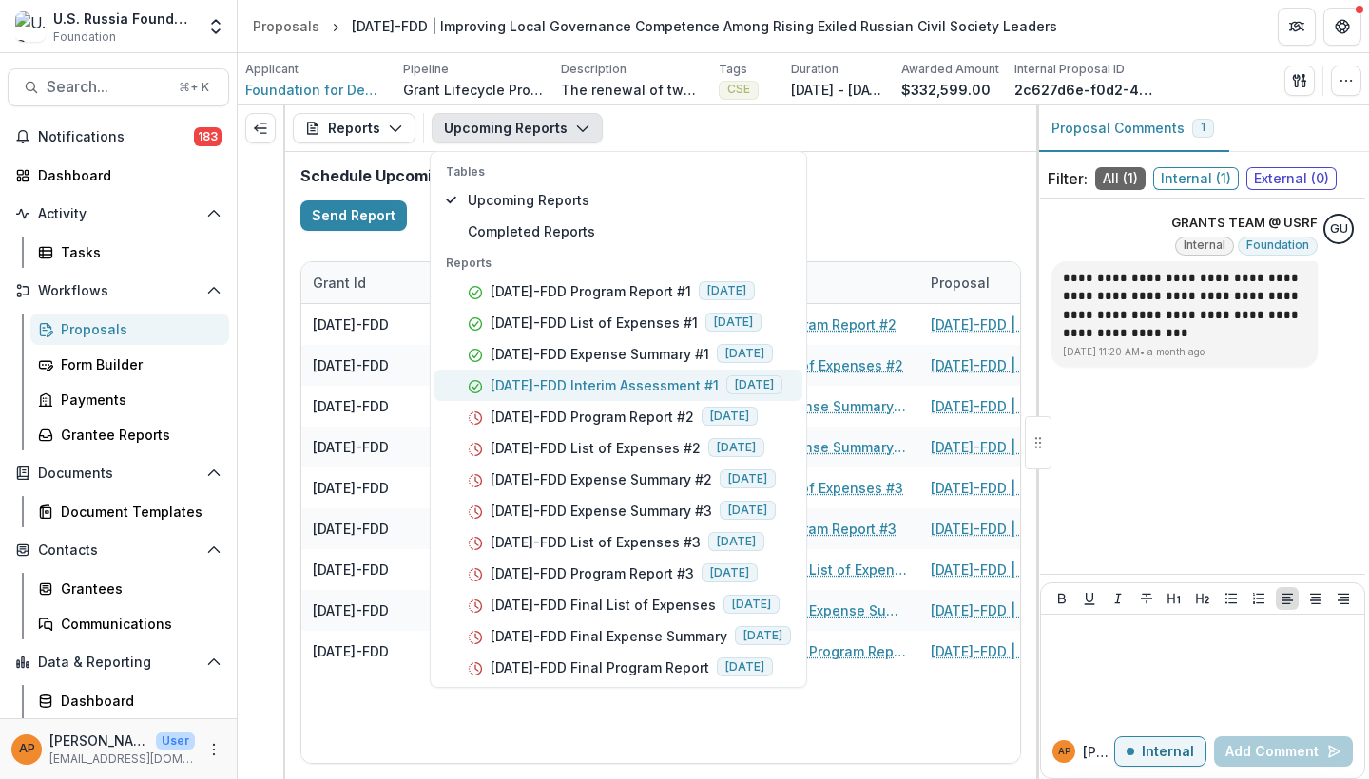
click at [588, 393] on p "24-AUG-110-FDD Interim Assessment #1" at bounding box center [604, 385] width 228 height 20
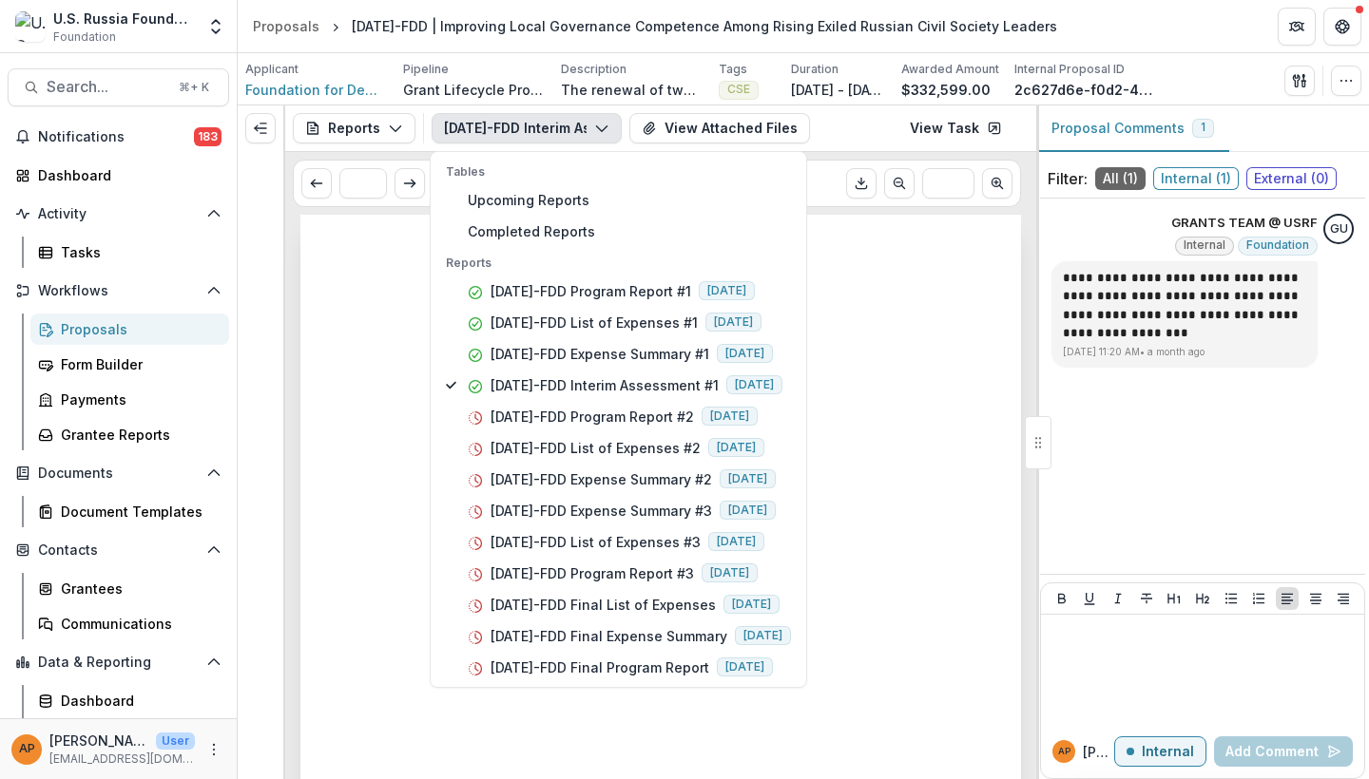
click at [343, 548] on div at bounding box center [660, 724] width 720 height 1019
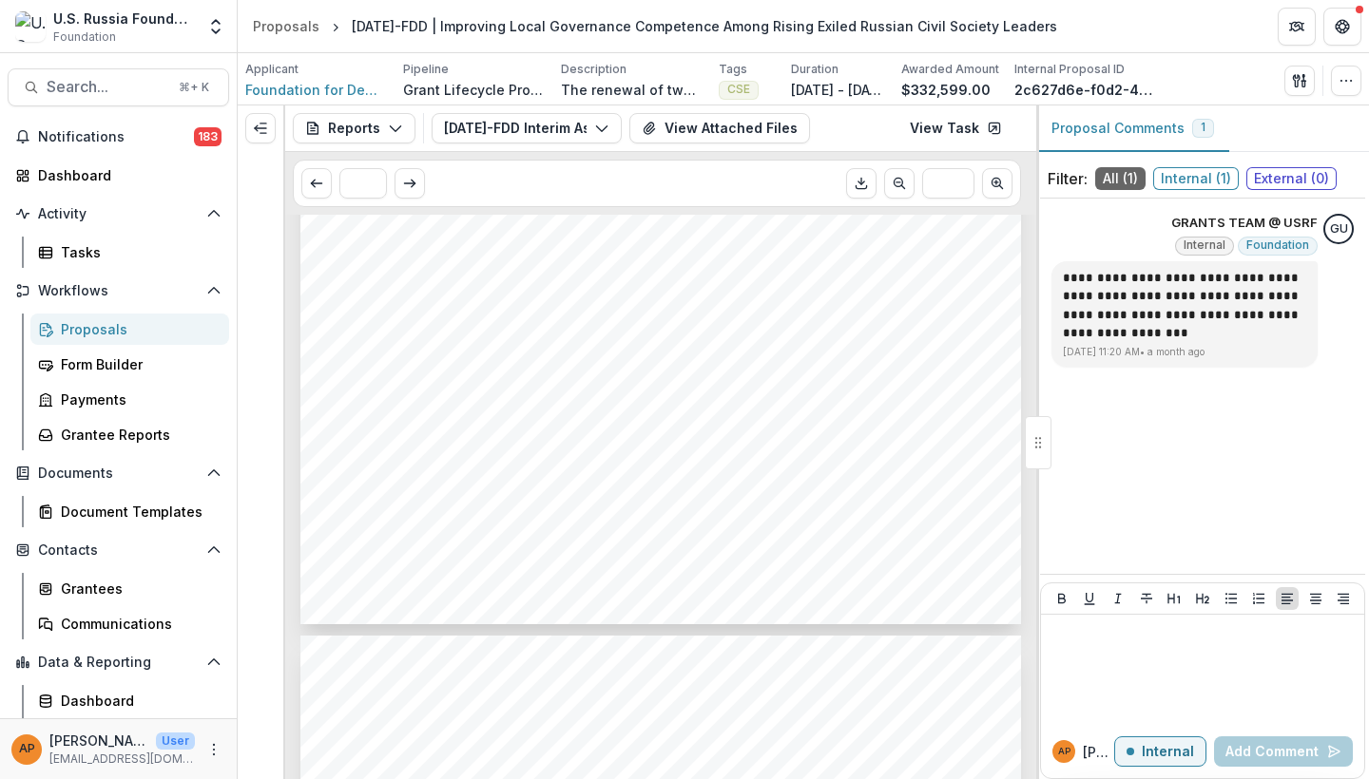
scroll to position [605, 0]
click at [569, 123] on button "24-AUG-110-FDD Interim Assessment #1" at bounding box center [526, 128] width 190 height 30
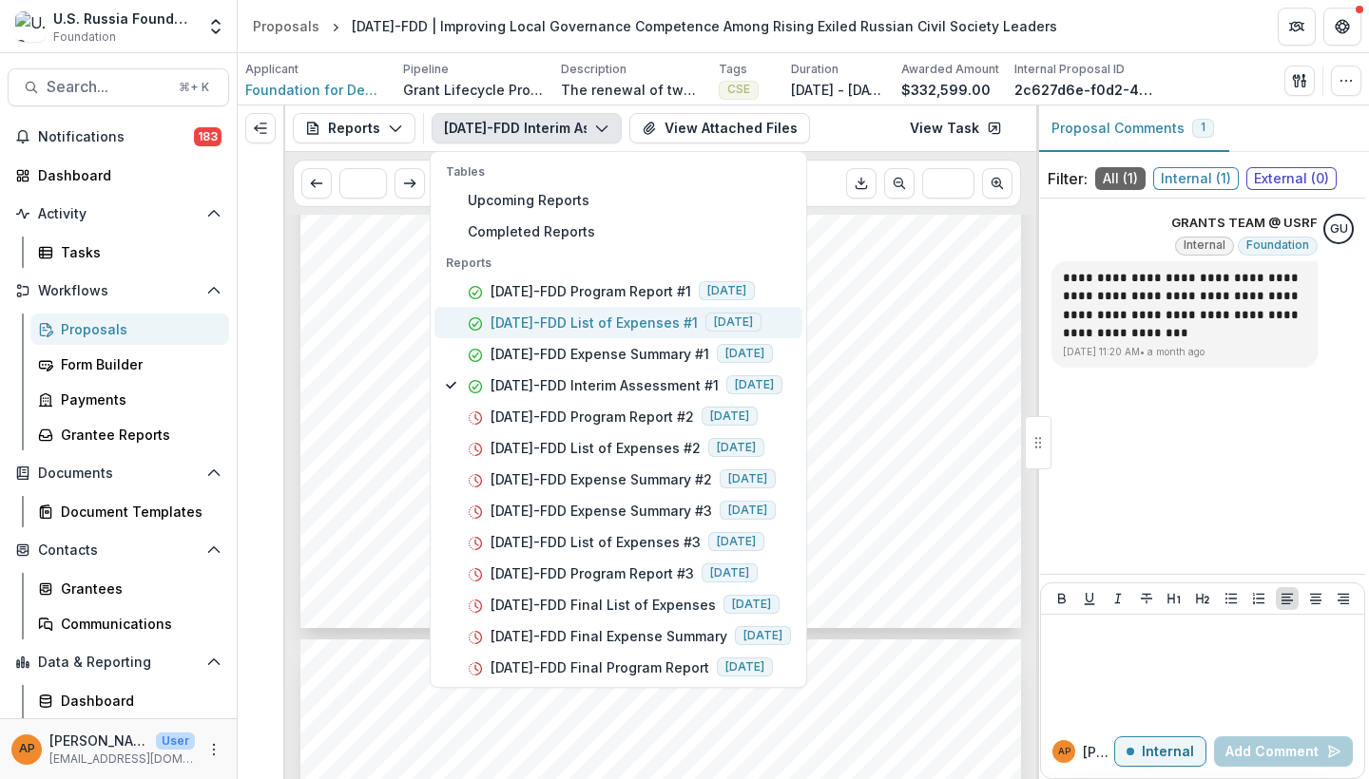
click at [565, 317] on p "24-AUG-110-FDD List of Expenses #1" at bounding box center [593, 323] width 207 height 20
click at [361, 402] on div "Submission Responses Financial Report Detailed List of Expenses Grant ID 24-AUG…" at bounding box center [660, 725] width 720 height 1020
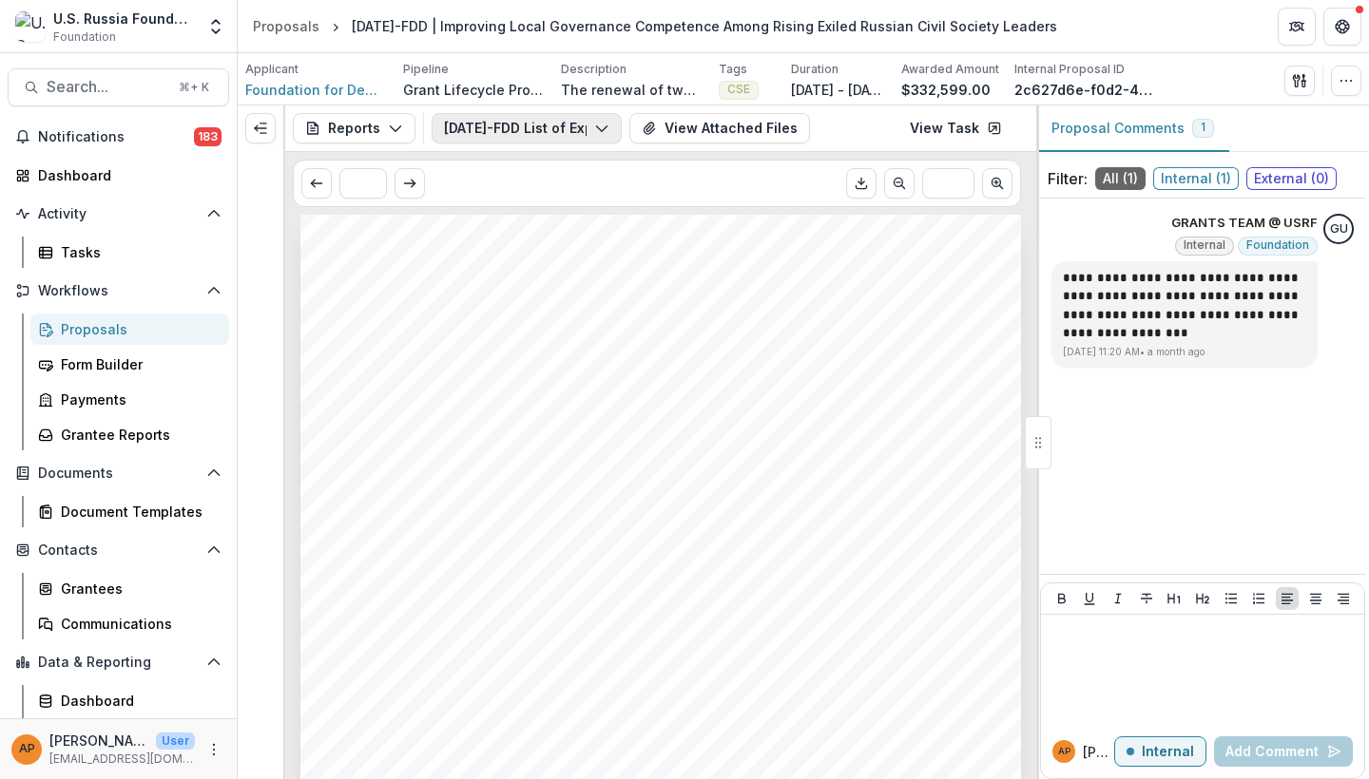
scroll to position [-2, 0]
click at [544, 123] on button "24-AUG-110-FDD List of Expenses #1" at bounding box center [526, 128] width 190 height 30
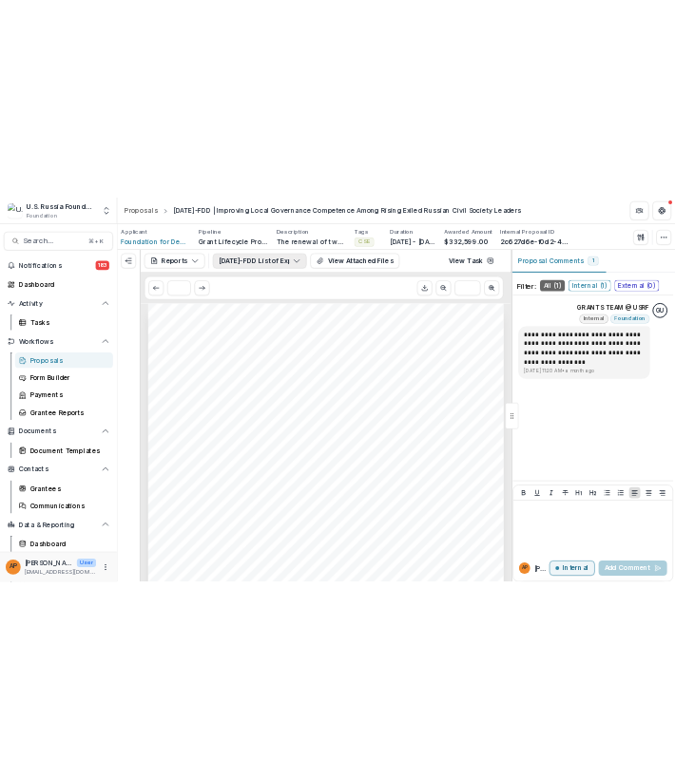
scroll to position [0, 0]
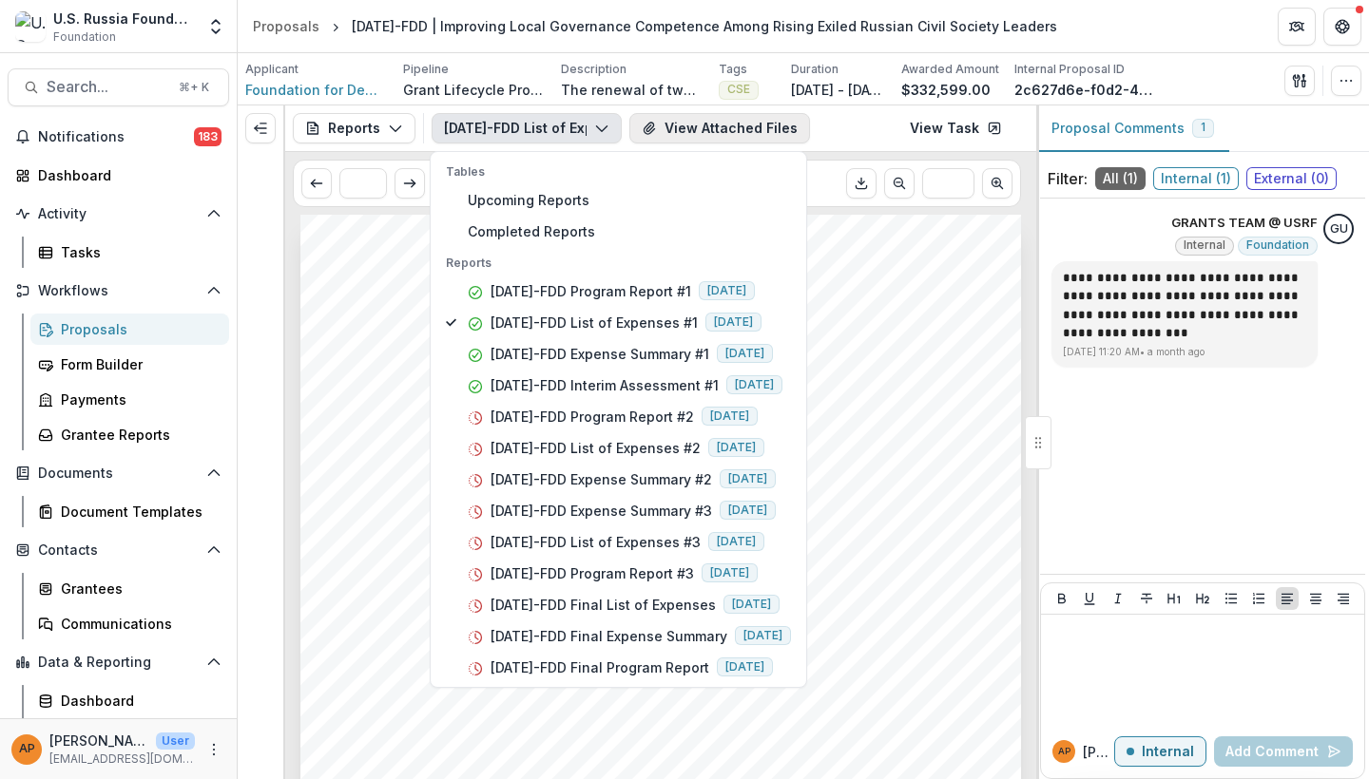
click at [675, 135] on button "View Attached Files" at bounding box center [719, 128] width 181 height 30
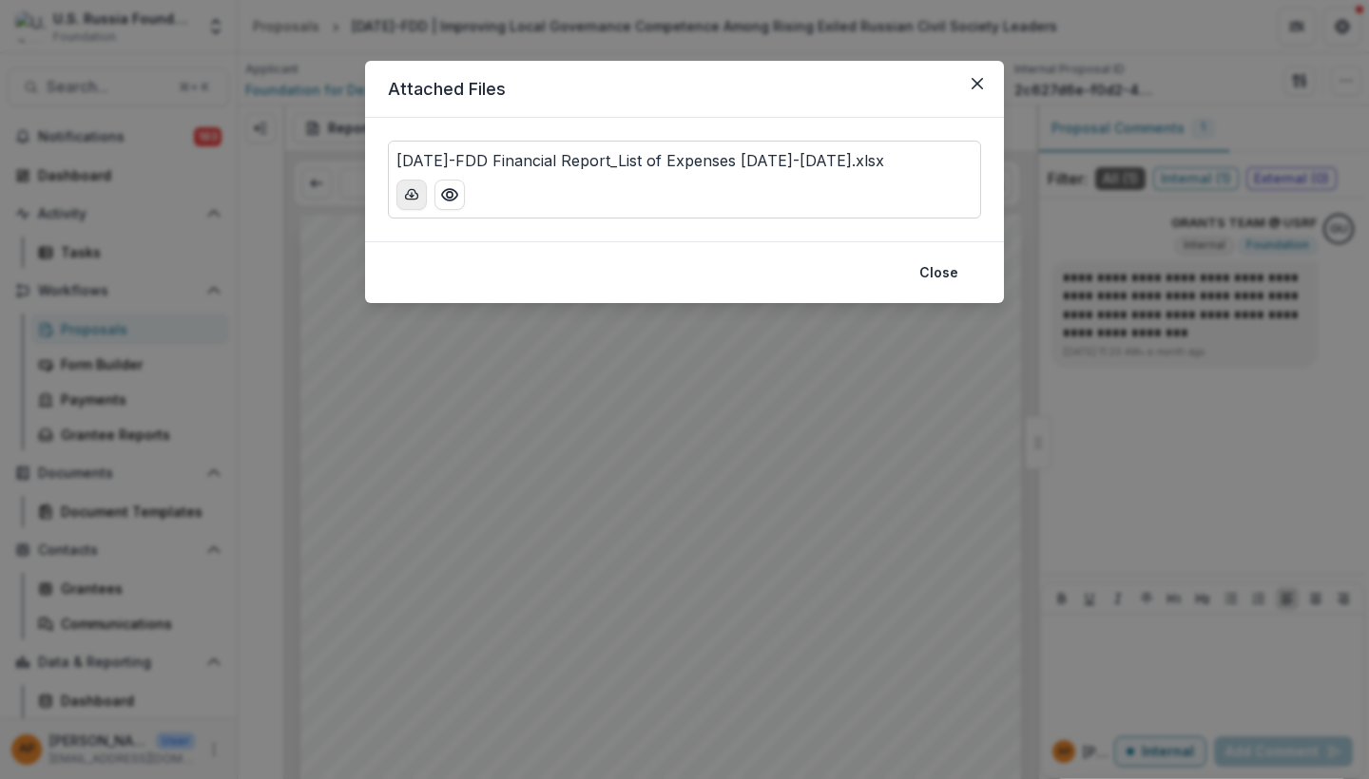
click at [421, 199] on button "download-button" at bounding box center [411, 195] width 30 height 30
click at [960, 276] on button "Close" at bounding box center [939, 273] width 62 height 30
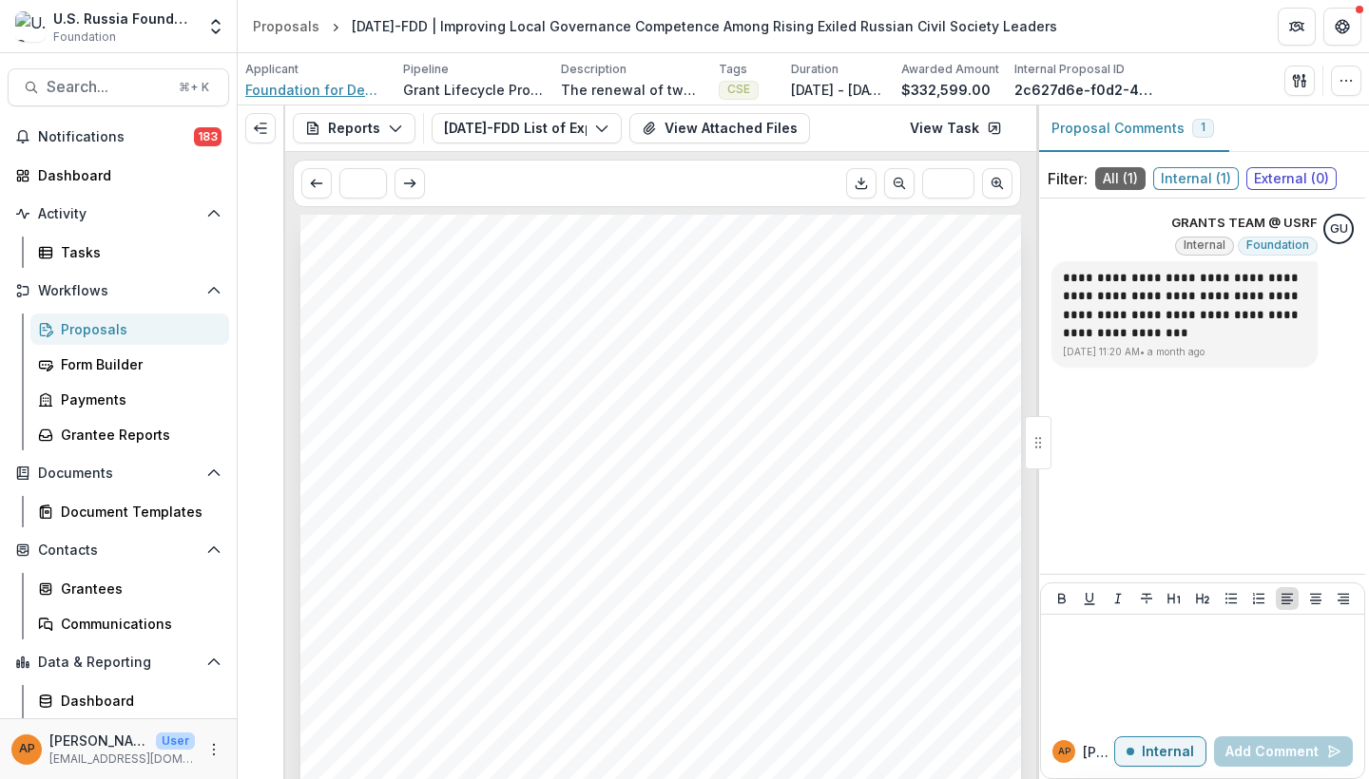
click at [301, 91] on span "Foundation for Democratic Development" at bounding box center [316, 90] width 143 height 20
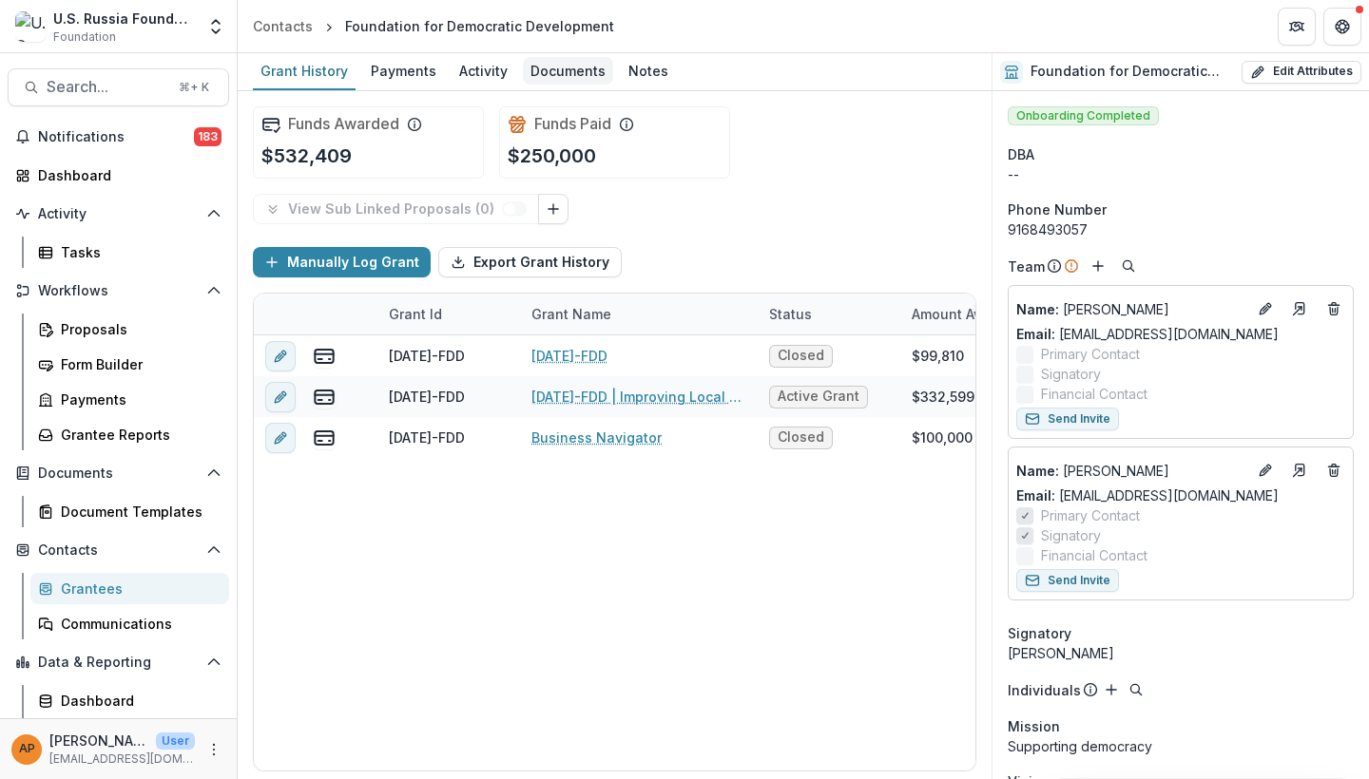
click at [551, 74] on div "Documents" at bounding box center [568, 71] width 90 height 28
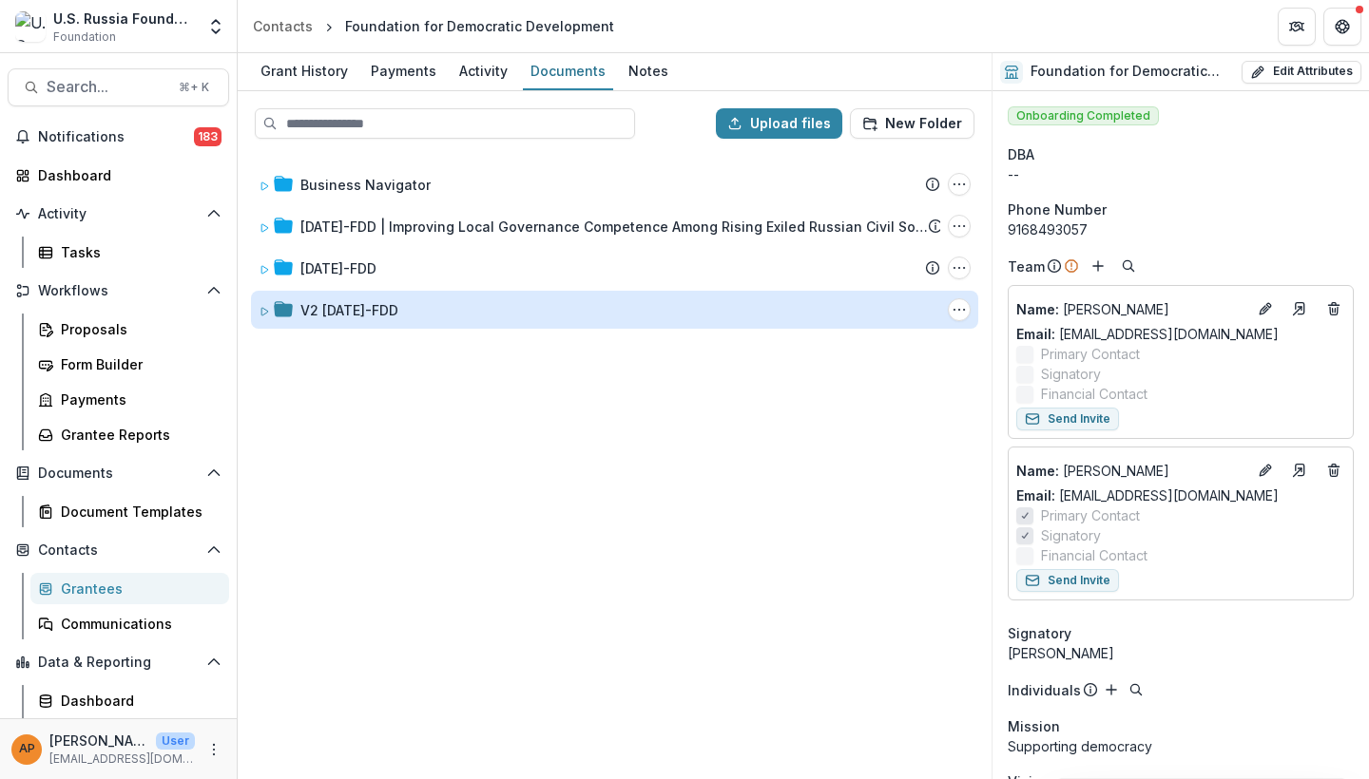
click at [398, 310] on div "V2 24-AUG-110-FDD" at bounding box center [349, 310] width 98 height 20
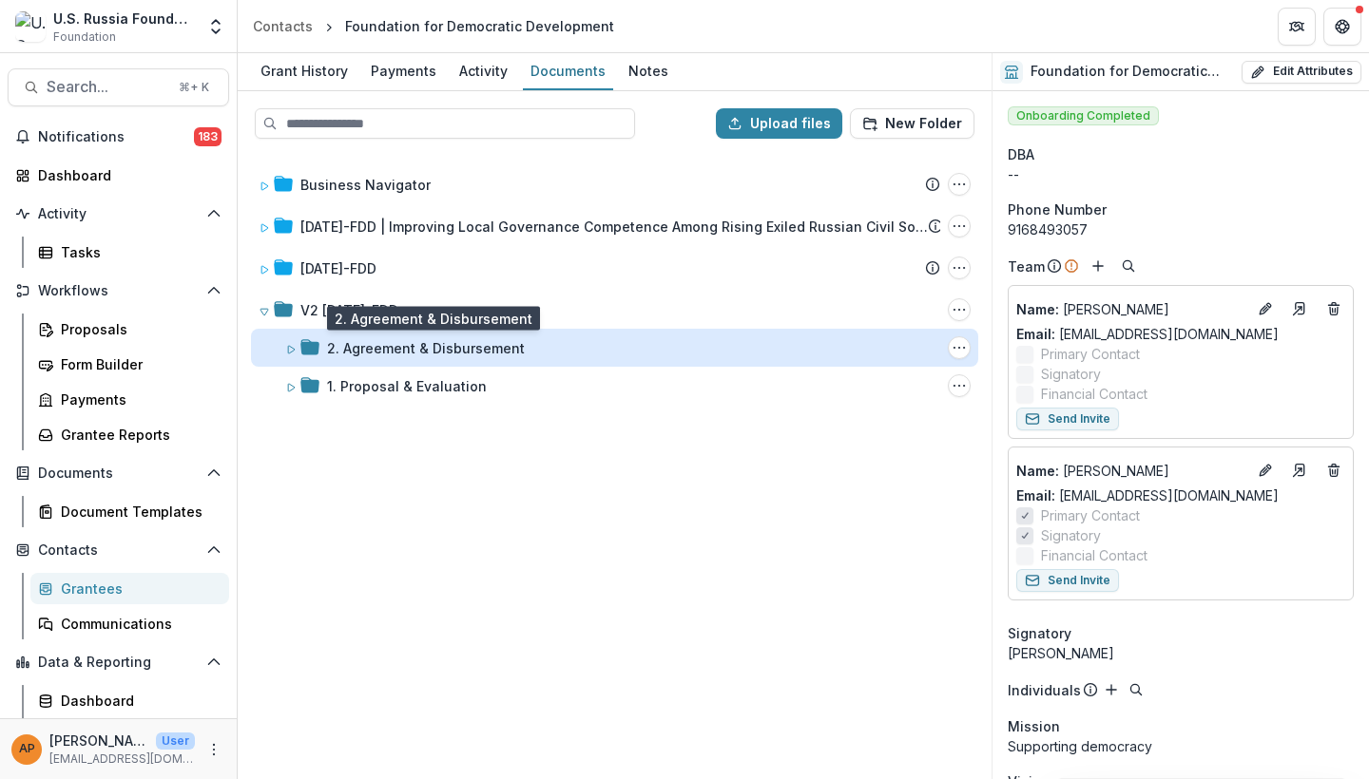
click at [414, 348] on div "2. Agreement & Disbursement" at bounding box center [426, 348] width 198 height 20
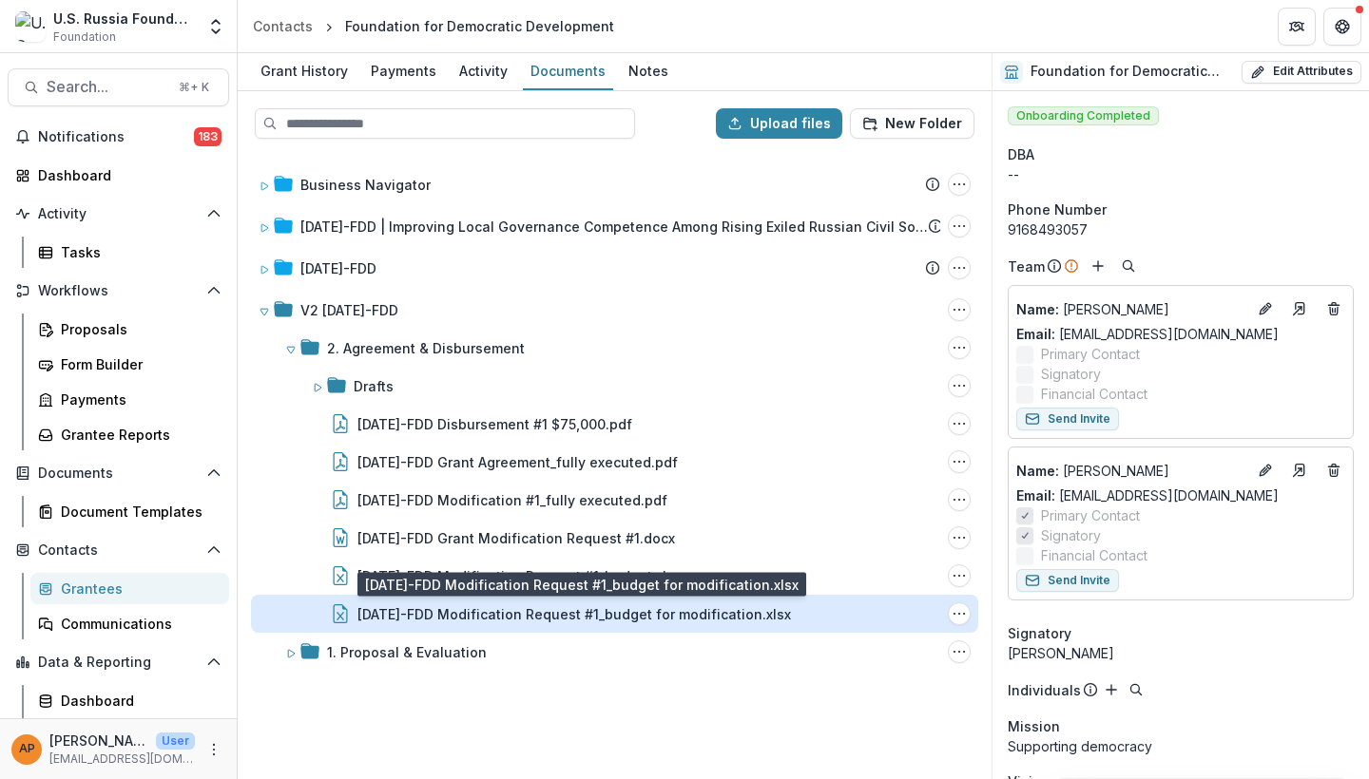
click at [525, 621] on div "24-AUG-110-FDD Modification Request #1_budget for modification.xlsx" at bounding box center [573, 614] width 433 height 20
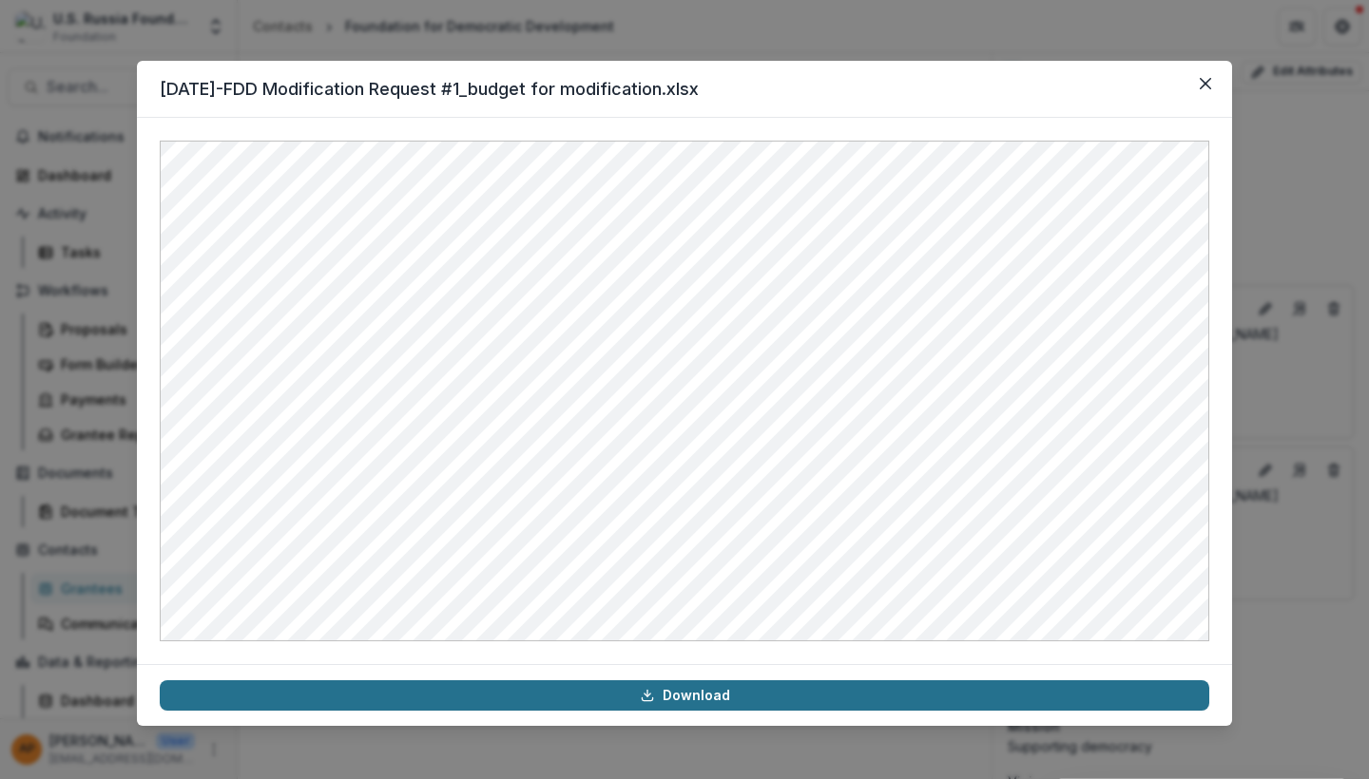
click at [655, 699] on icon at bounding box center [647, 695] width 15 height 15
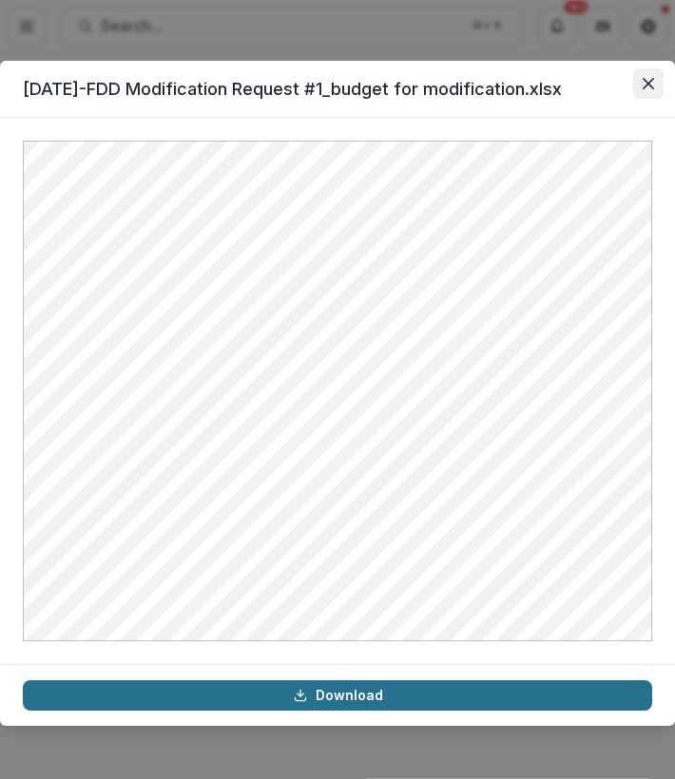
click at [655, 81] on button "Close" at bounding box center [648, 83] width 30 height 30
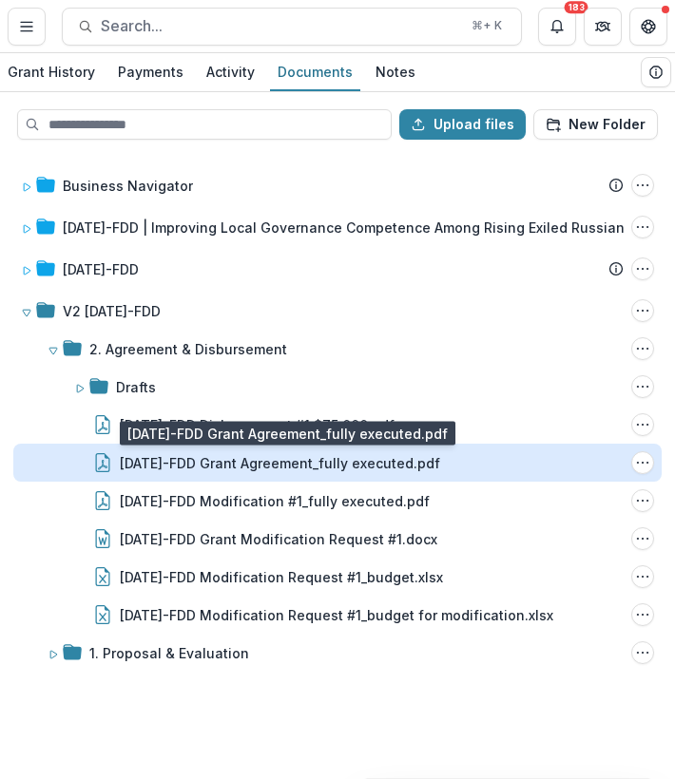
click at [280, 460] on div "24-AUG-110-FDD Grant Agreement_fully executed.pdf" at bounding box center [280, 463] width 320 height 20
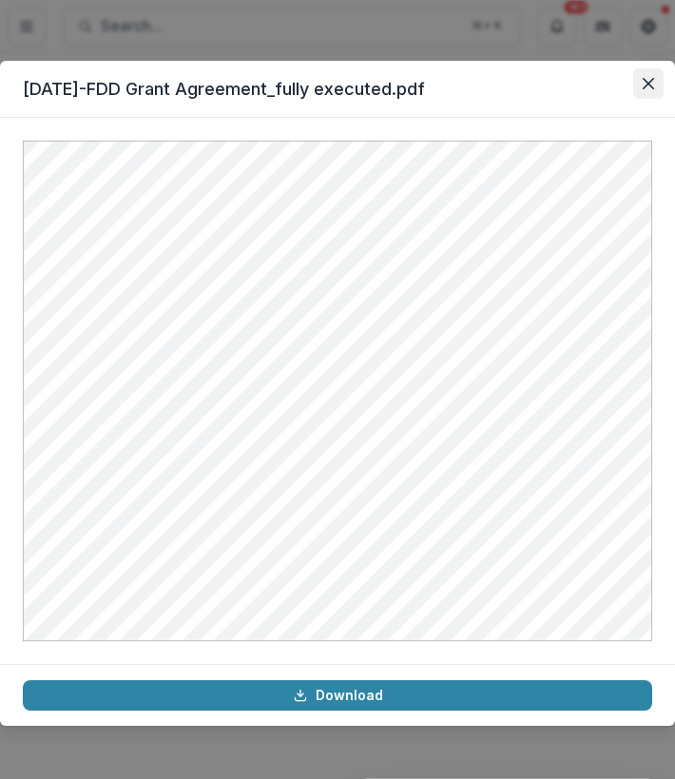
click at [643, 82] on icon "Close" at bounding box center [647, 83] width 11 height 11
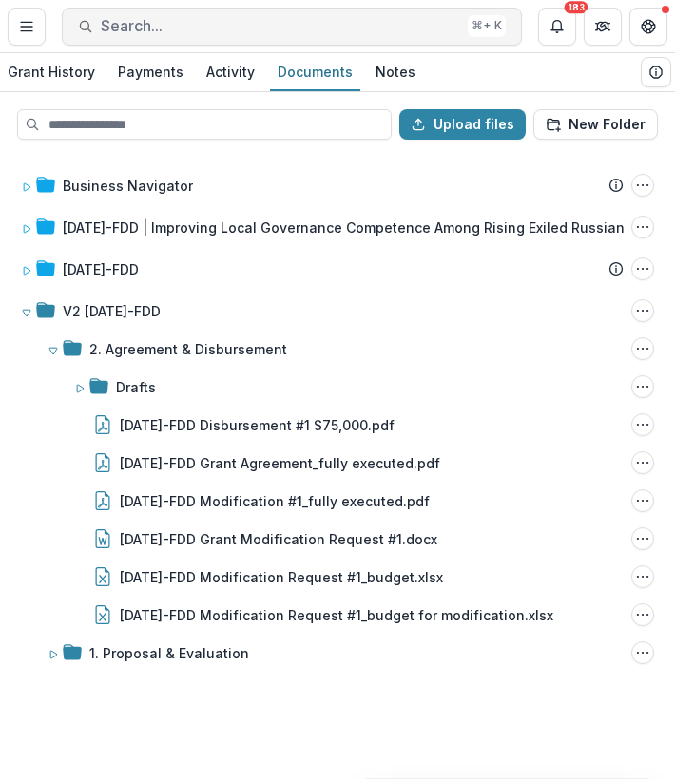
click at [125, 27] on span "Search..." at bounding box center [280, 26] width 359 height 18
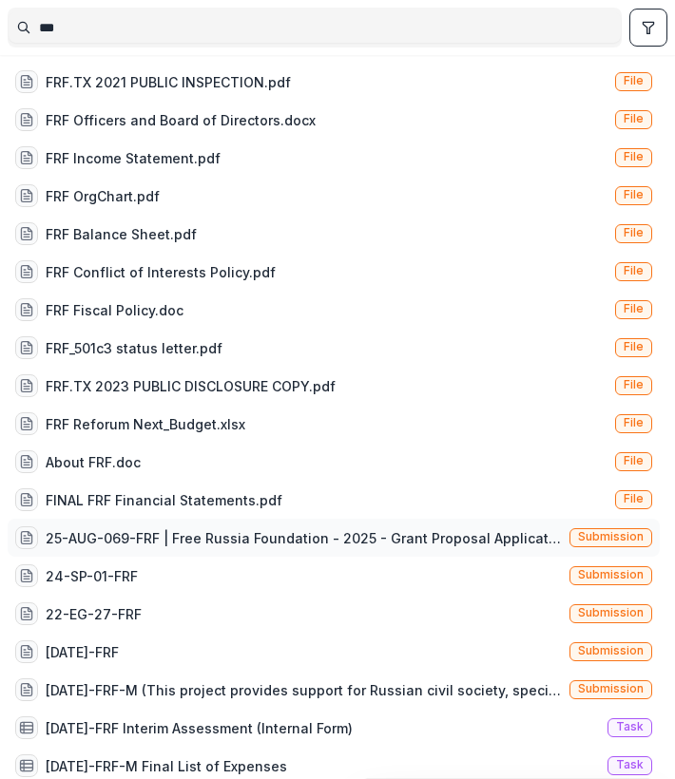
type input "***"
click at [290, 532] on div "25-AUG-069-FRF | Free Russia Foundation - 2025 - Grant Proposal Application ([D…" at bounding box center [304, 538] width 516 height 20
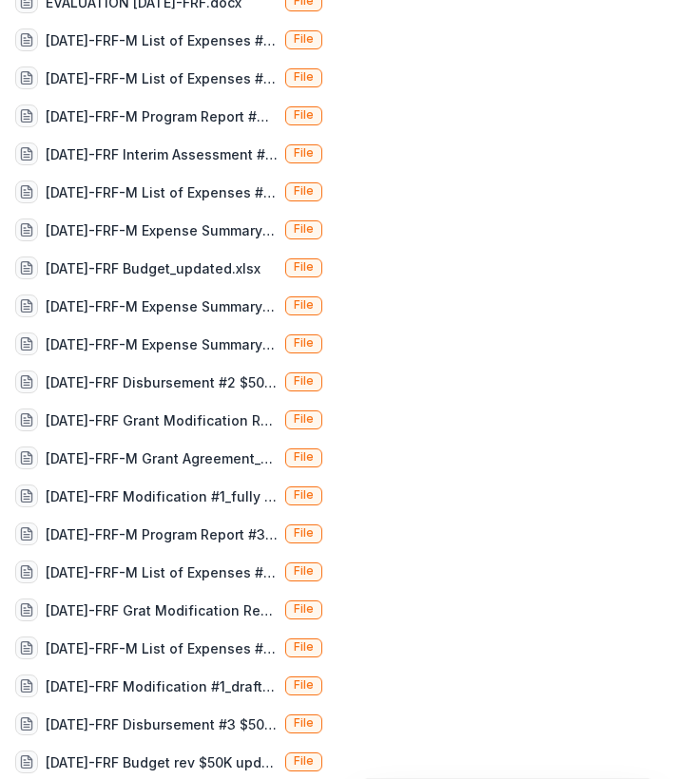
scroll to position [2386, 0]
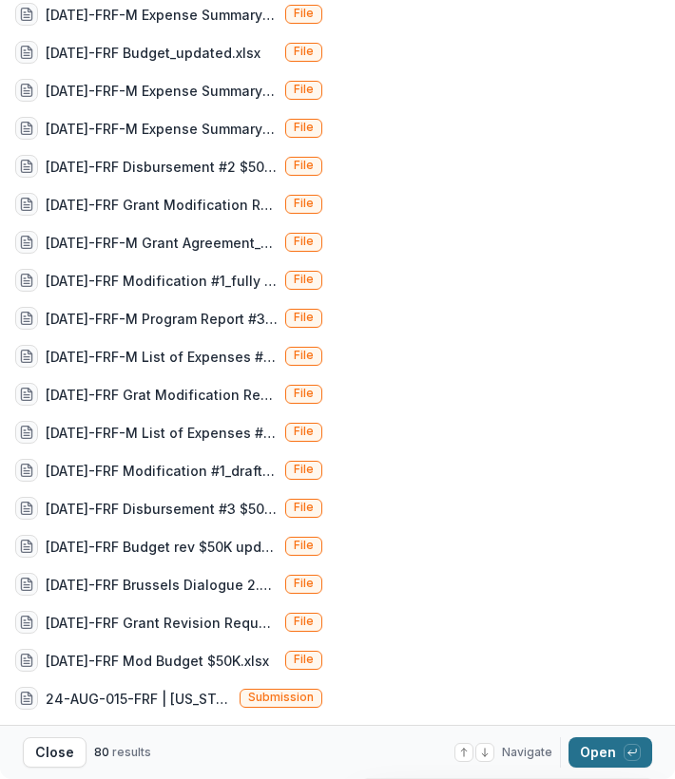
click at [596, 752] on button "Open with enter key" at bounding box center [610, 753] width 84 height 30
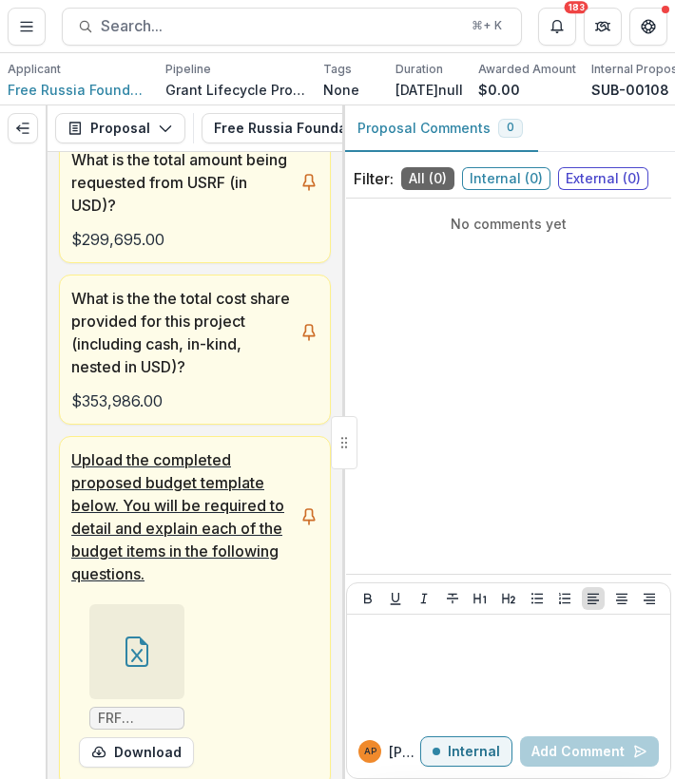
scroll to position [633, 0]
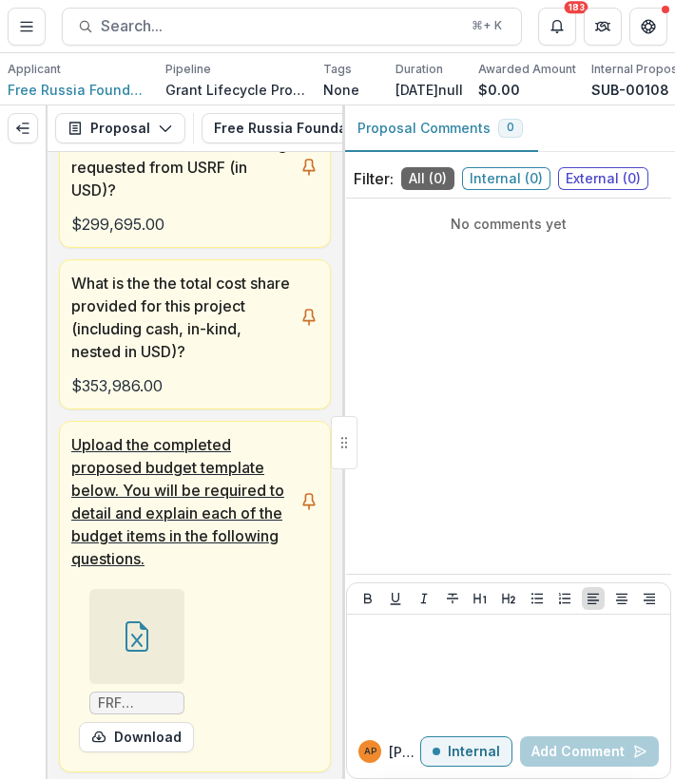
click at [130, 652] on icon at bounding box center [137, 637] width 30 height 30
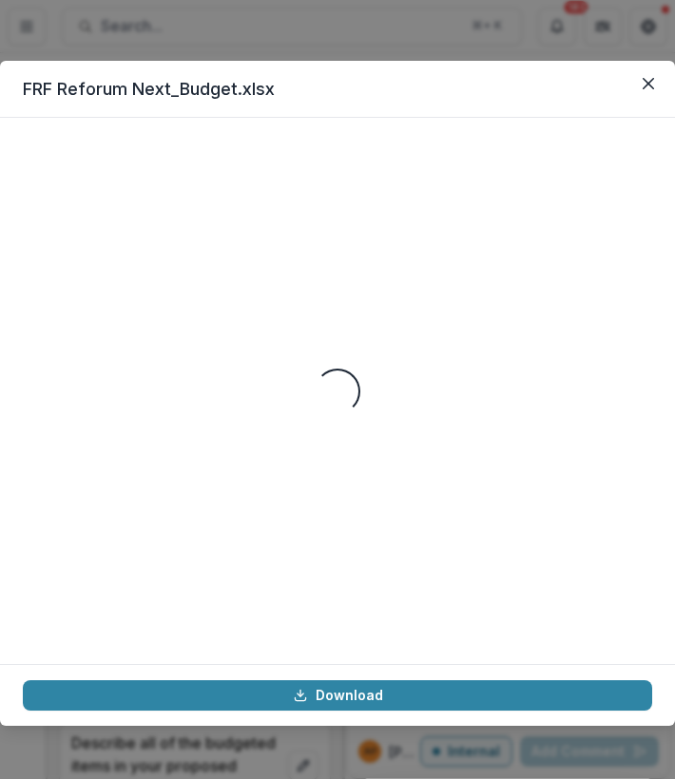
scroll to position [22431, 0]
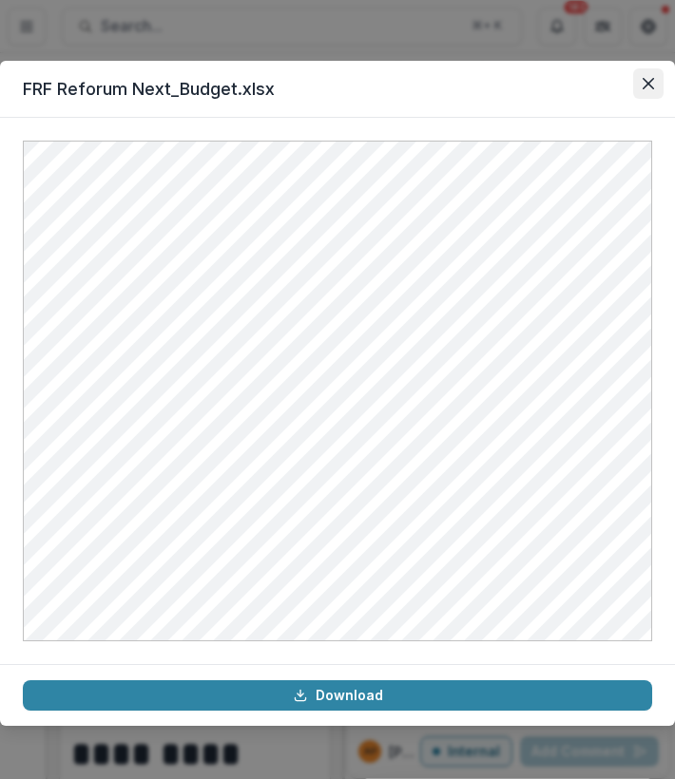
click at [652, 94] on button "Close" at bounding box center [648, 83] width 30 height 30
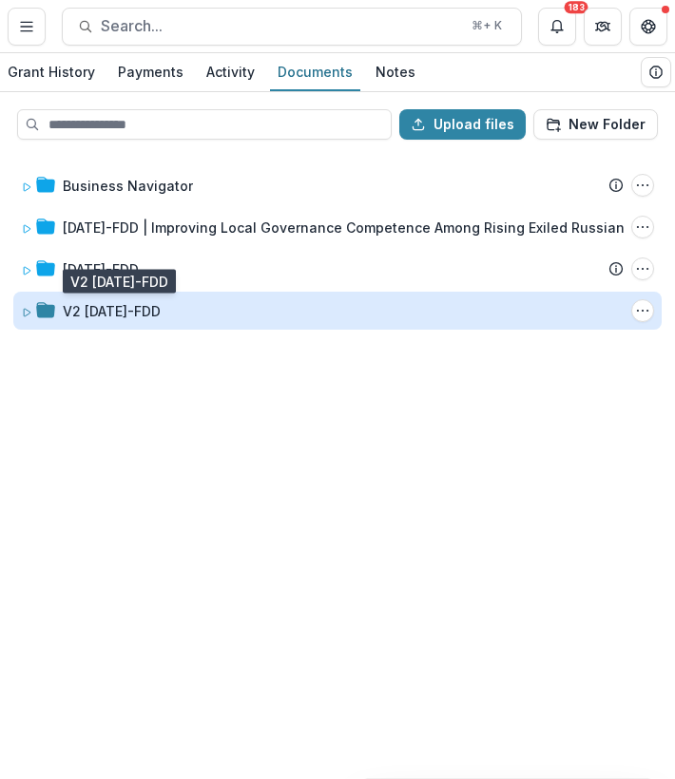
click at [135, 316] on div "V2 24-AUG-110-FDD" at bounding box center [112, 311] width 98 height 20
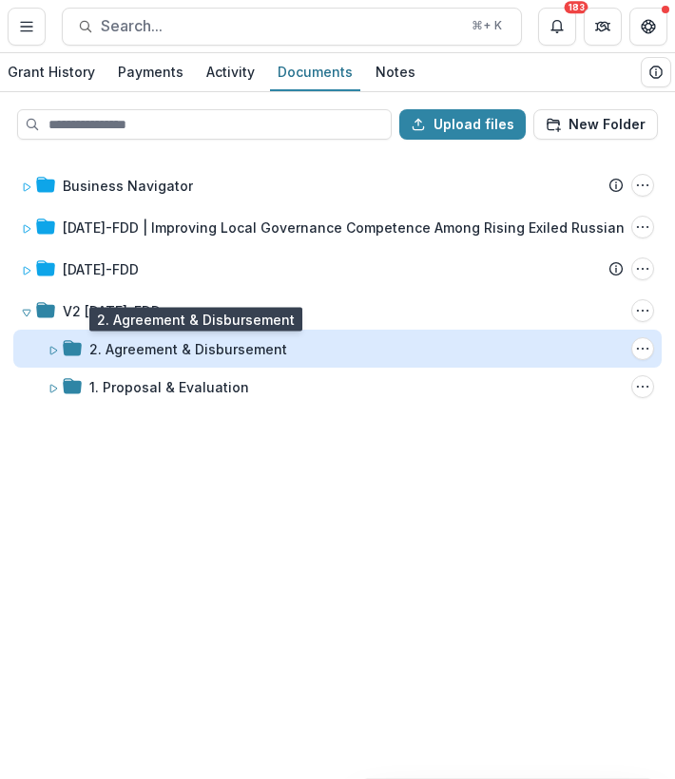
click at [158, 356] on div "2. Agreement & Disbursement" at bounding box center [188, 349] width 198 height 20
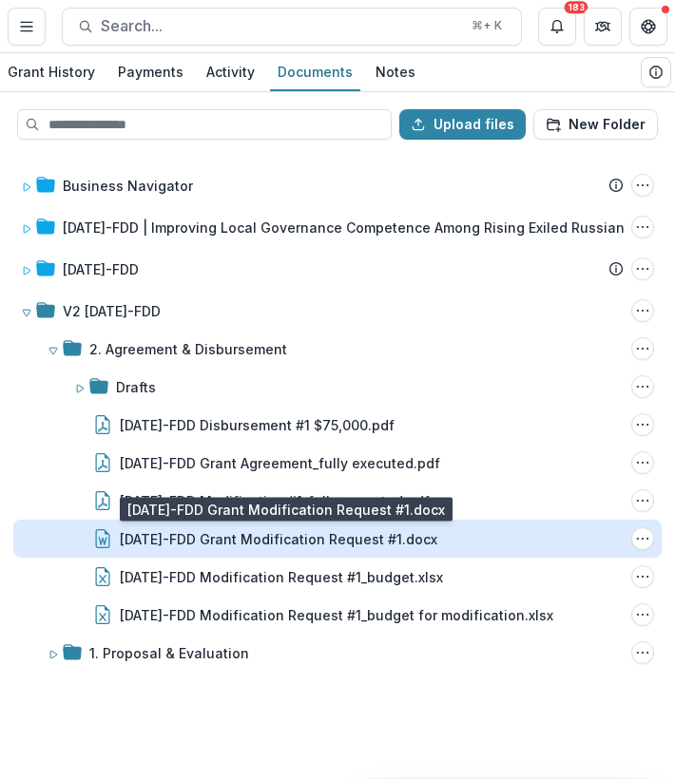
click at [164, 541] on div "24-AUG-110-FDD Grant Modification Request #1.docx" at bounding box center [278, 539] width 317 height 20
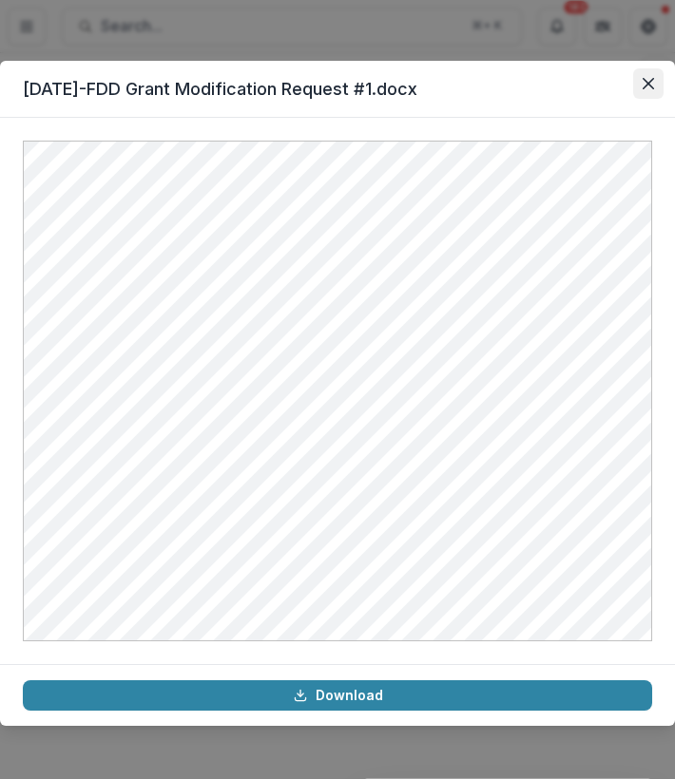
click at [653, 86] on icon "Close" at bounding box center [647, 83] width 11 height 11
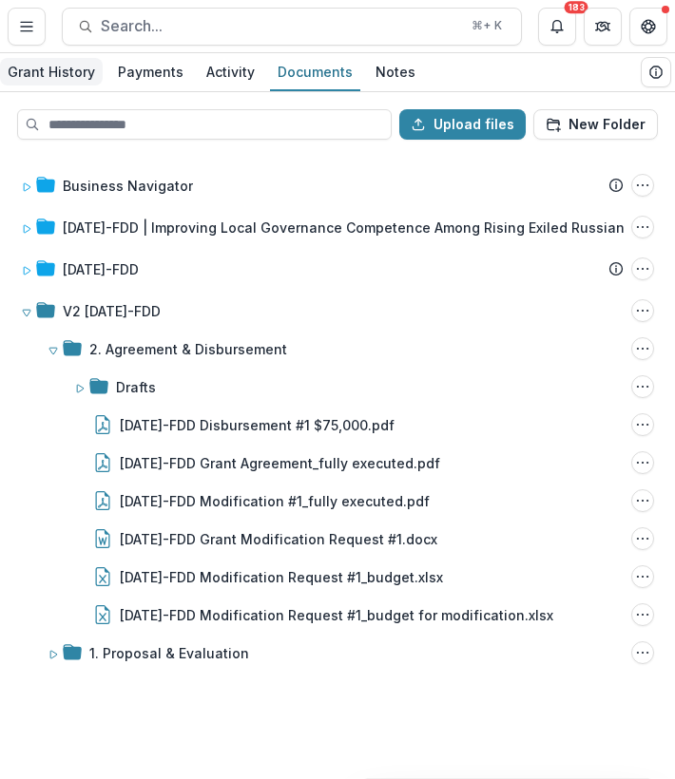
click at [59, 79] on div "Grant History" at bounding box center [51, 72] width 103 height 28
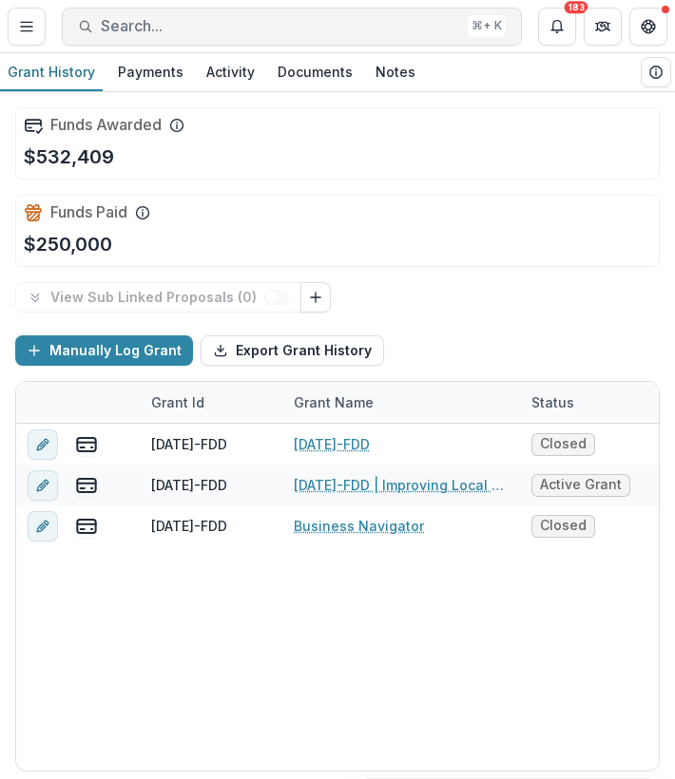
click at [100, 30] on button "Search... ⌘ + K" at bounding box center [292, 27] width 460 height 38
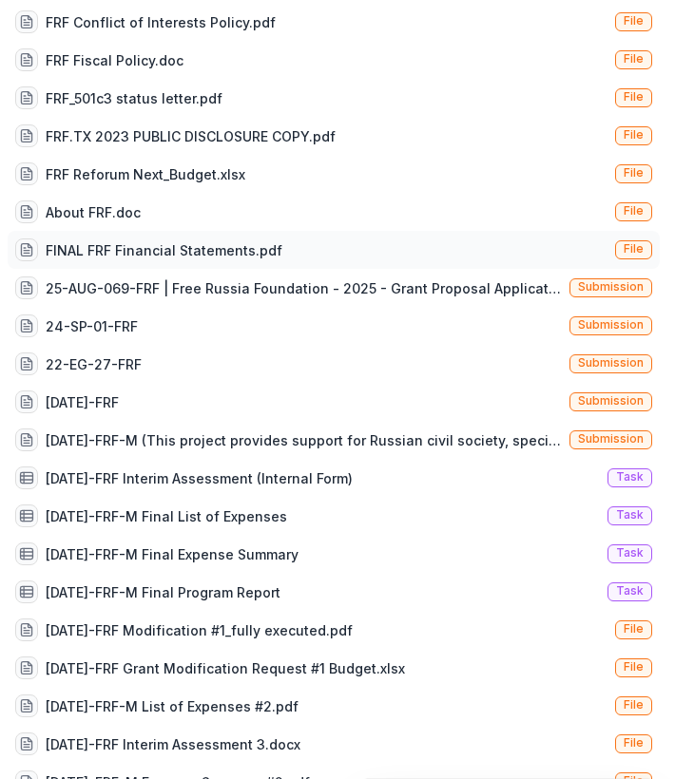
scroll to position [274, 0]
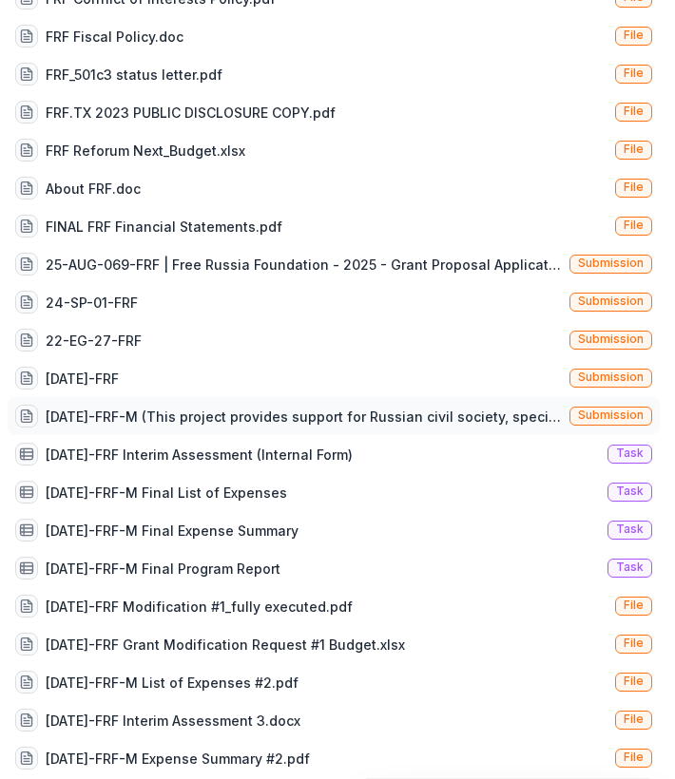
type input "***"
click at [174, 426] on div "23-APR-02-FRF-M (This project provides support for Russian civil society, speci…" at bounding box center [304, 417] width 516 height 20
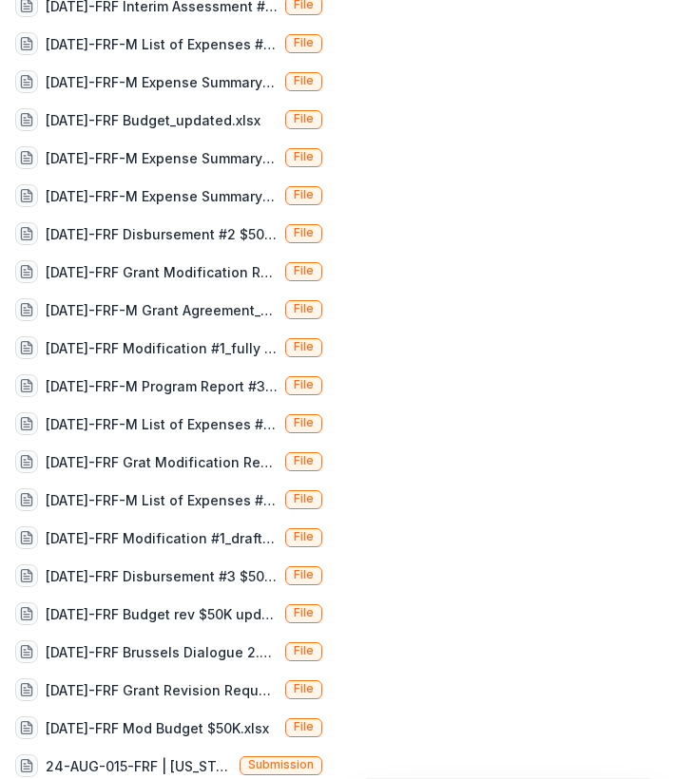
scroll to position [2386, 0]
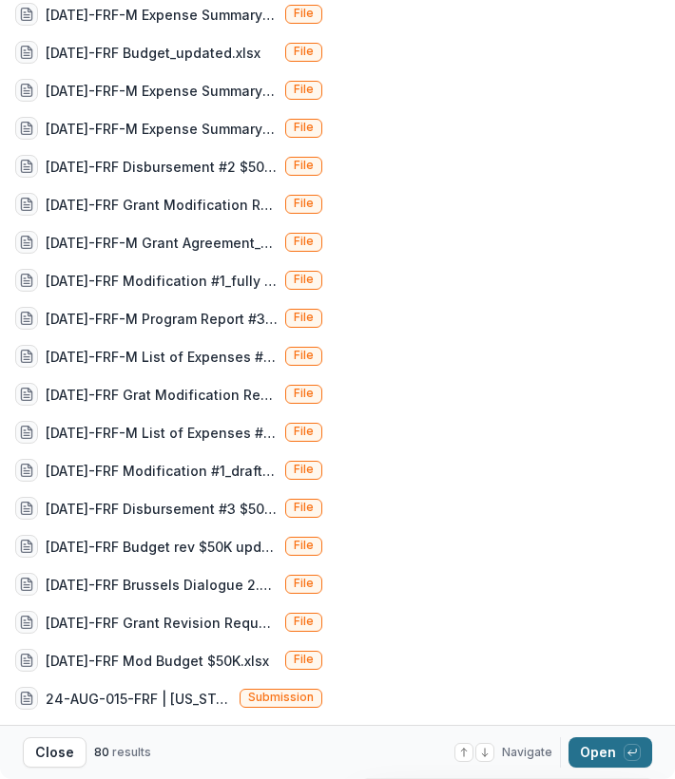
click at [602, 755] on button "Open with enter key" at bounding box center [610, 753] width 84 height 30
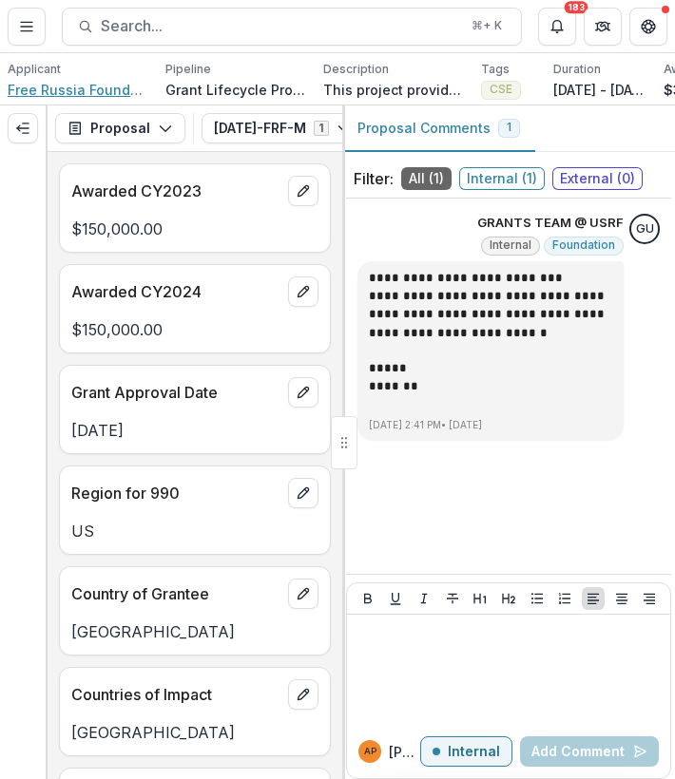
click at [108, 85] on span "Free Russia Foundation" at bounding box center [79, 90] width 143 height 20
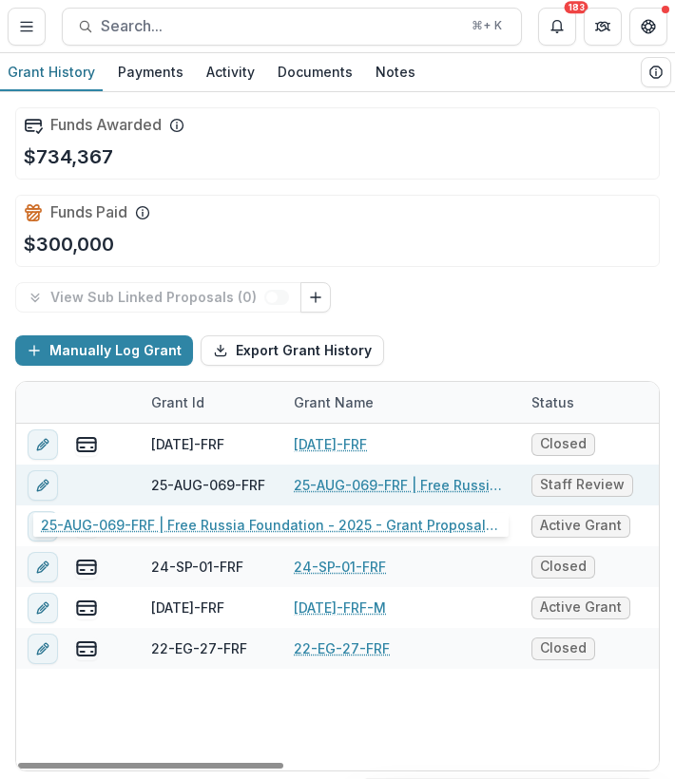
click at [367, 483] on link "25-AUG-069-FRF | Free Russia Foundation - 2025 - Grant Proposal Application ([D…" at bounding box center [401, 485] width 215 height 20
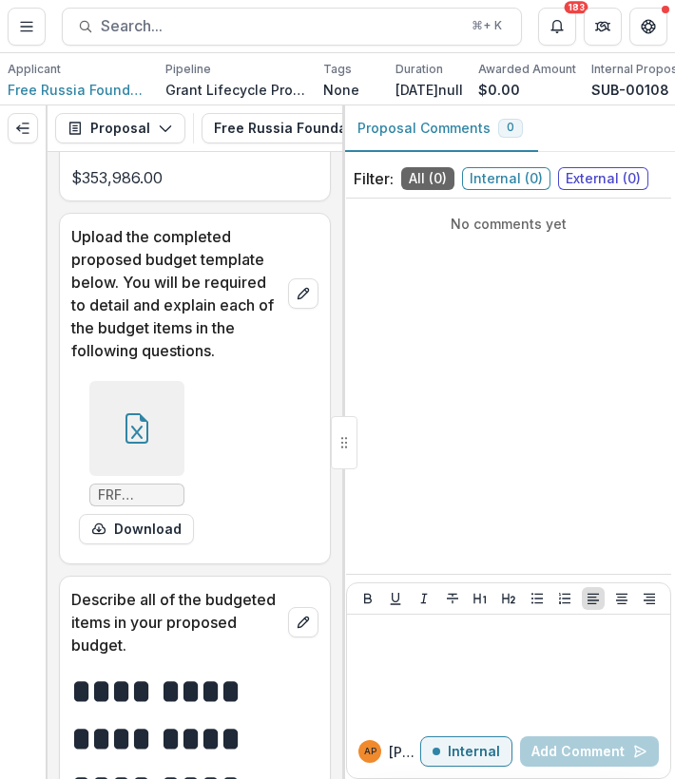
scroll to position [22318, 0]
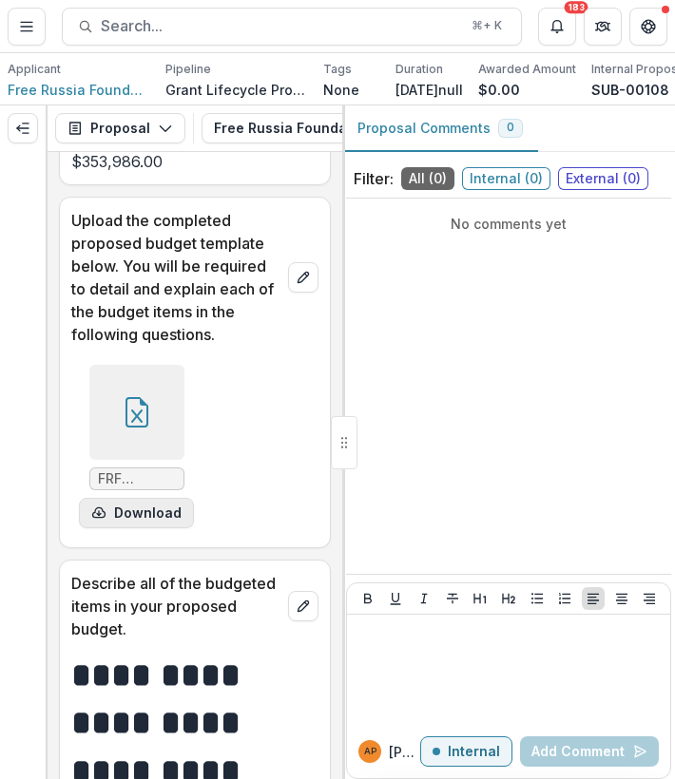
click at [133, 528] on button "Download" at bounding box center [136, 513] width 115 height 30
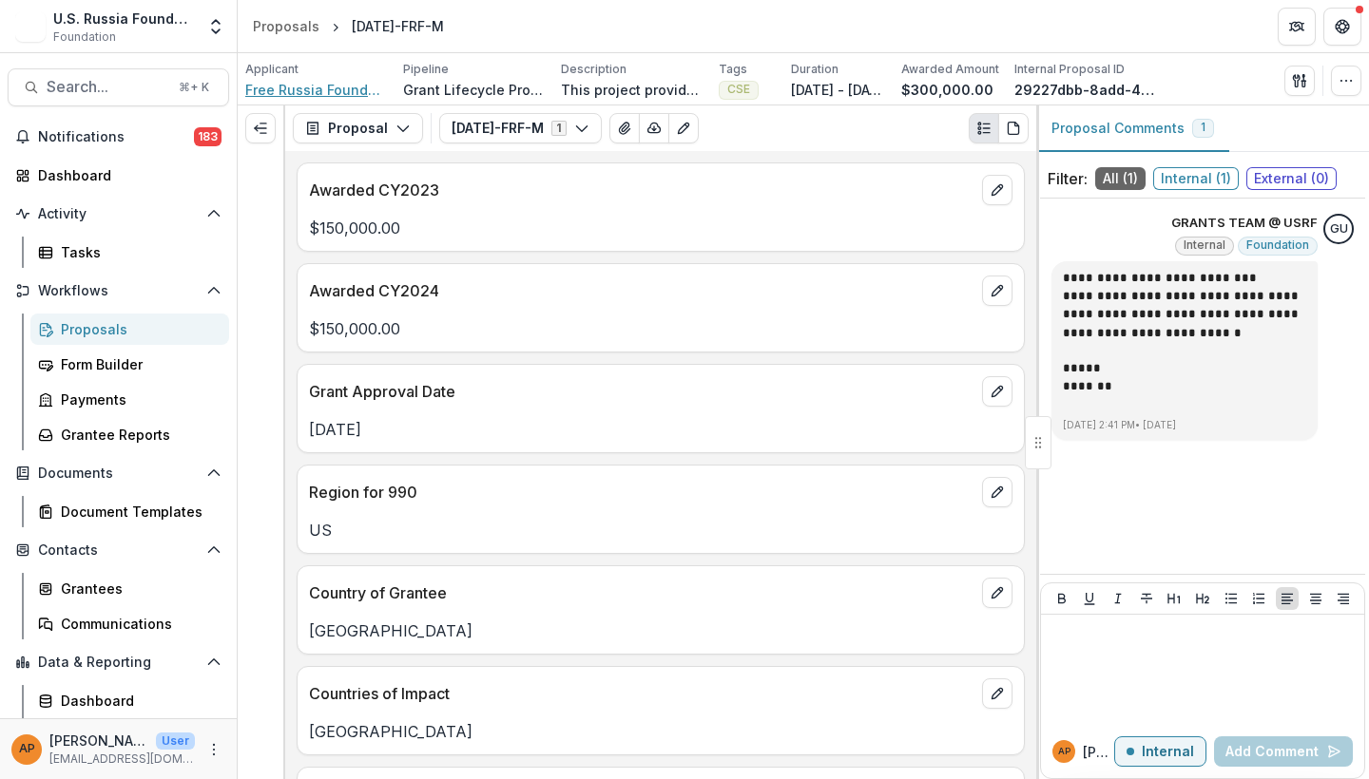
scroll to position [7, 0]
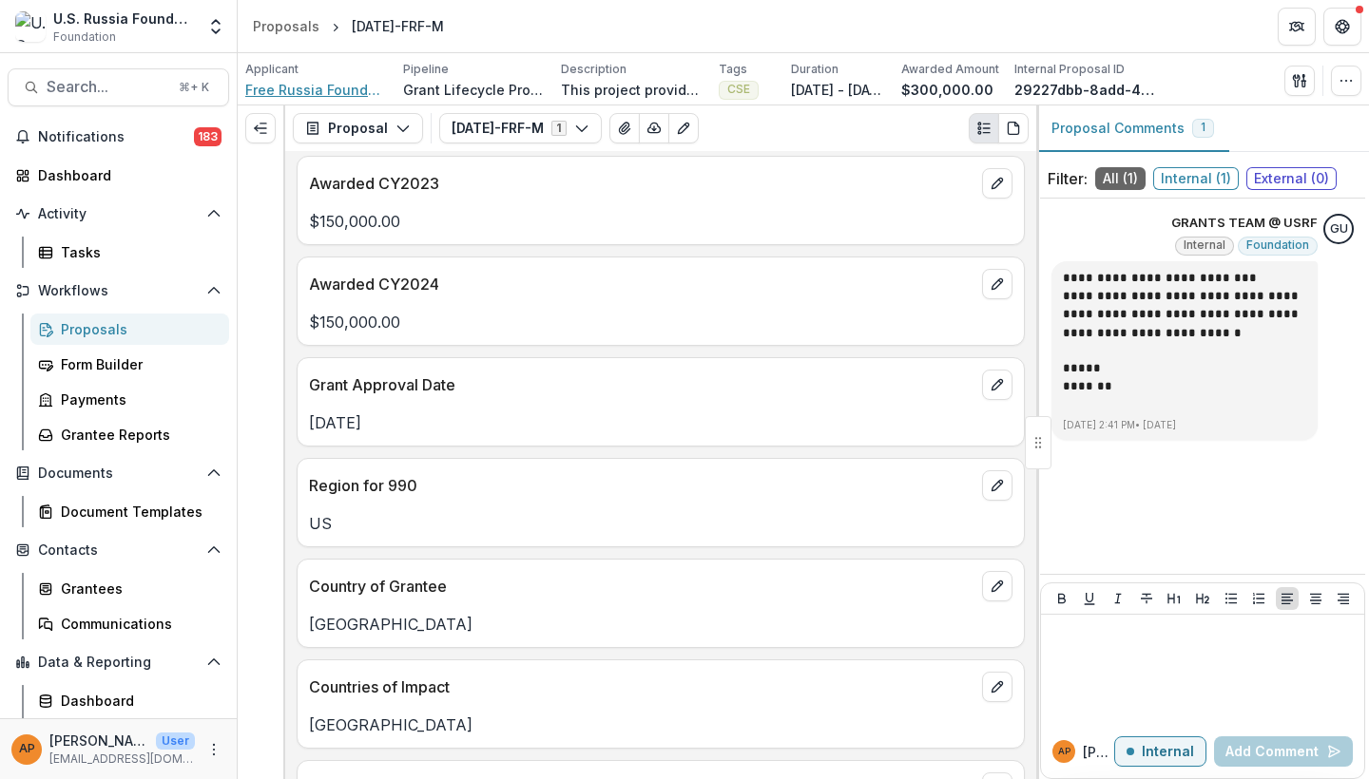
click at [338, 85] on span "Free Russia Foundation" at bounding box center [316, 90] width 143 height 20
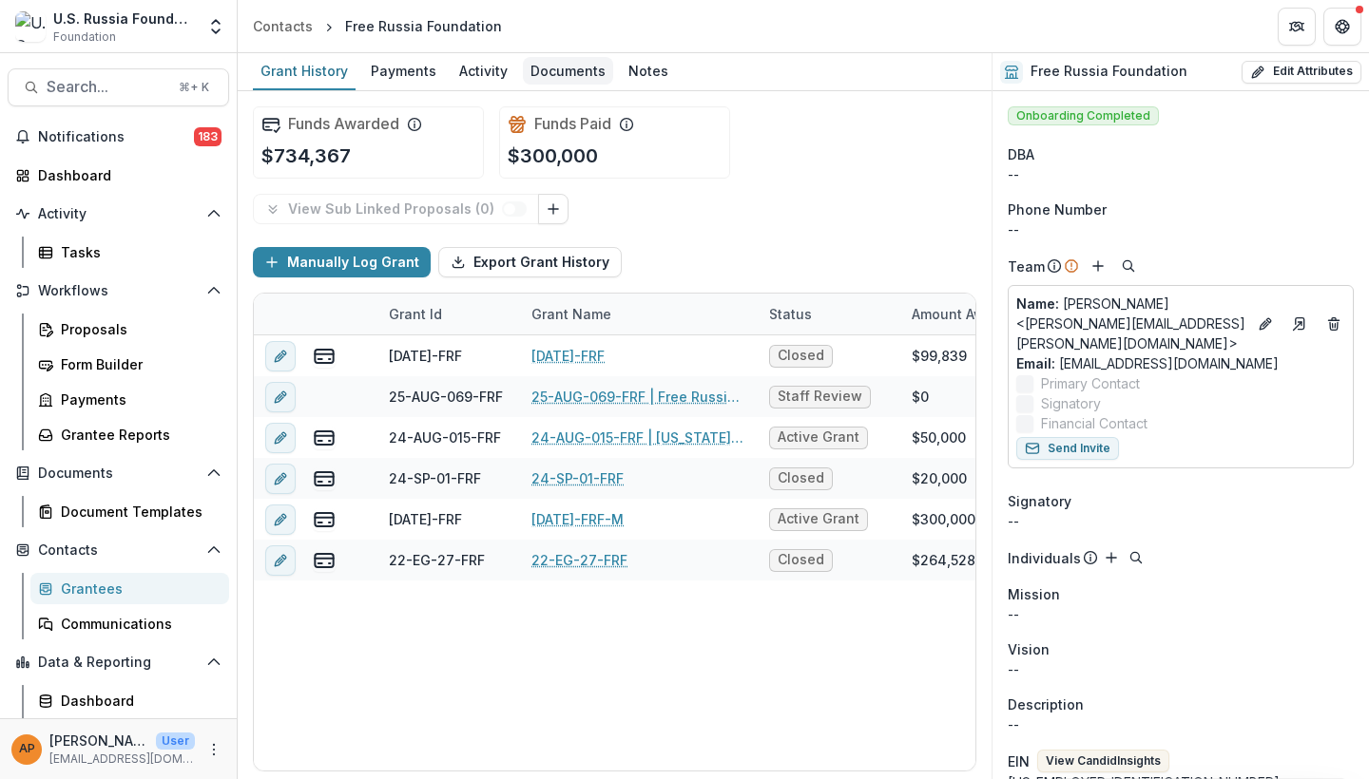
click at [549, 64] on div "Documents" at bounding box center [568, 71] width 90 height 28
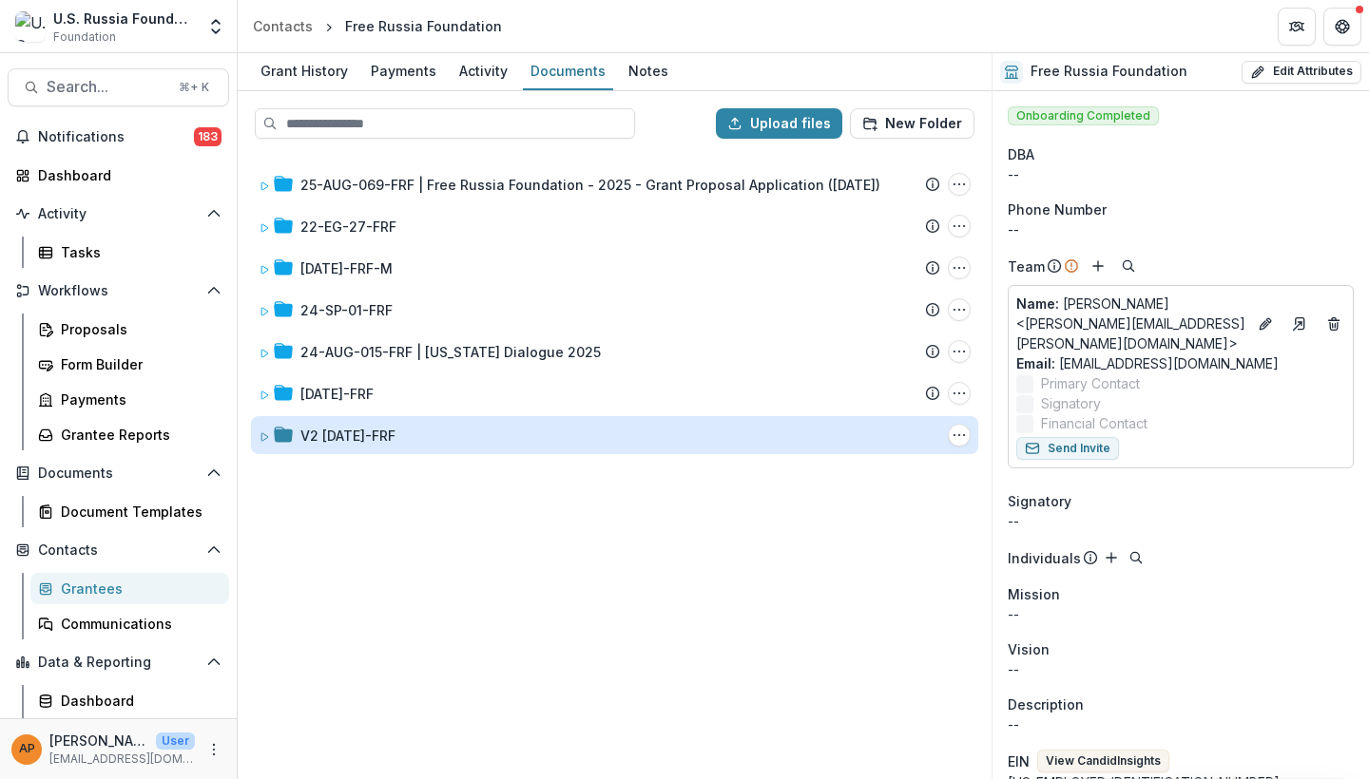
click at [395, 432] on div "V2 [DATE]-FRF" at bounding box center [347, 436] width 95 height 20
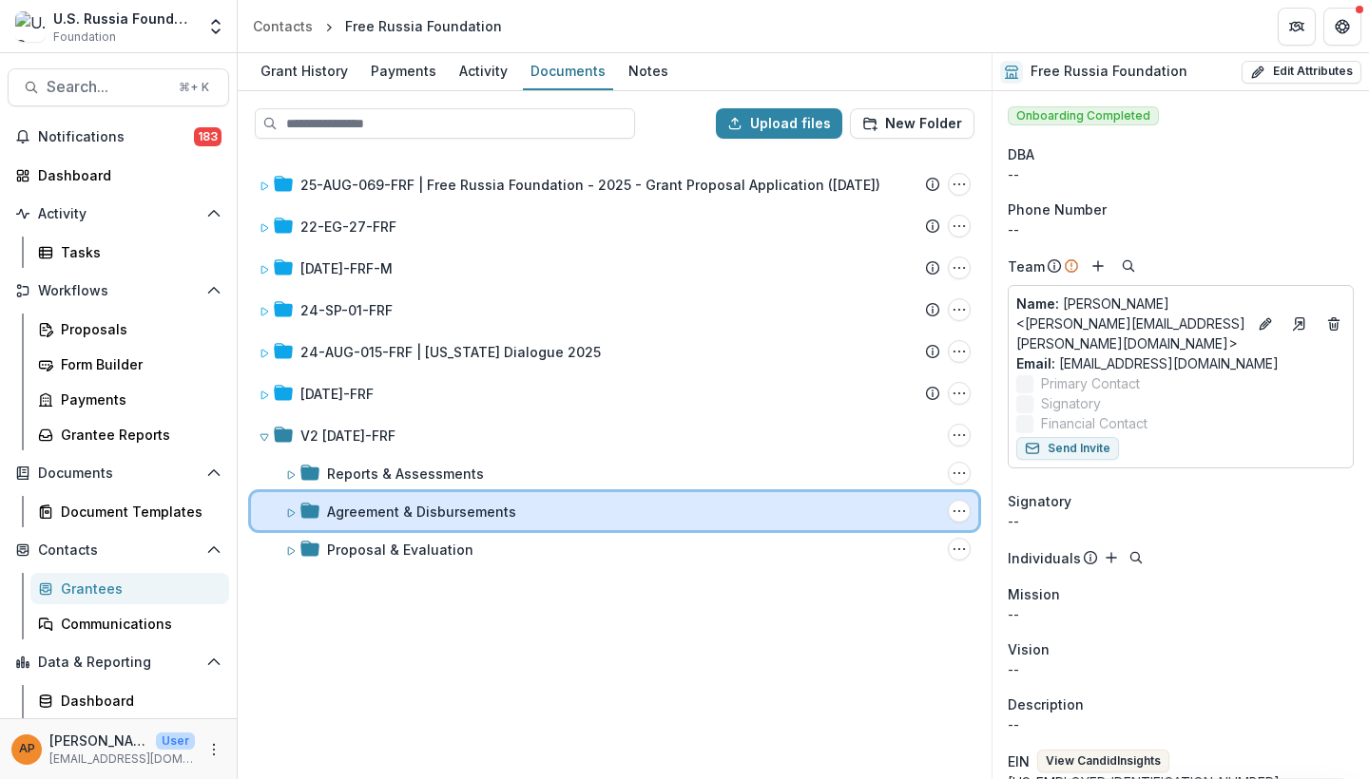
click at [399, 522] on div "Agreement & Disbursements Folder Options Rename Add Subfolder Delete" at bounding box center [614, 511] width 727 height 38
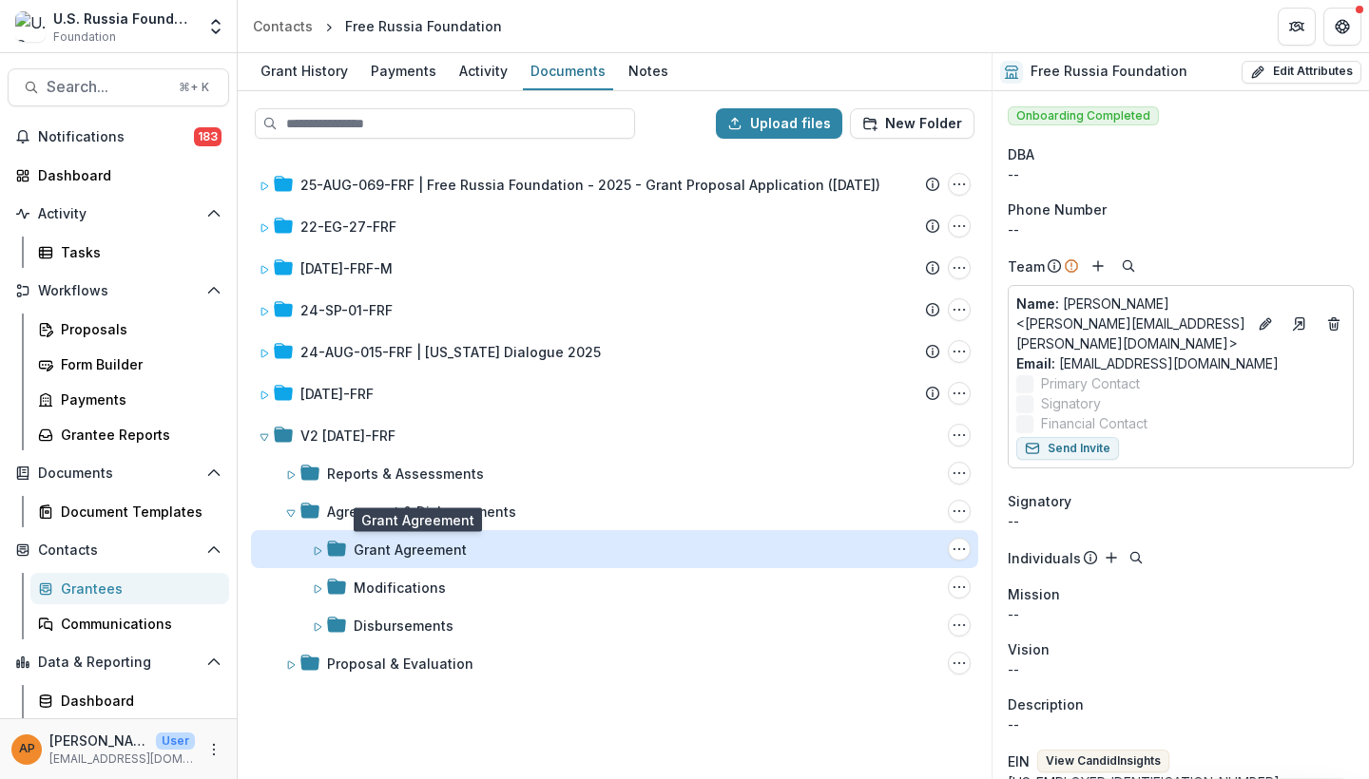
click at [429, 553] on div "Grant Agreement" at bounding box center [410, 550] width 113 height 20
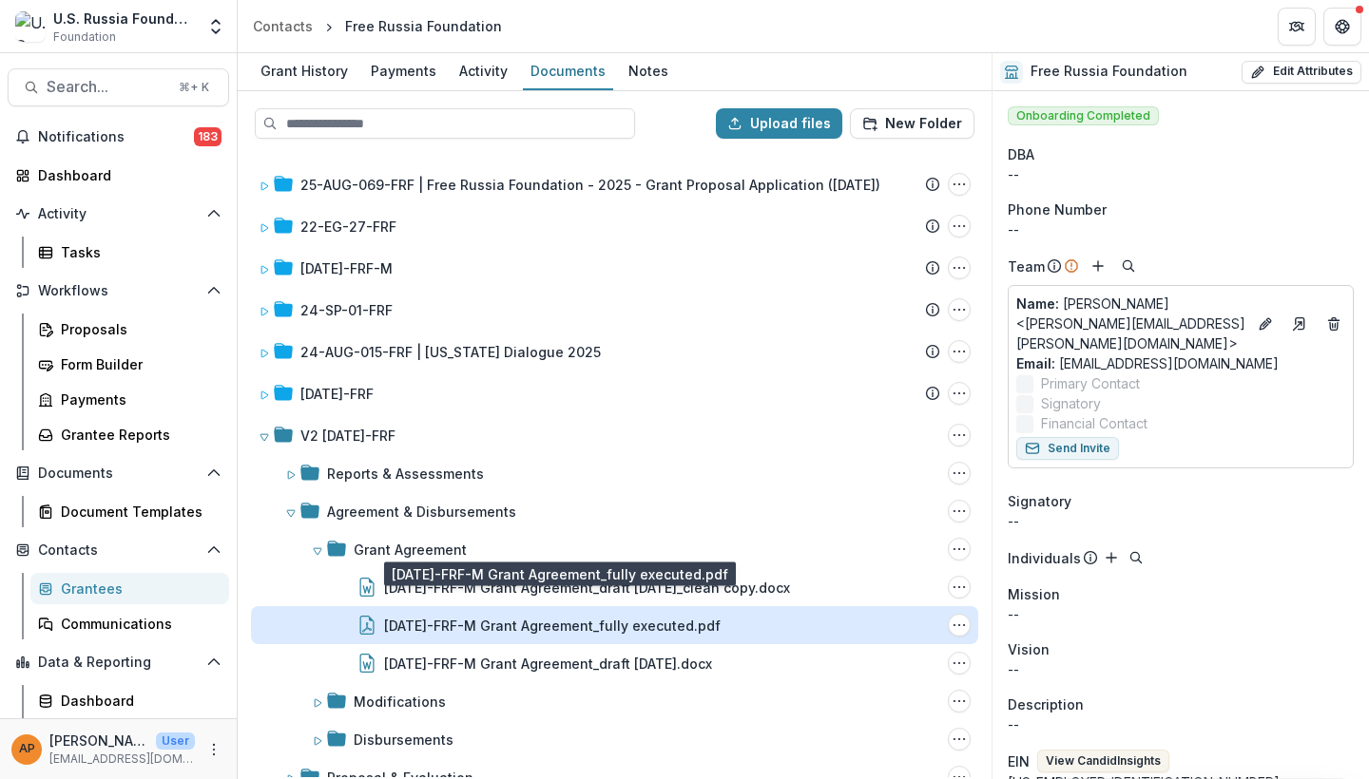
scroll to position [22, 0]
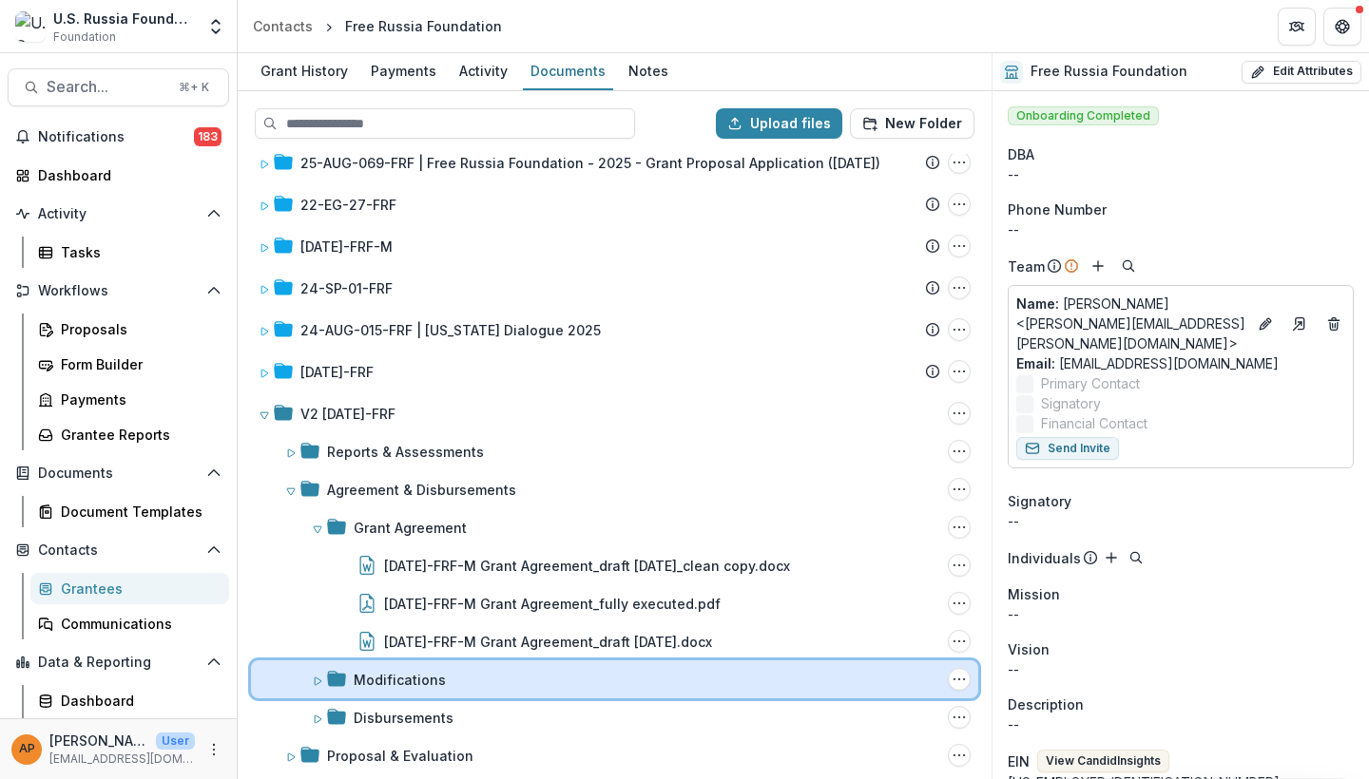
click at [469, 671] on div "Modifications" at bounding box center [647, 680] width 586 height 20
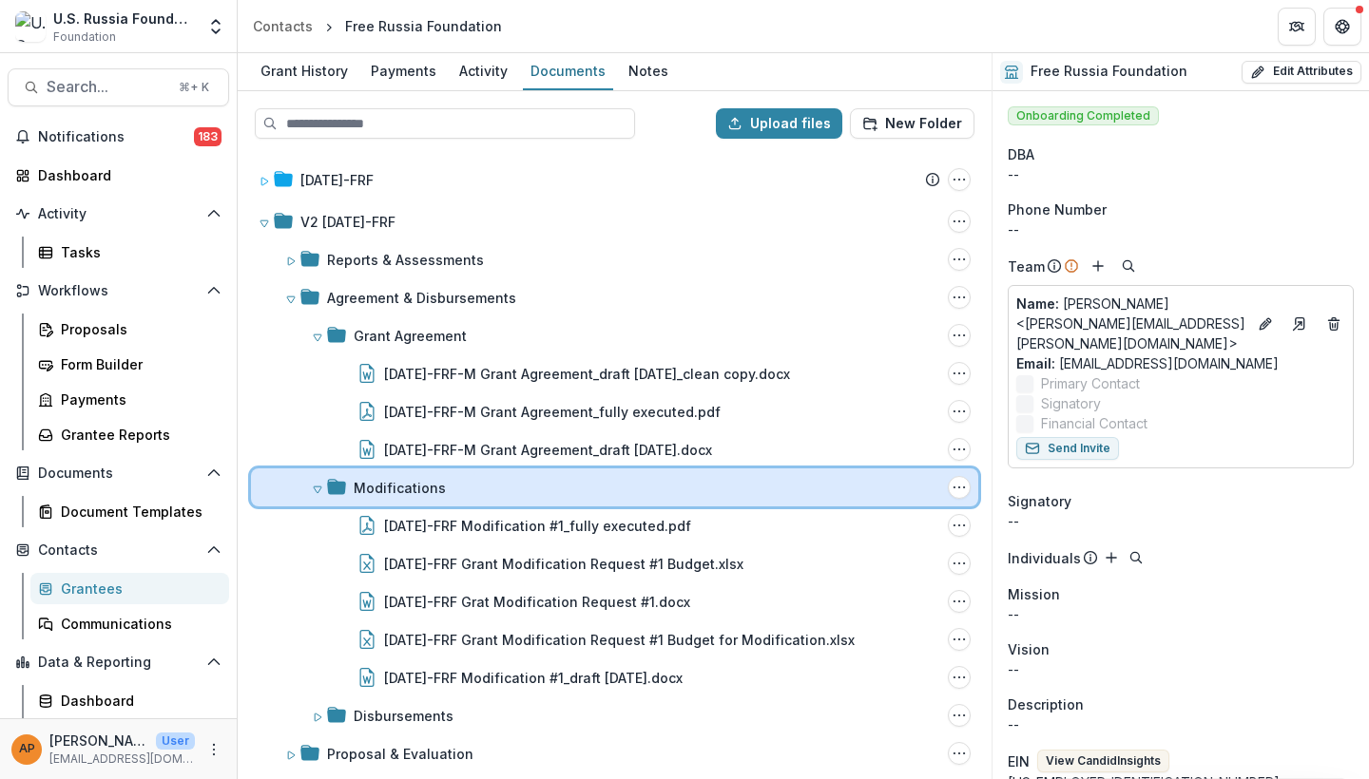
scroll to position [220, 0]
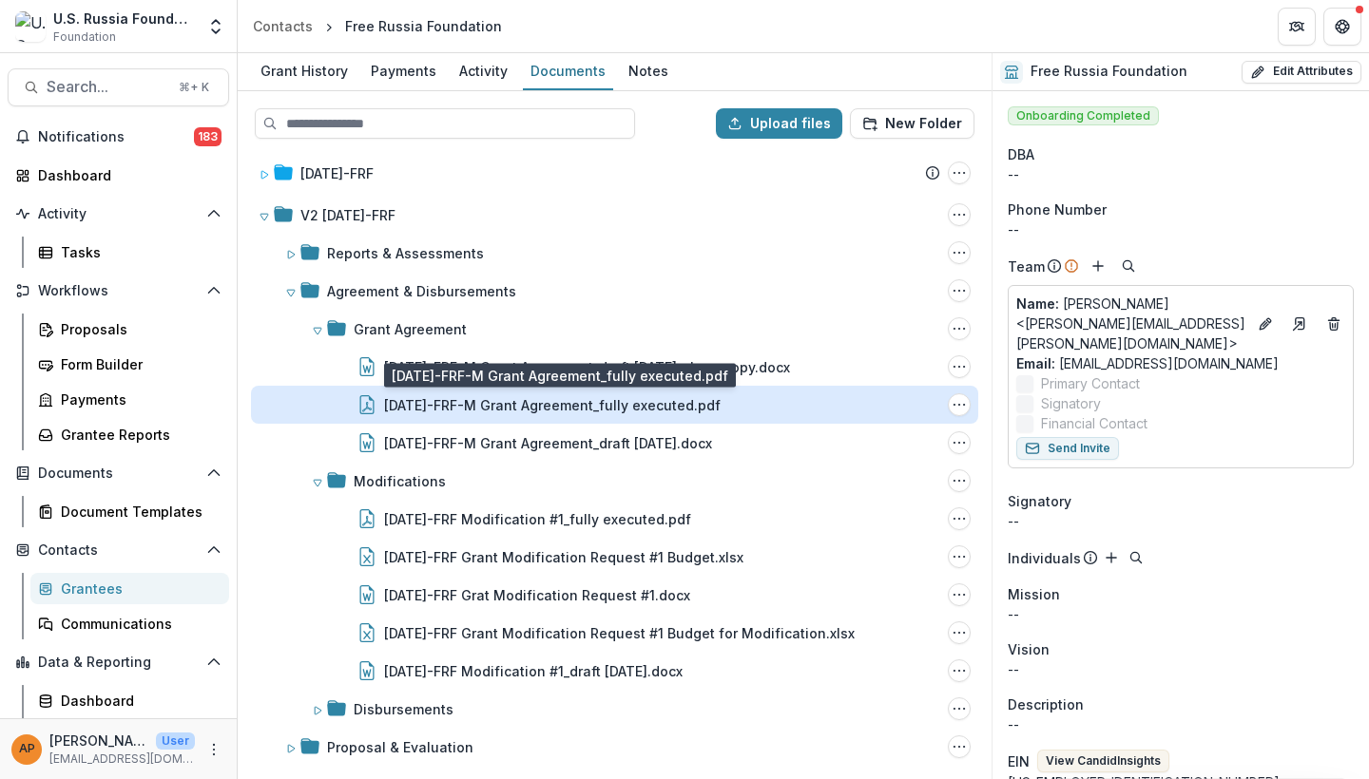
click at [605, 410] on div "[DATE]-FRF-M Grant Agreement_fully executed.pdf" at bounding box center [552, 405] width 336 height 20
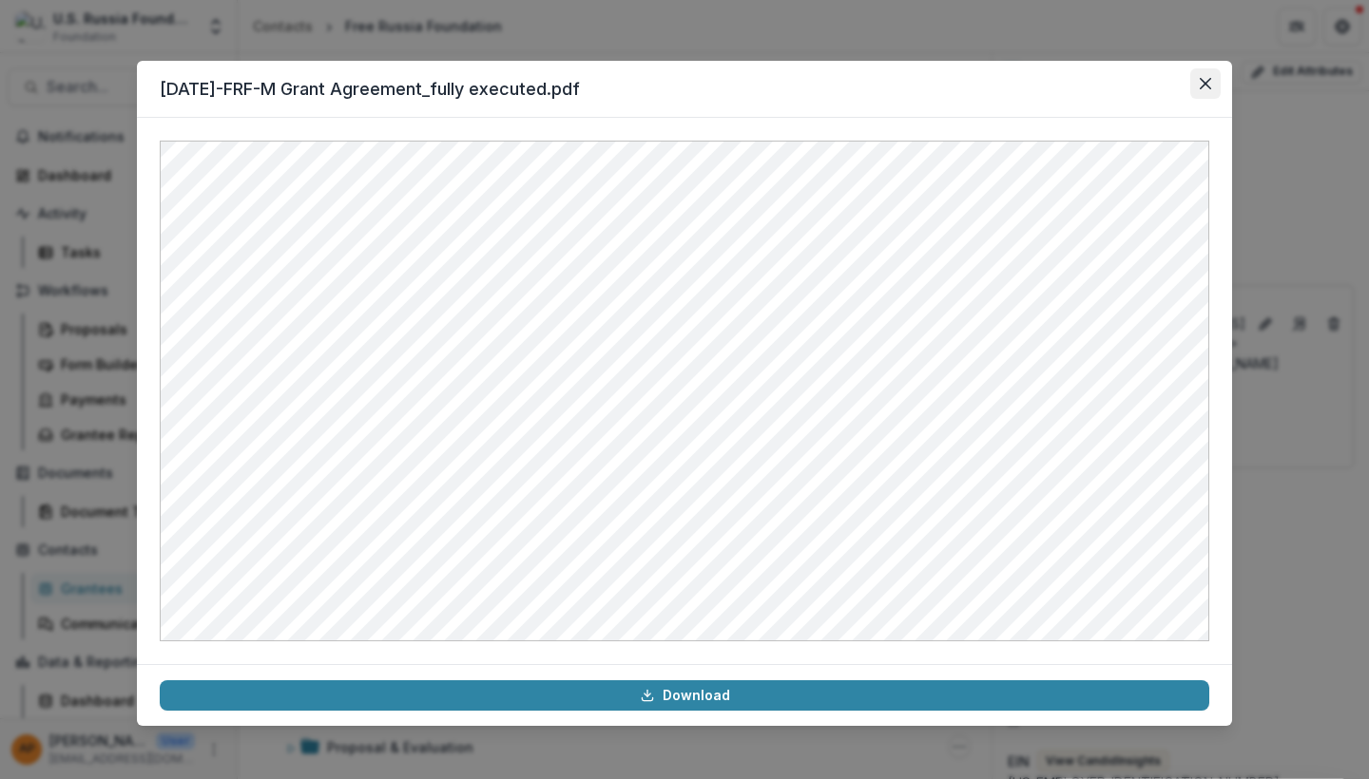
click at [1203, 80] on icon "Close" at bounding box center [1204, 83] width 11 height 11
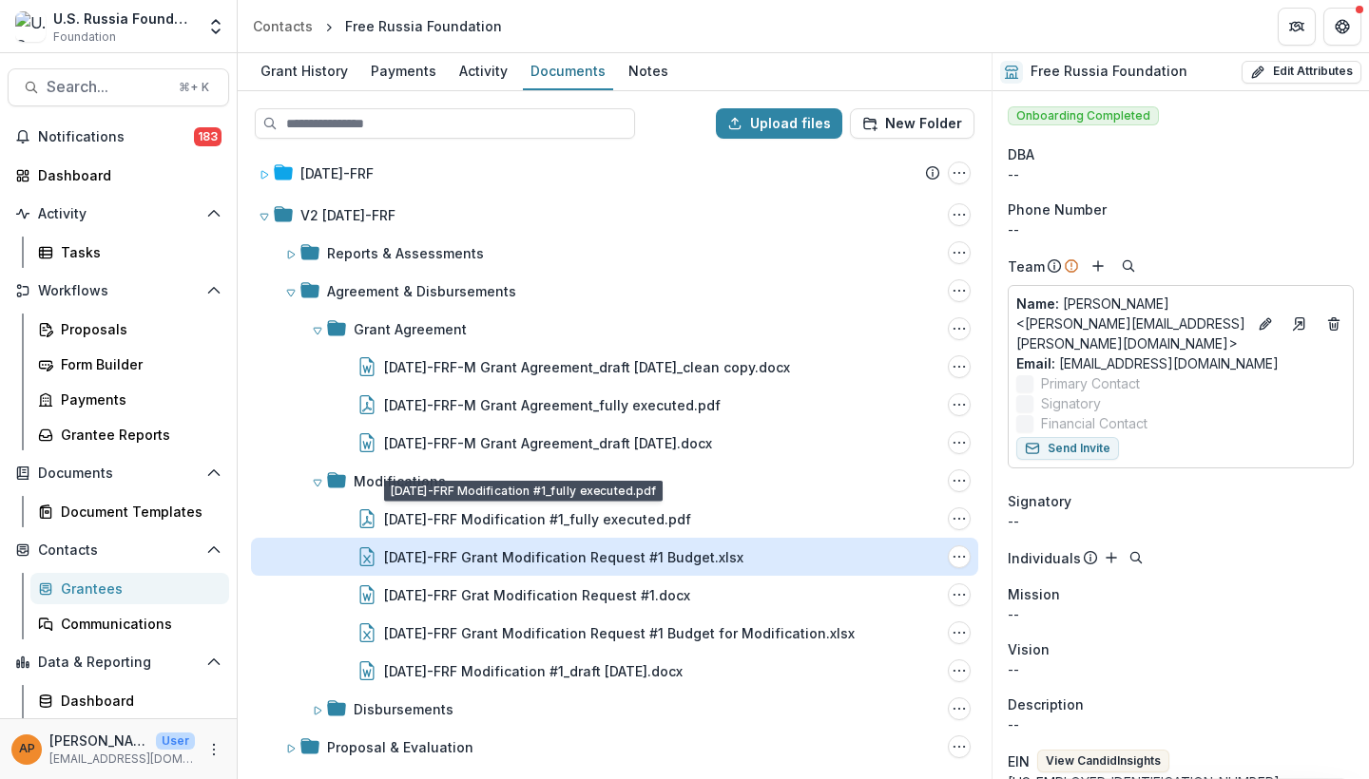
click at [568, 552] on div "23-APR-02-FRF Grant Modification Request #1 Budget.xlsx" at bounding box center [563, 557] width 359 height 20
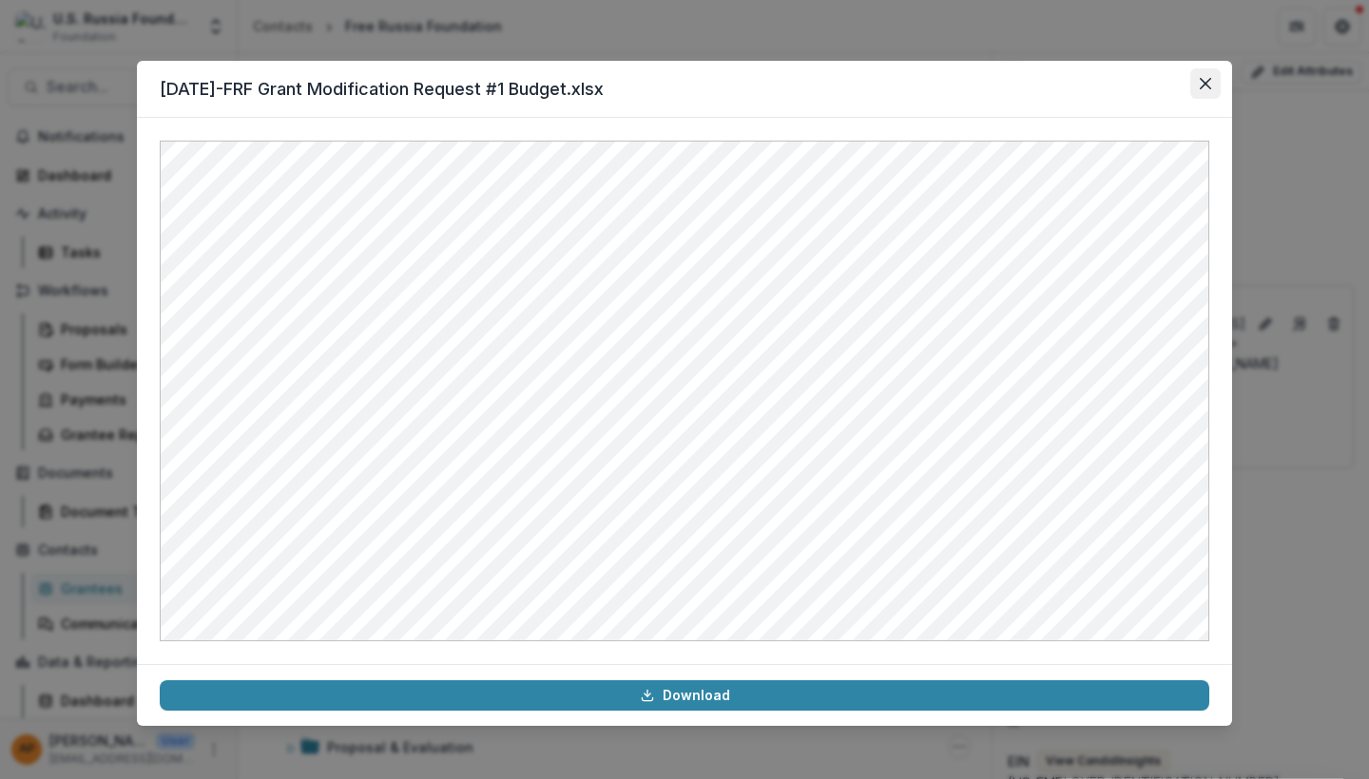
click at [1205, 86] on icon "Close" at bounding box center [1204, 83] width 11 height 11
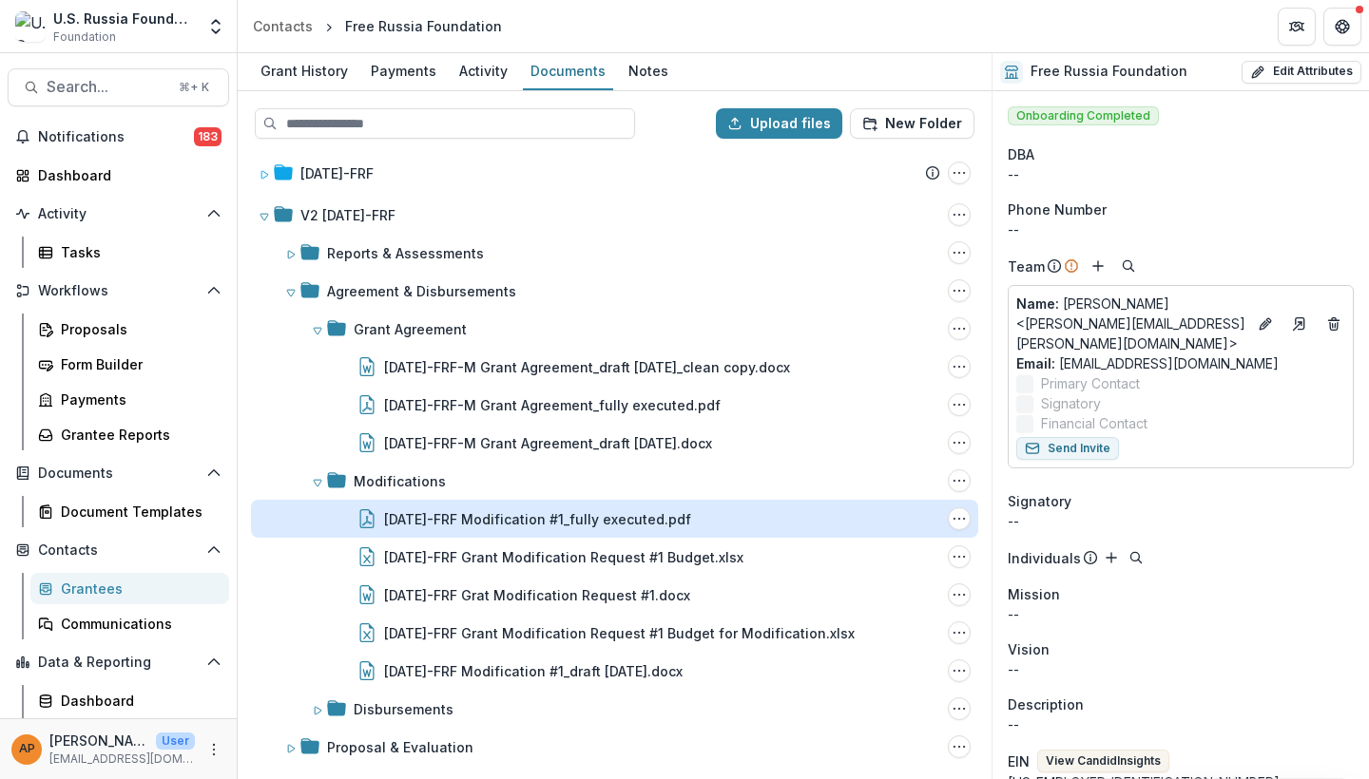
click at [595, 524] on div "23-APR-02-FRF Modification #1_fully executed.pdf" at bounding box center [537, 519] width 307 height 20
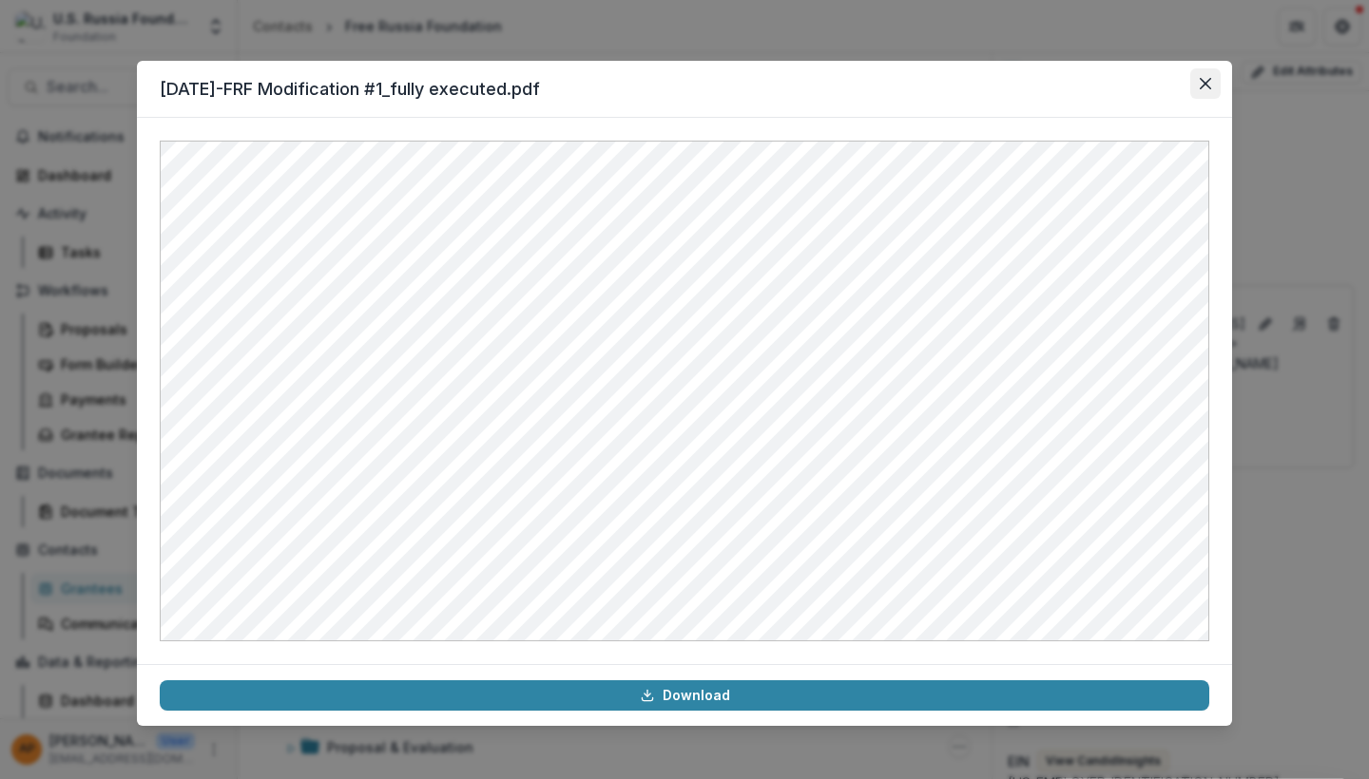
click at [1210, 87] on icon "Close" at bounding box center [1204, 83] width 11 height 11
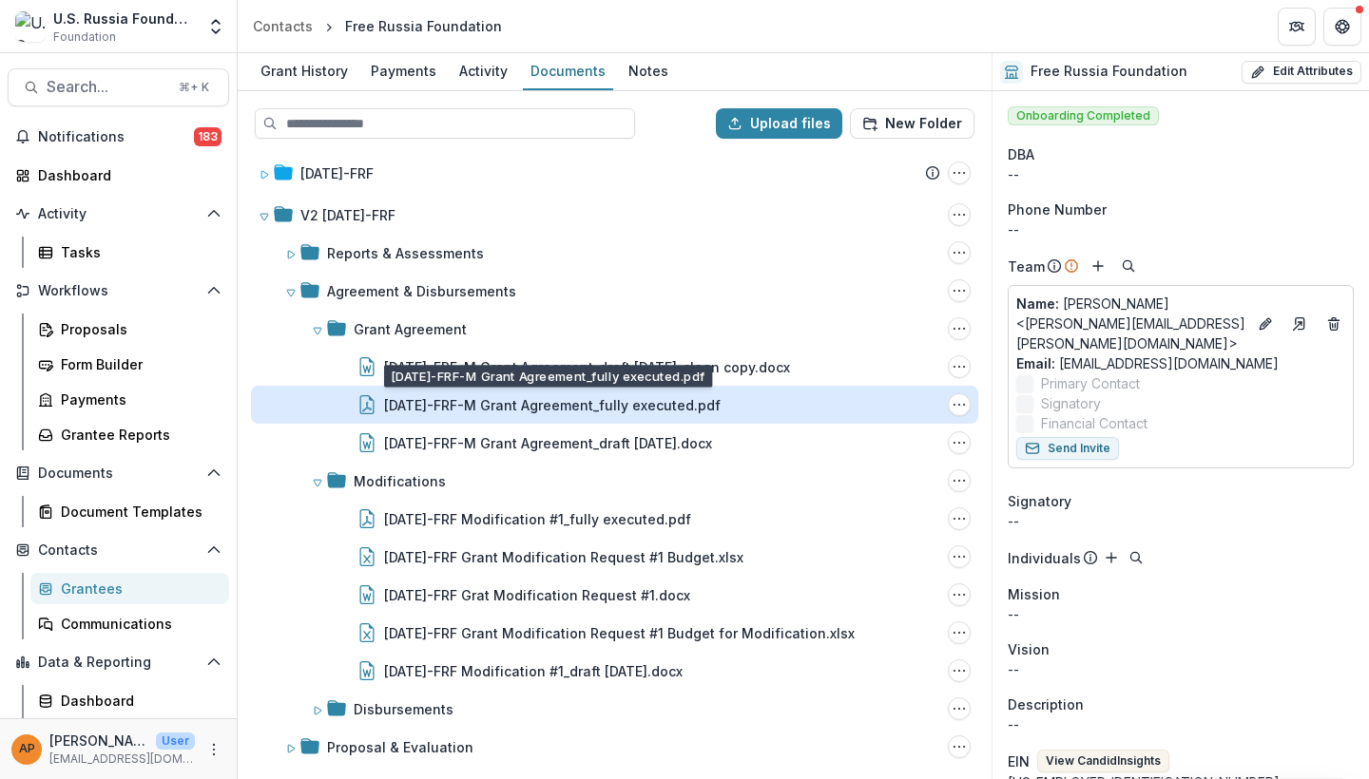
click at [475, 414] on div "[DATE]-FRF-M Grant Agreement_fully executed.pdf" at bounding box center [552, 405] width 336 height 20
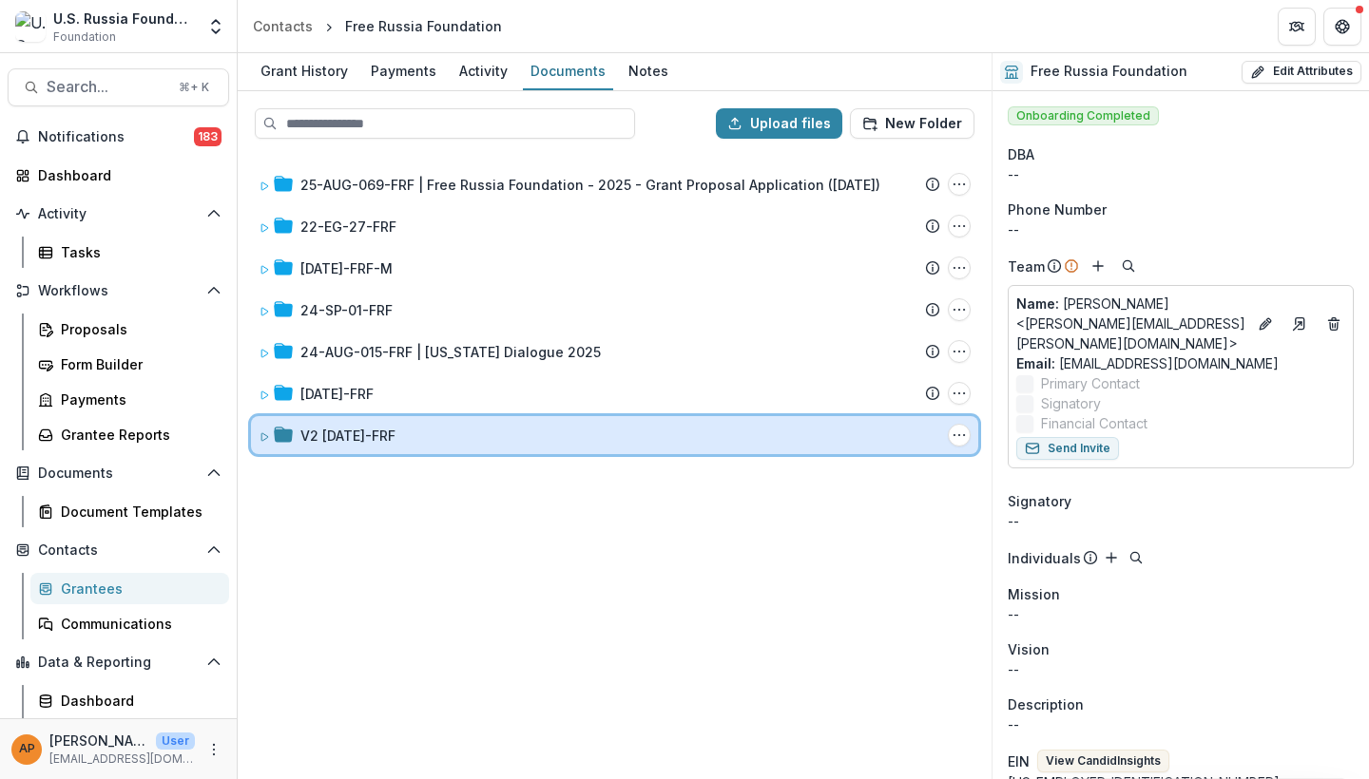
click at [509, 432] on div "V2 [DATE]-FRF" at bounding box center [620, 436] width 640 height 20
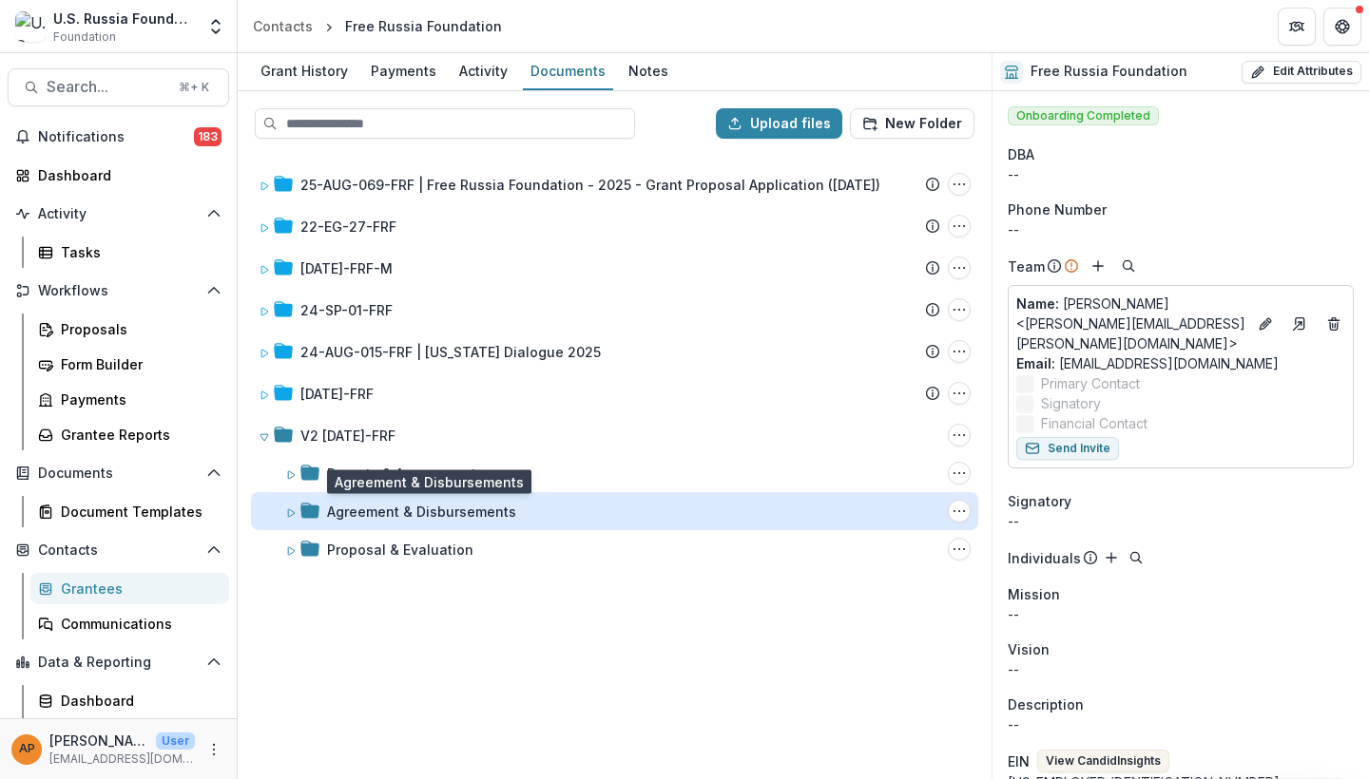
click at [481, 516] on div "Agreement & Disbursements" at bounding box center [421, 512] width 189 height 20
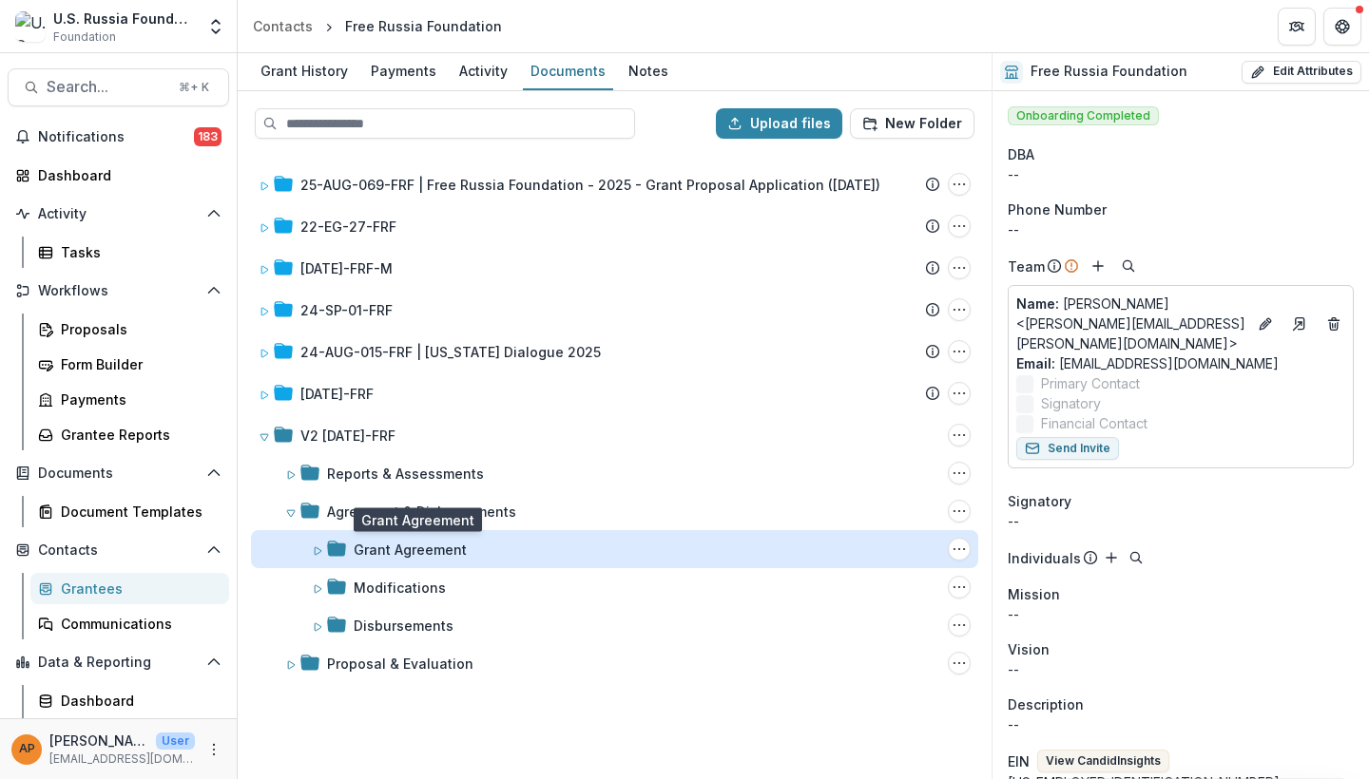
click at [458, 550] on div "Grant Agreement" at bounding box center [410, 550] width 113 height 20
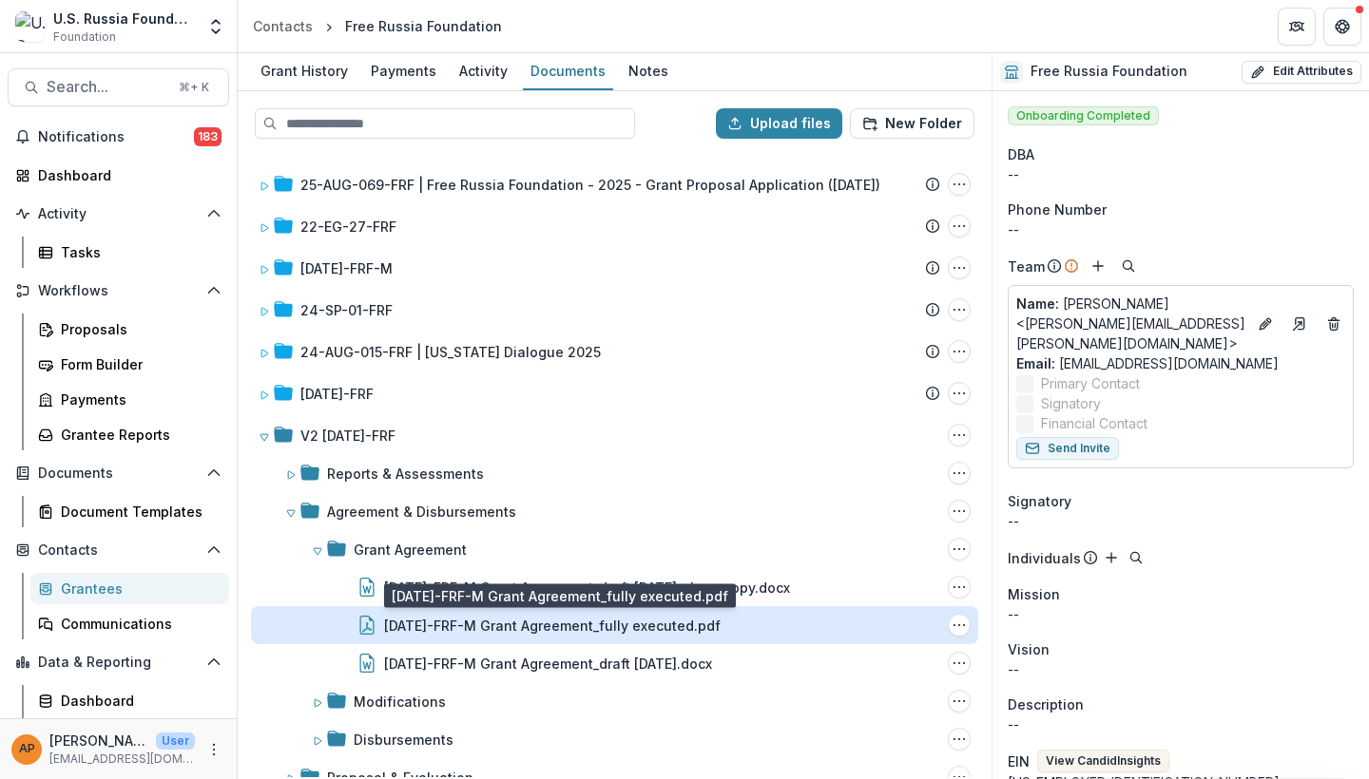
click at [522, 621] on div "[DATE]-FRF-M Grant Agreement_fully executed.pdf" at bounding box center [552, 626] width 336 height 20
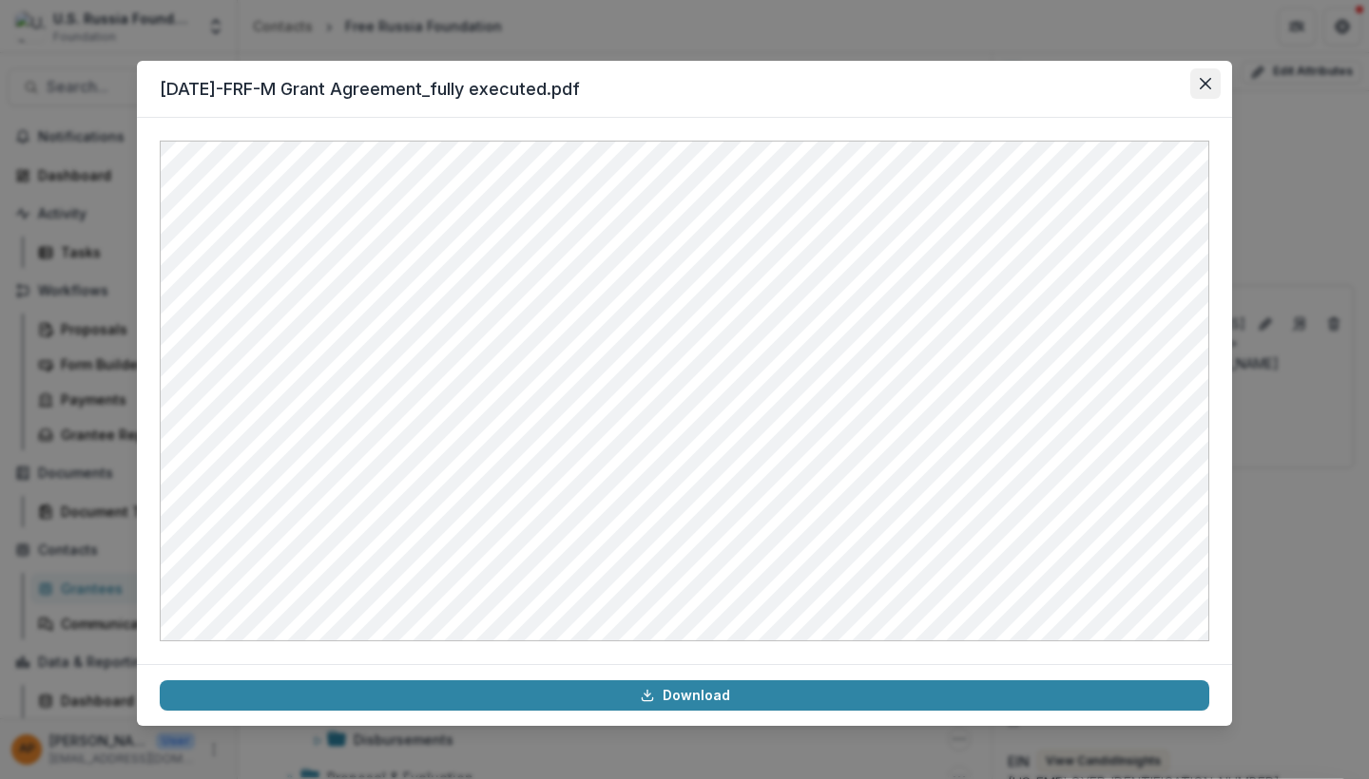
click at [1199, 91] on button "Close" at bounding box center [1205, 83] width 30 height 30
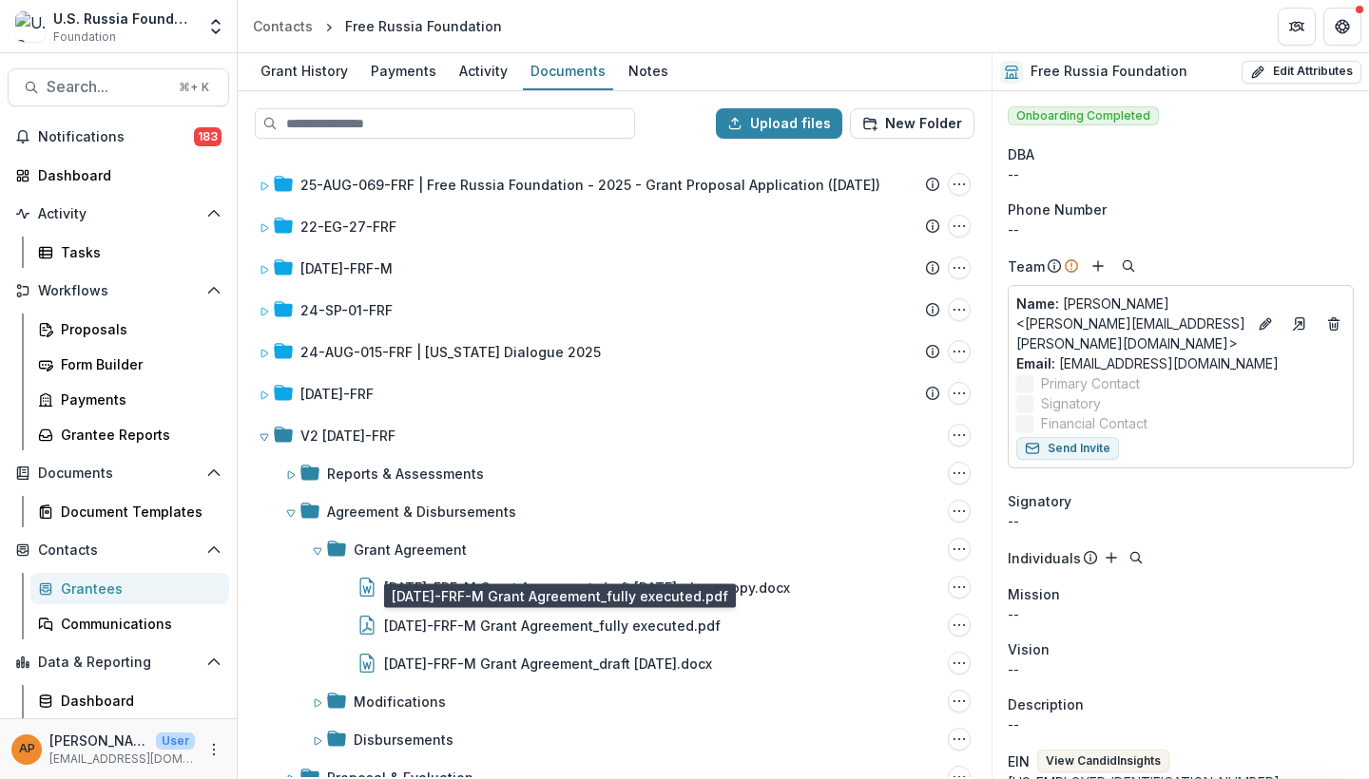
click at [1160, 4] on header "Contacts Free Russia Foundation" at bounding box center [803, 26] width 1131 height 52
